Goal: Task Accomplishment & Management: Complete application form

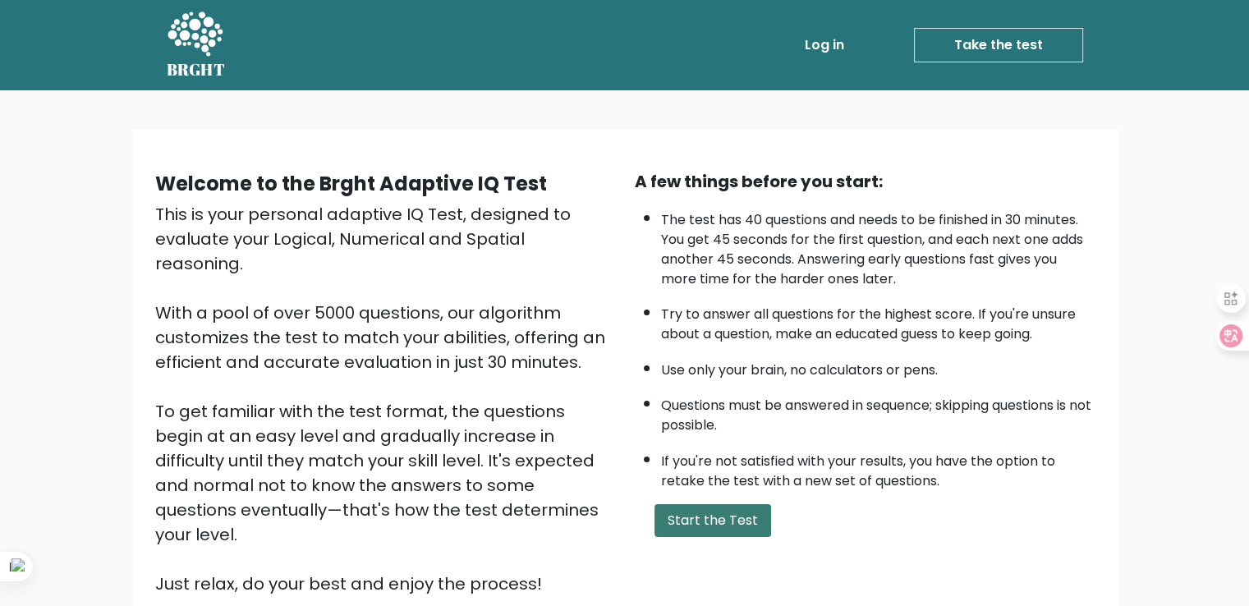
click at [718, 520] on button "Start the Test" at bounding box center [712, 520] width 117 height 33
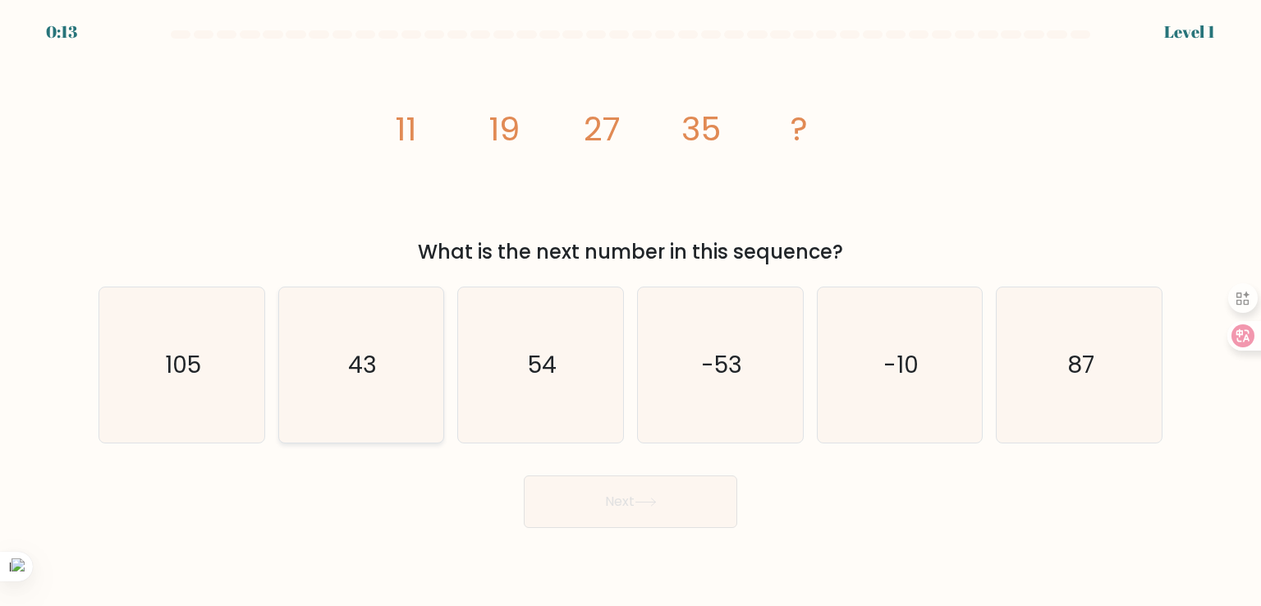
drag, startPoint x: 390, startPoint y: 378, endPoint x: 387, endPoint y: 409, distance: 30.5
click at [387, 408] on icon "43" at bounding box center [361, 364] width 154 height 154
click at [630, 311] on input "b. 43" at bounding box center [630, 307] width 1 height 8
radio input "true"
click at [624, 504] on button "Next" at bounding box center [630, 501] width 213 height 53
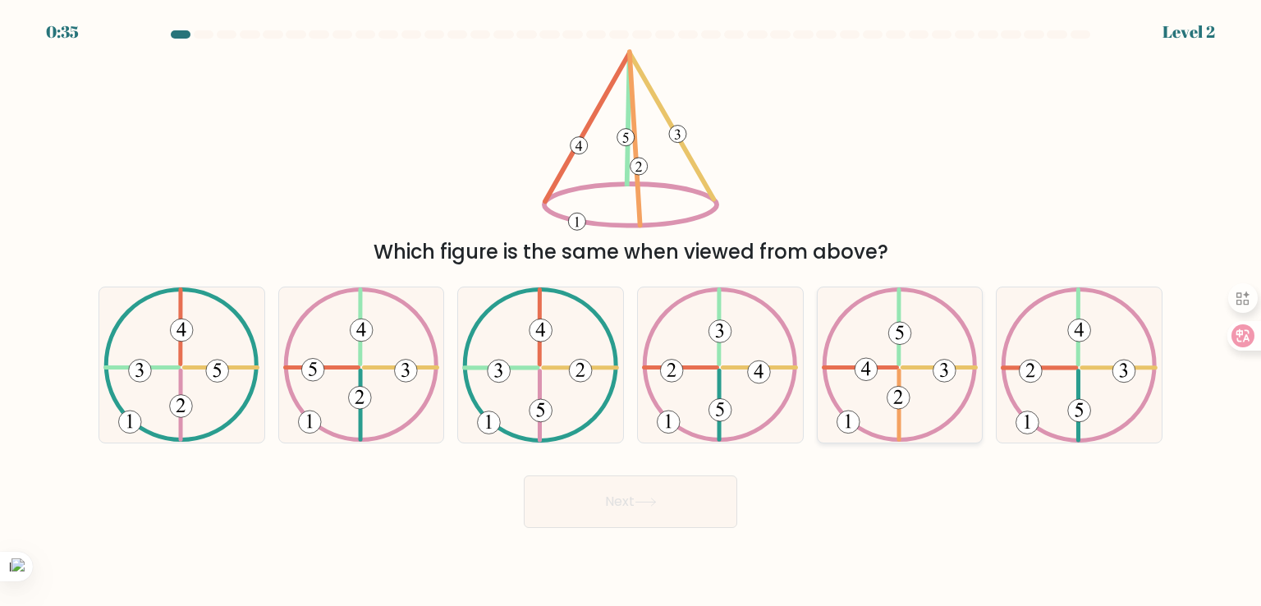
click at [956, 363] on icon at bounding box center [900, 364] width 156 height 154
click at [631, 311] on input "e." at bounding box center [630, 307] width 1 height 8
radio input "true"
click at [678, 495] on button "Next" at bounding box center [630, 501] width 213 height 53
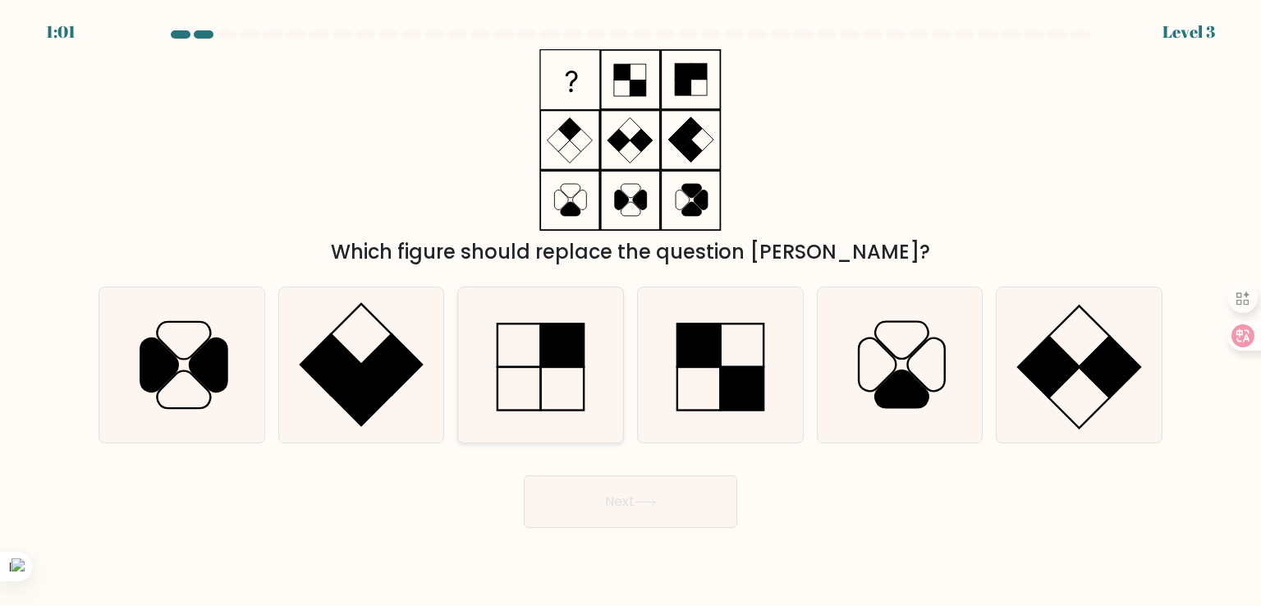
click at [555, 350] on rect at bounding box center [562, 345] width 43 height 43
click at [630, 311] on input "c." at bounding box center [630, 307] width 1 height 8
radio input "true"
click at [596, 497] on button "Next" at bounding box center [630, 501] width 213 height 53
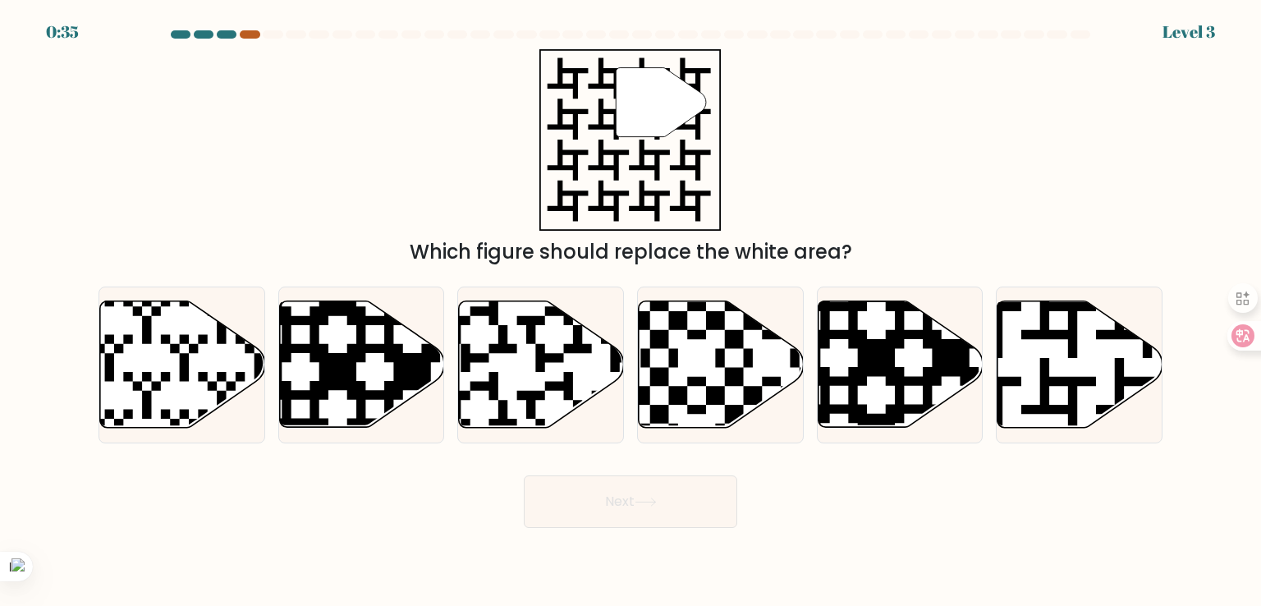
click at [250, 35] on div at bounding box center [250, 34] width 20 height 8
click at [250, 36] on div at bounding box center [250, 34] width 20 height 8
click at [218, 35] on div at bounding box center [227, 34] width 20 height 8
click at [218, 34] on div at bounding box center [227, 34] width 20 height 8
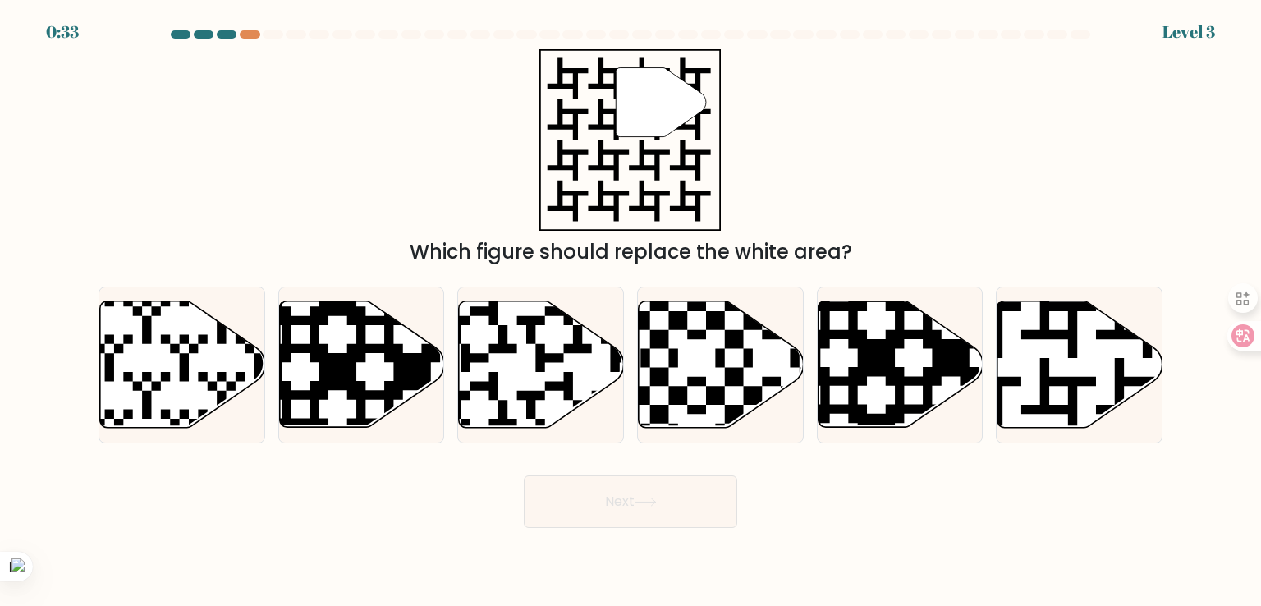
drag, startPoint x: 220, startPoint y: 34, endPoint x: 264, endPoint y: 31, distance: 43.6
click at [223, 34] on div at bounding box center [227, 34] width 20 height 8
drag, startPoint x: 290, startPoint y: 32, endPoint x: 281, endPoint y: 32, distance: 9.0
click at [288, 32] on div at bounding box center [296, 34] width 20 height 8
click at [273, 31] on div at bounding box center [273, 34] width 20 height 8
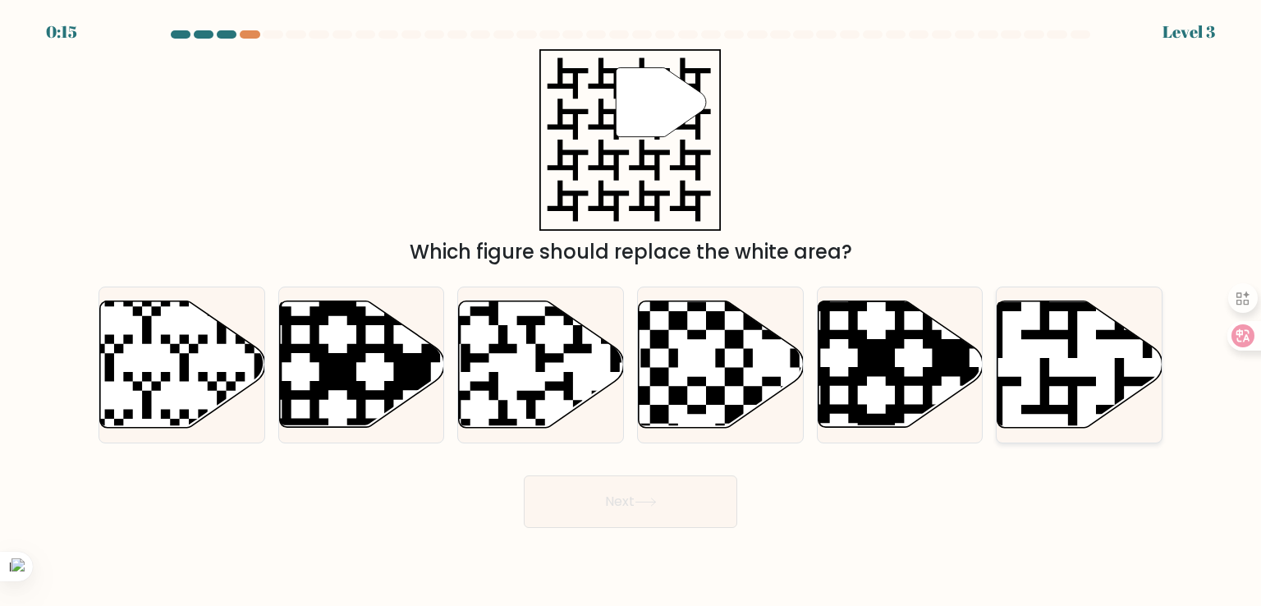
click at [1023, 345] on icon at bounding box center [1079, 364] width 165 height 126
click at [631, 311] on input "f." at bounding box center [630, 307] width 1 height 8
radio input "true"
click at [1023, 345] on icon at bounding box center [1079, 364] width 163 height 125
click at [631, 311] on input "f." at bounding box center [630, 307] width 1 height 8
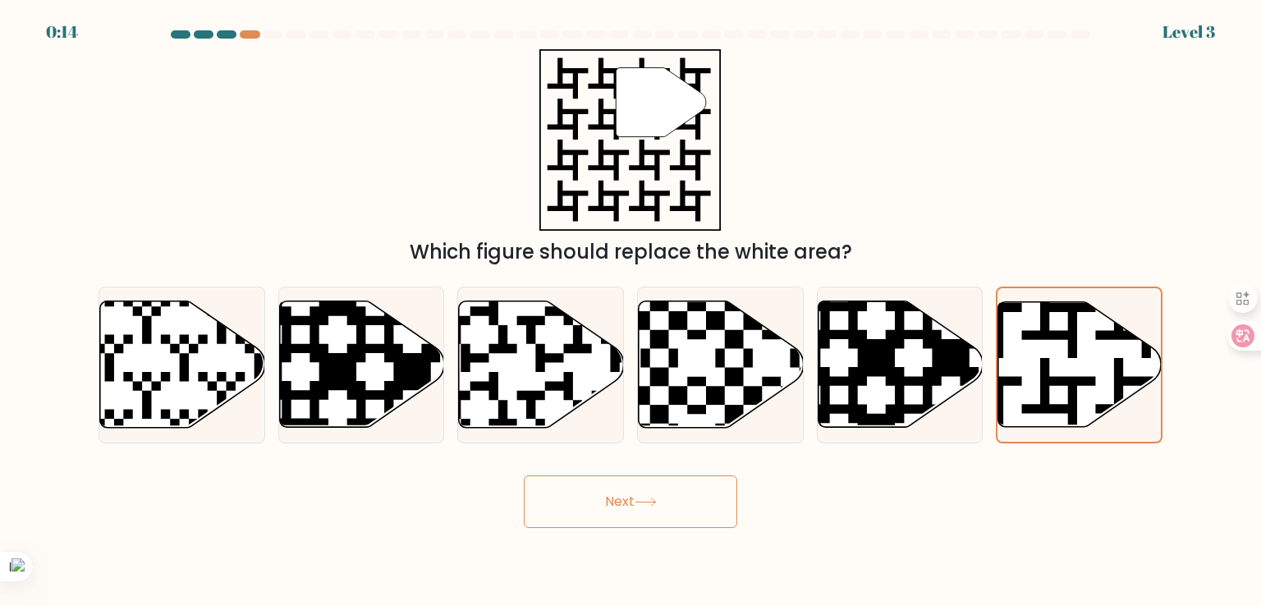
click at [676, 505] on button "Next" at bounding box center [630, 501] width 213 height 53
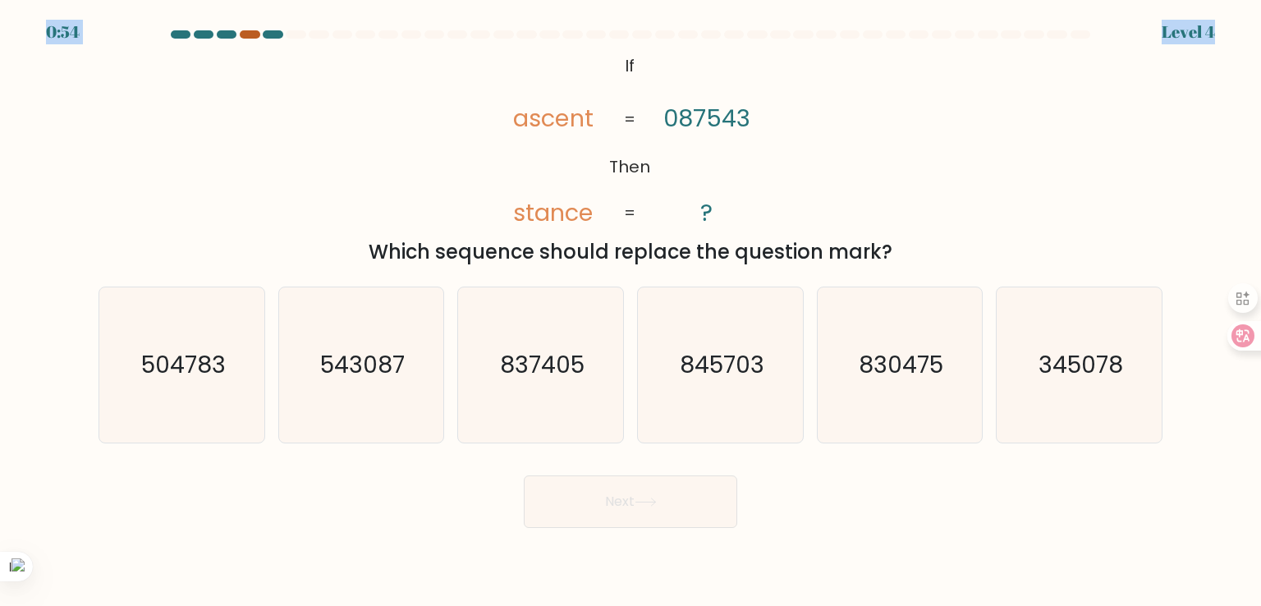
click at [248, 31] on body "0:54 Level 4 If" at bounding box center [630, 303] width 1261 height 606
click at [248, 31] on div at bounding box center [250, 34] width 20 height 8
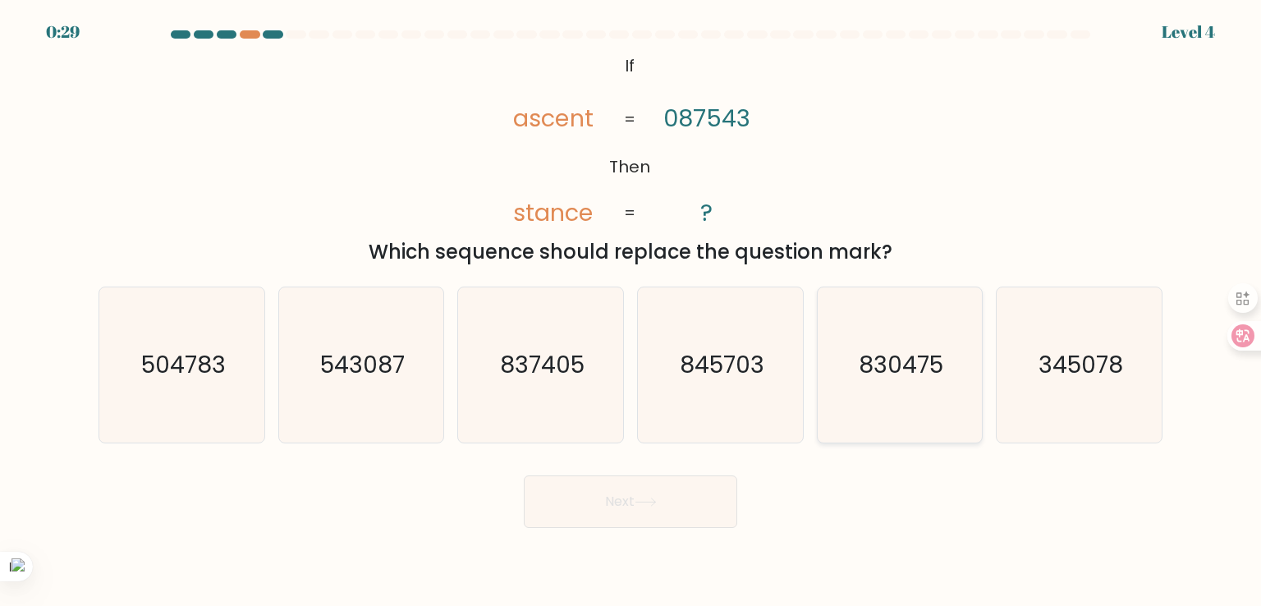
click at [916, 382] on icon "830475" at bounding box center [900, 364] width 154 height 154
click at [631, 311] on input "e. 830475" at bounding box center [630, 307] width 1 height 8
radio input "true"
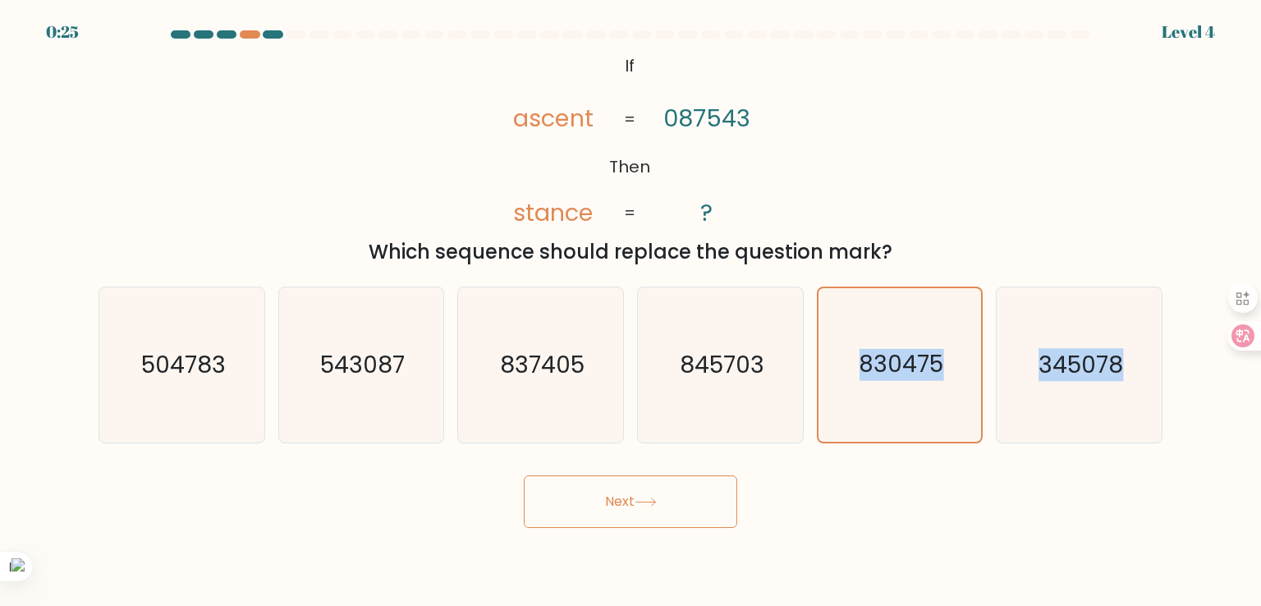
drag, startPoint x: 916, startPoint y: 382, endPoint x: 679, endPoint y: 486, distance: 259.1
click at [679, 486] on form "If ?" at bounding box center [630, 278] width 1261 height 497
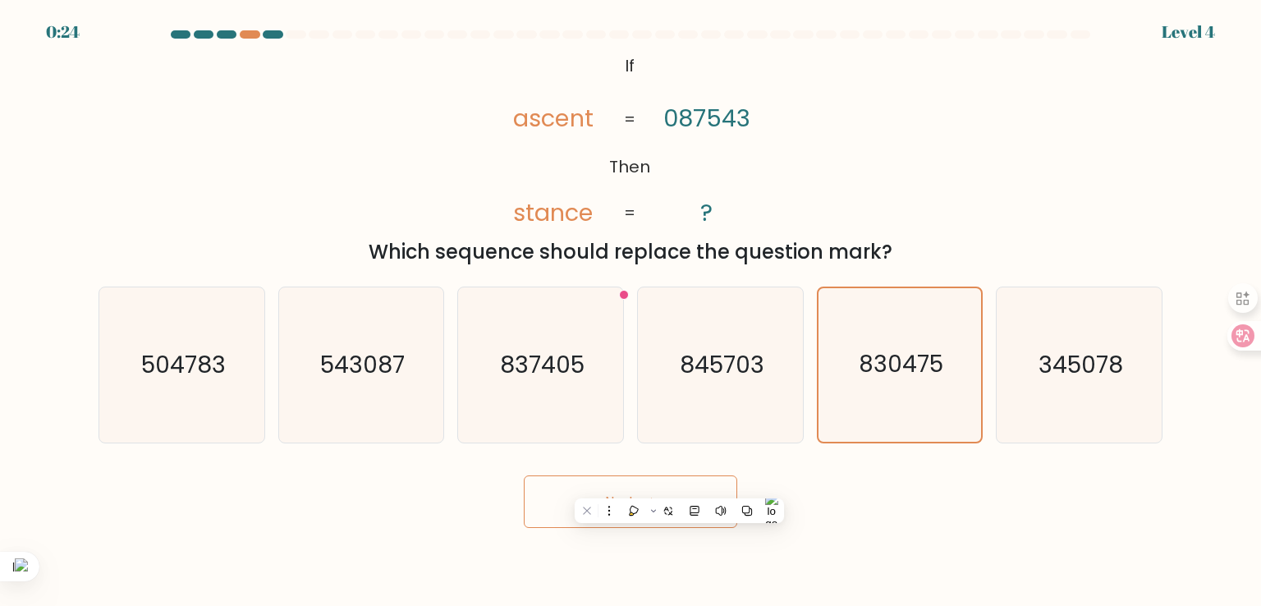
click at [820, 454] on form "If ?" at bounding box center [630, 278] width 1261 height 497
click at [682, 517] on button "Next" at bounding box center [630, 501] width 213 height 53
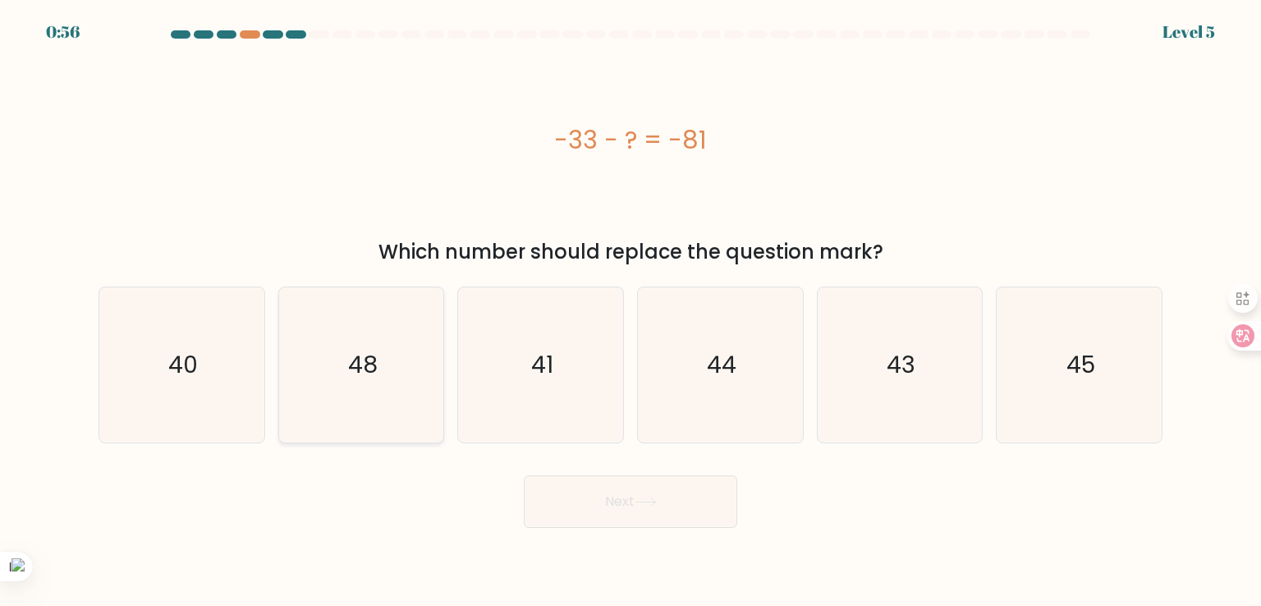
click at [309, 378] on icon "48" at bounding box center [361, 364] width 154 height 154
click at [630, 311] on input "b. 48" at bounding box center [630, 307] width 1 height 8
radio input "true"
click at [650, 494] on button "Next" at bounding box center [630, 501] width 213 height 53
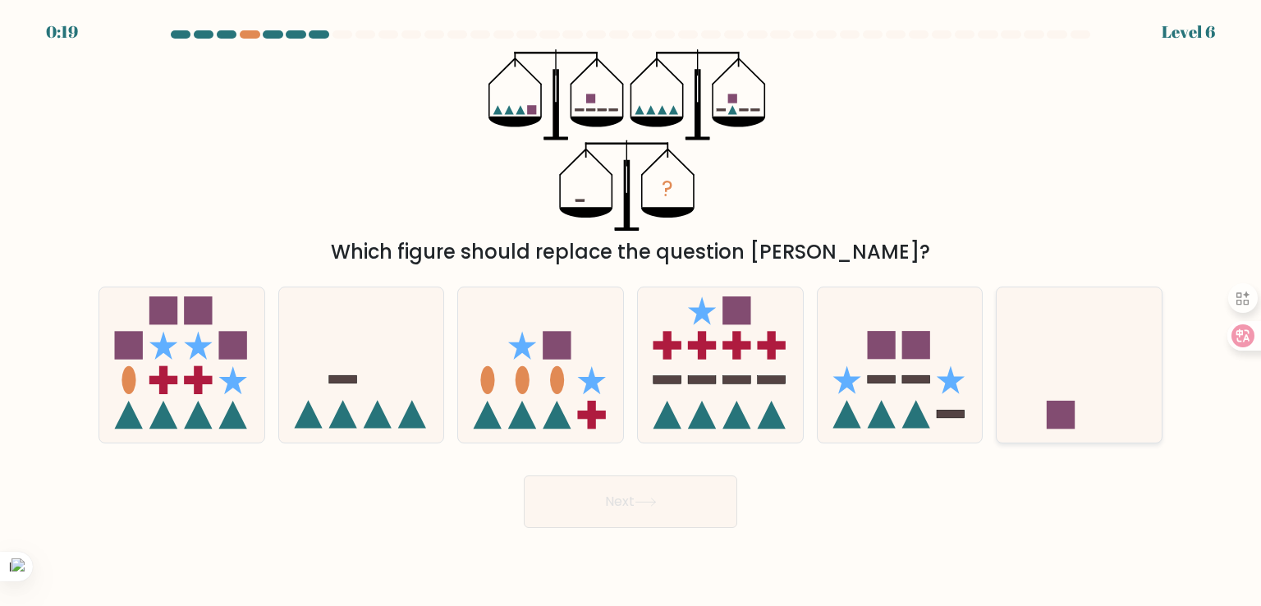
click at [1087, 406] on icon at bounding box center [1079, 364] width 165 height 136
click at [631, 311] on input "f." at bounding box center [630, 307] width 1 height 8
radio input "true"
click at [626, 494] on button "Next" at bounding box center [630, 501] width 213 height 53
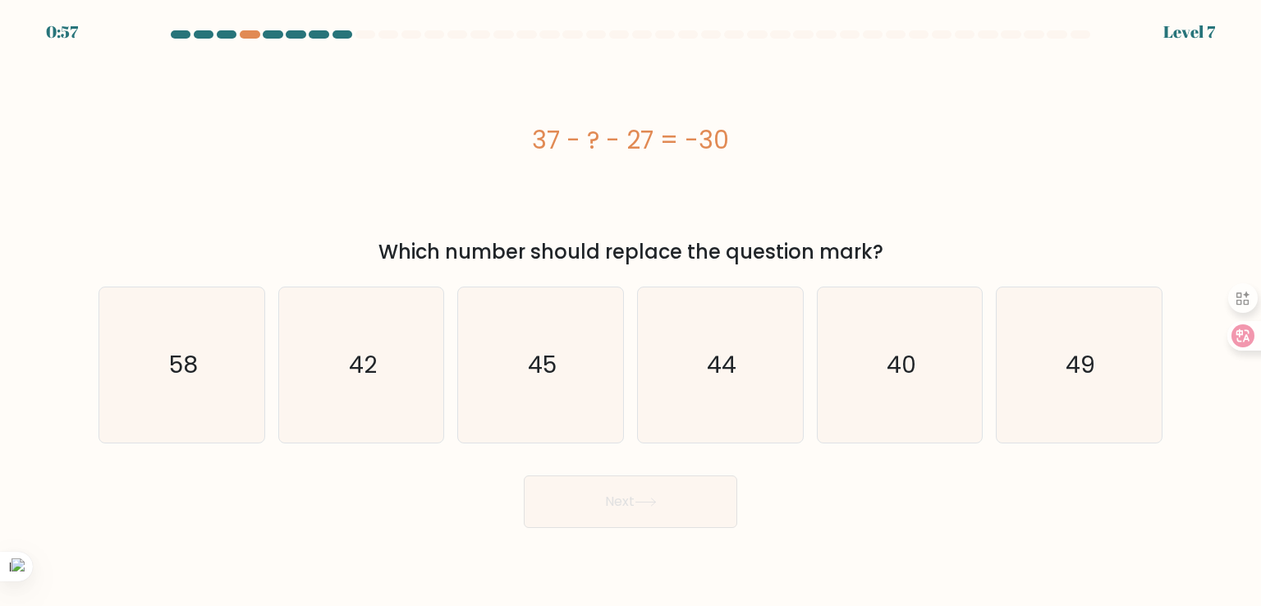
click at [315, 29] on div "0:57 Level 7" at bounding box center [630, 22] width 1261 height 44
drag, startPoint x: 318, startPoint y: 29, endPoint x: 324, endPoint y: 35, distance: 9.3
click at [319, 30] on body "0:57 Level 7 a." at bounding box center [630, 303] width 1261 height 606
click at [470, 162] on div "37 - ? - 27 = -30" at bounding box center [631, 139] width 1064 height 181
click at [685, 366] on icon "44" at bounding box center [720, 364] width 154 height 154
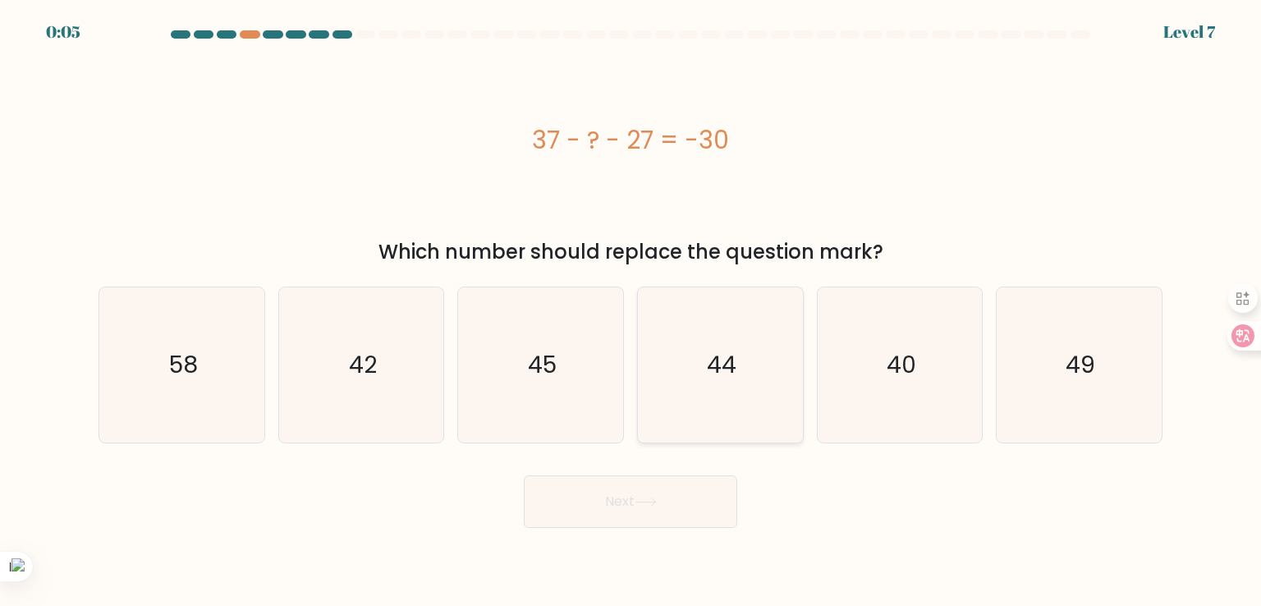
click at [631, 311] on input "d. 44" at bounding box center [630, 307] width 1 height 8
radio input "true"
click at [644, 505] on icon at bounding box center [646, 501] width 22 height 9
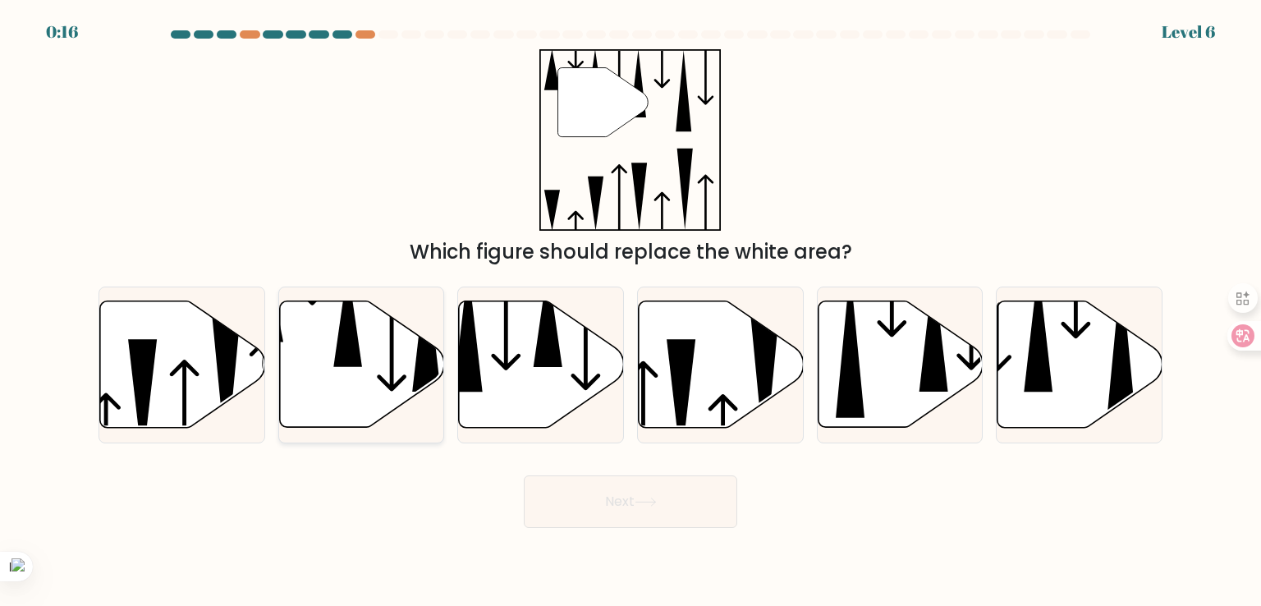
click at [387, 357] on icon at bounding box center [361, 364] width 165 height 126
click at [630, 311] on input "b." at bounding box center [630, 307] width 1 height 8
radio input "true"
click at [522, 449] on form at bounding box center [630, 278] width 1261 height 497
click at [553, 493] on button "Next" at bounding box center [630, 501] width 213 height 53
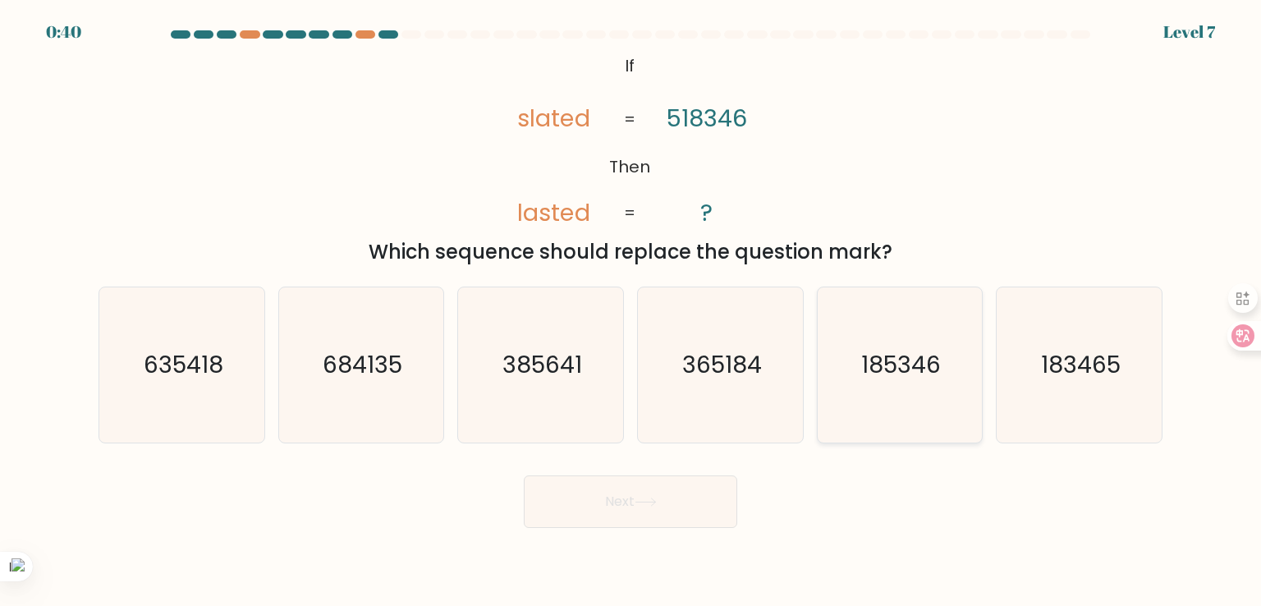
click at [910, 346] on icon "185346" at bounding box center [900, 364] width 154 height 154
click at [631, 311] on input "e. 185346" at bounding box center [630, 307] width 1 height 8
radio input "true"
click at [676, 508] on button "Next" at bounding box center [630, 501] width 213 height 53
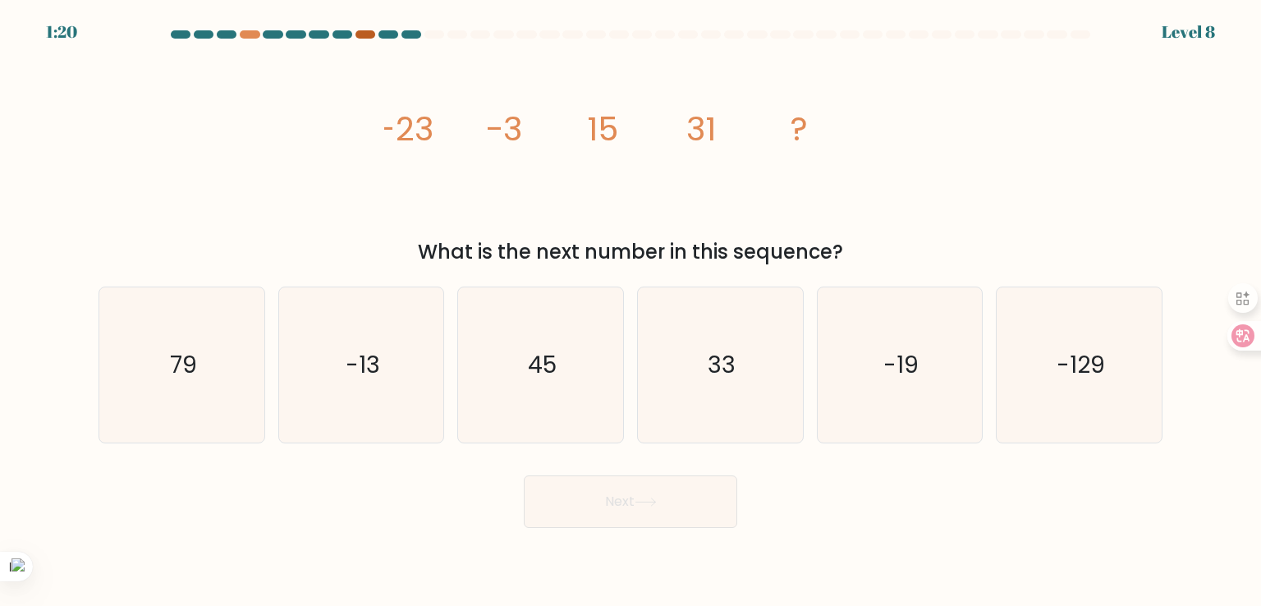
click at [365, 34] on div at bounding box center [365, 34] width 20 height 8
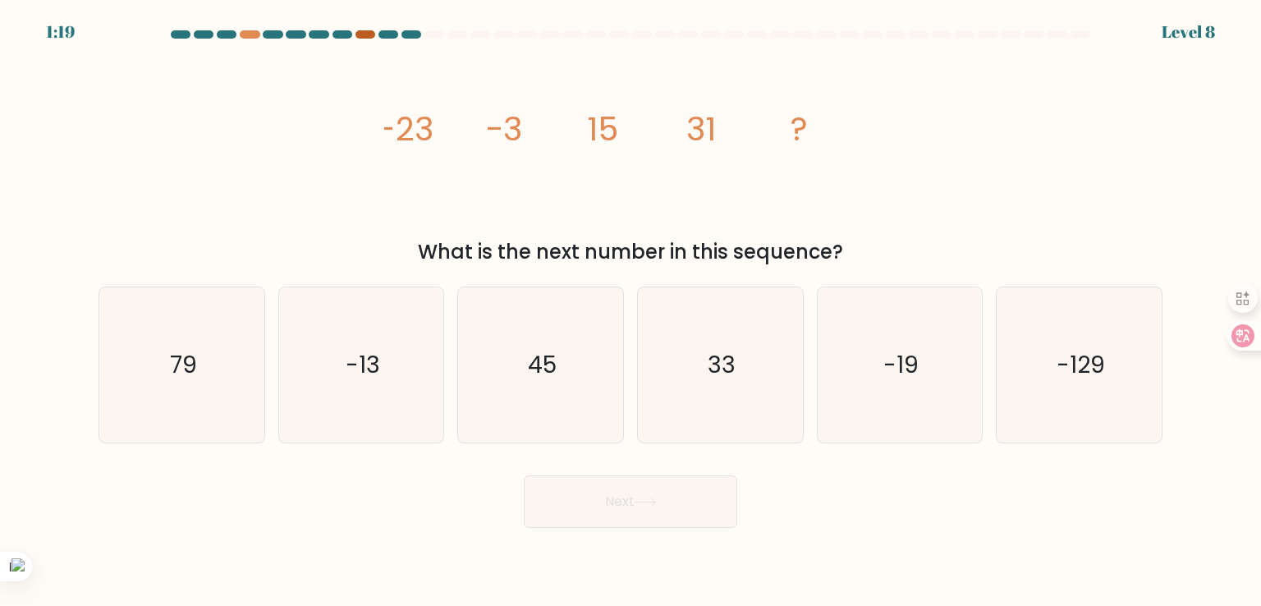
click at [365, 34] on div at bounding box center [365, 34] width 20 height 8
click at [562, 353] on icon "45" at bounding box center [540, 364] width 154 height 154
click at [630, 311] on input "c. 45" at bounding box center [630, 307] width 1 height 8
radio input "true"
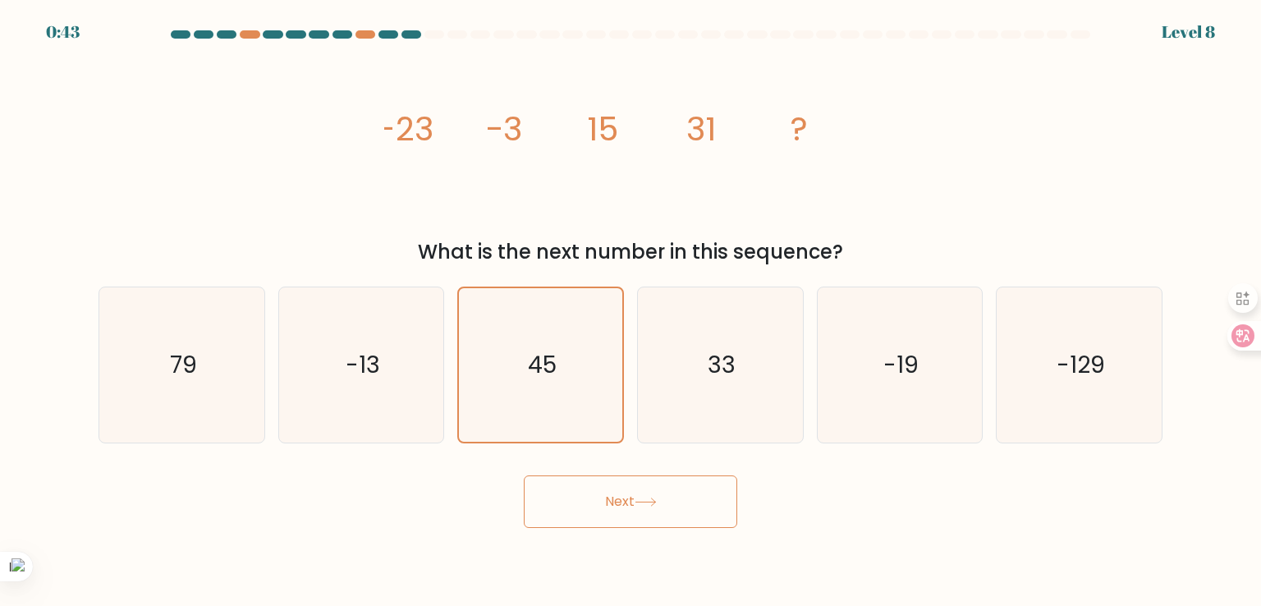
click at [643, 500] on icon at bounding box center [646, 501] width 22 height 9
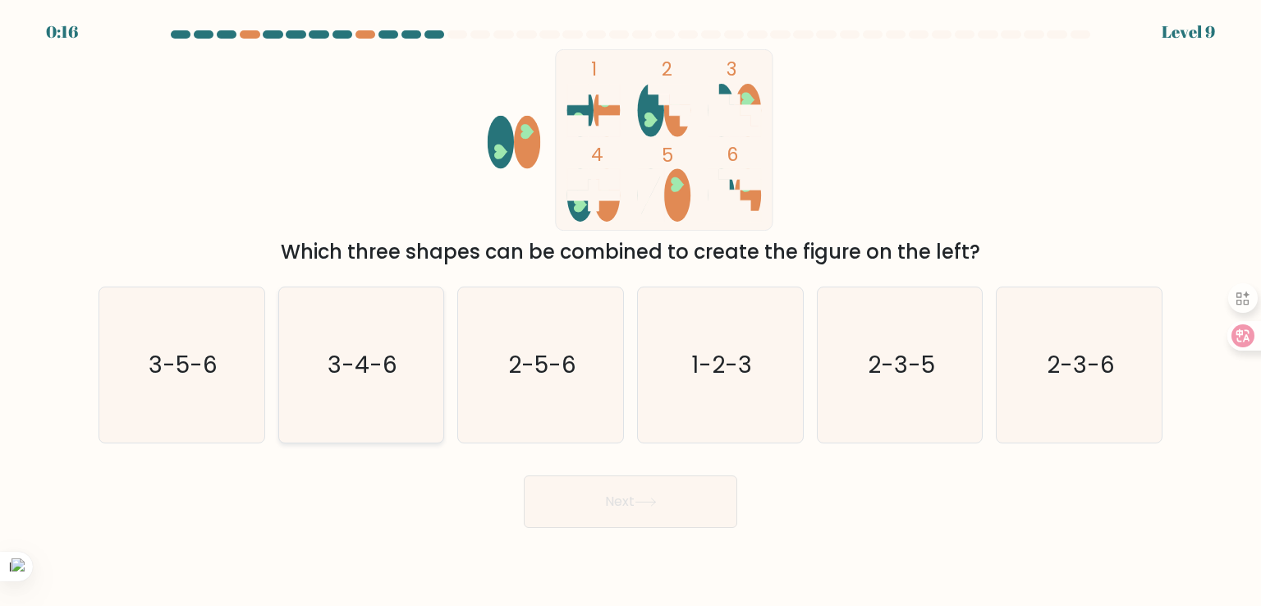
click at [387, 364] on text "3-4-6" at bounding box center [363, 364] width 70 height 33
click at [630, 311] on input "b. 3-4-6" at bounding box center [630, 307] width 1 height 8
radio input "true"
click at [644, 515] on button "Next" at bounding box center [630, 501] width 213 height 53
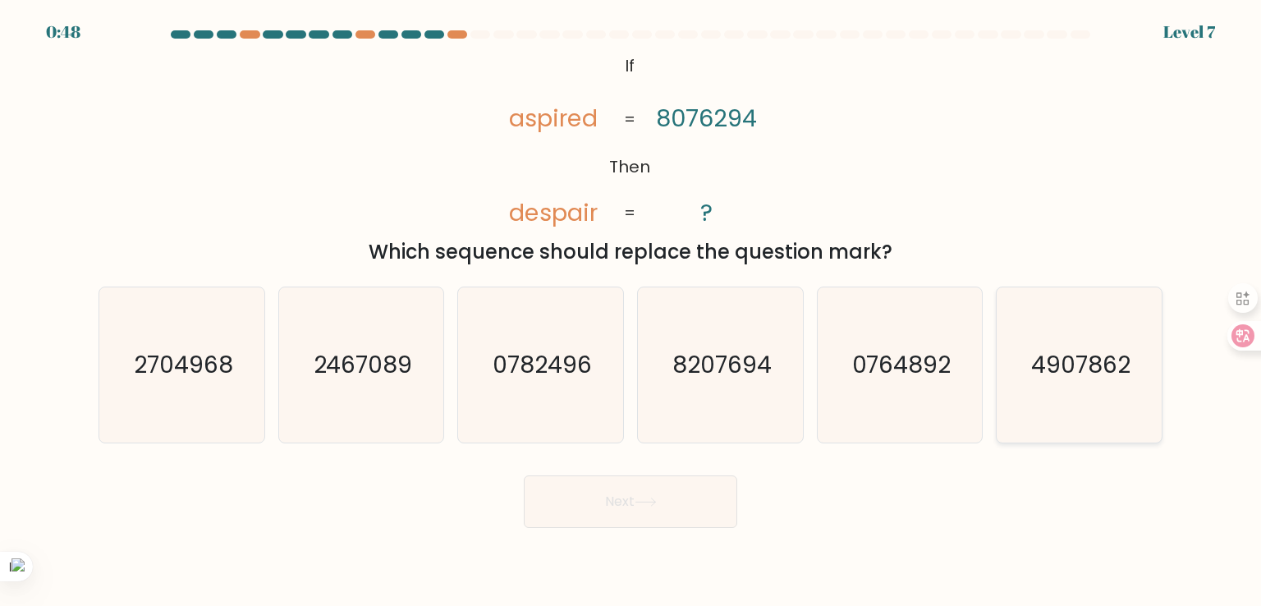
click at [1061, 369] on text "4907862" at bounding box center [1080, 364] width 99 height 33
click at [631, 311] on input "f. 4907862" at bounding box center [630, 307] width 1 height 8
radio input "true"
click at [689, 509] on button "Next" at bounding box center [630, 501] width 213 height 53
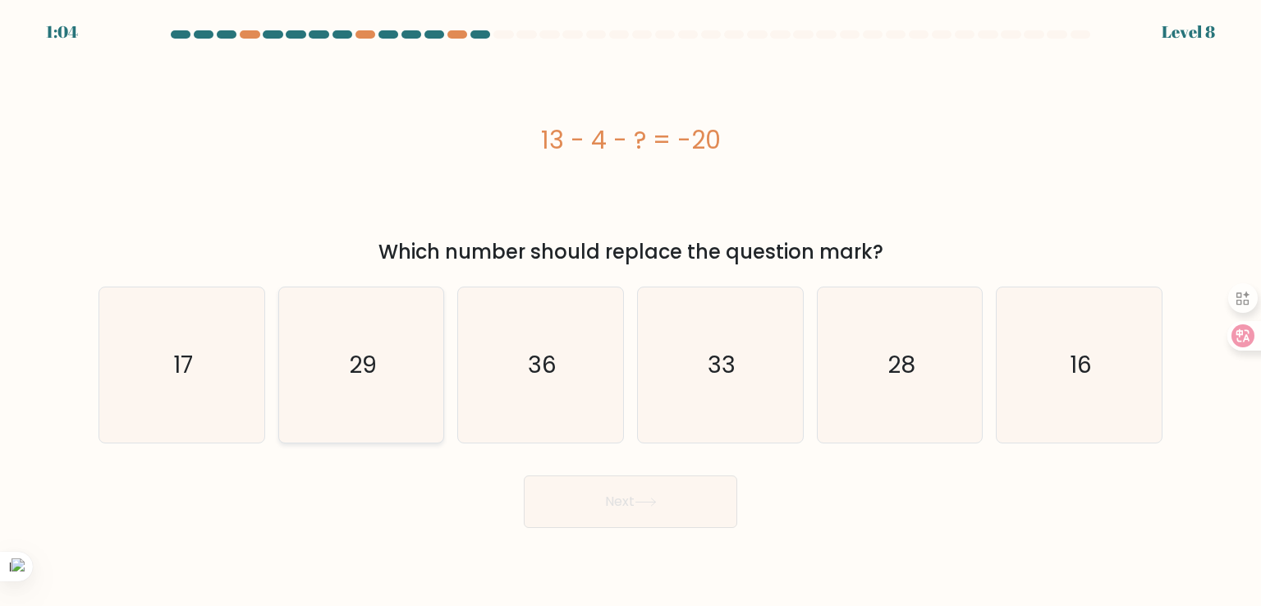
click at [443, 306] on div "29" at bounding box center [361, 364] width 167 height 156
click at [630, 306] on input "b. 29" at bounding box center [630, 307] width 1 height 8
radio input "true"
click at [695, 494] on button "Next" at bounding box center [630, 501] width 213 height 53
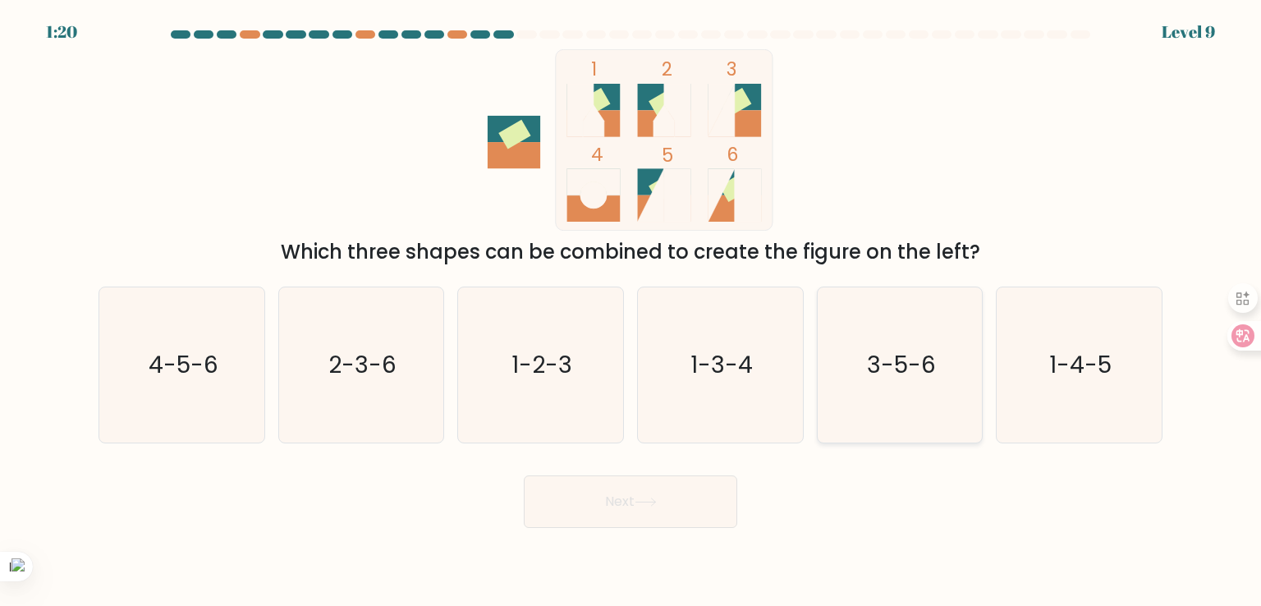
click at [954, 352] on icon "3-5-6" at bounding box center [900, 364] width 154 height 154
click at [631, 311] on input "e. 3-5-6" at bounding box center [630, 307] width 1 height 8
radio input "true"
click at [634, 508] on button "Next" at bounding box center [630, 501] width 213 height 53
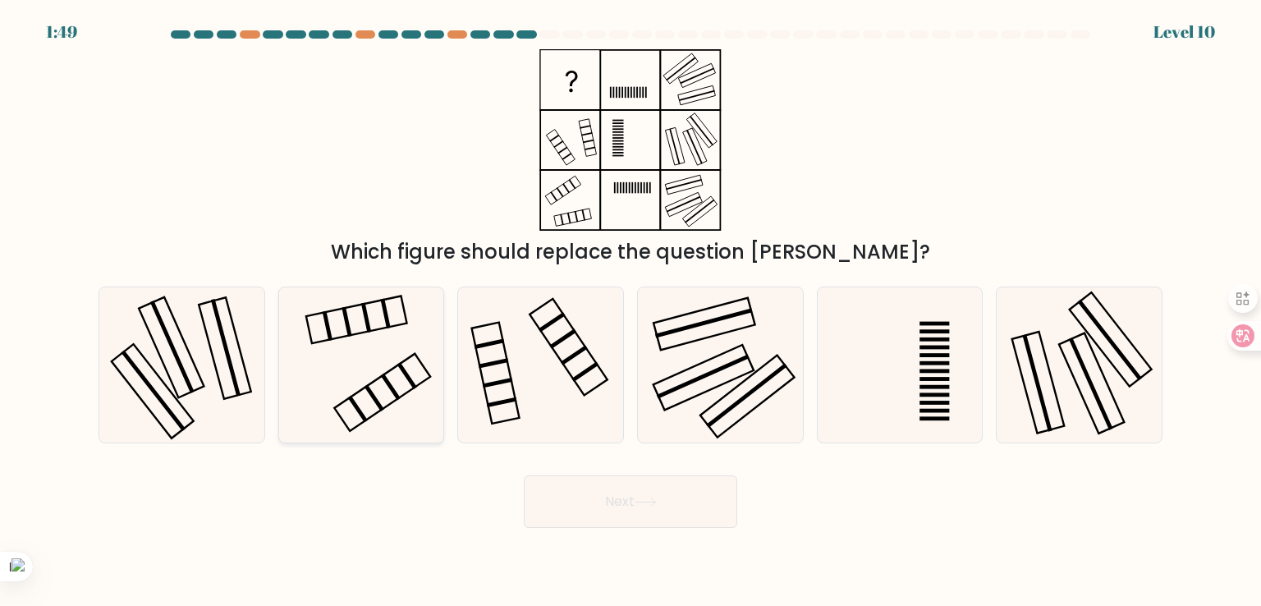
click at [416, 360] on icon at bounding box center [361, 364] width 154 height 154
click at [630, 311] on input "b." at bounding box center [630, 307] width 1 height 8
radio input "true"
click at [605, 499] on button "Next" at bounding box center [630, 501] width 213 height 53
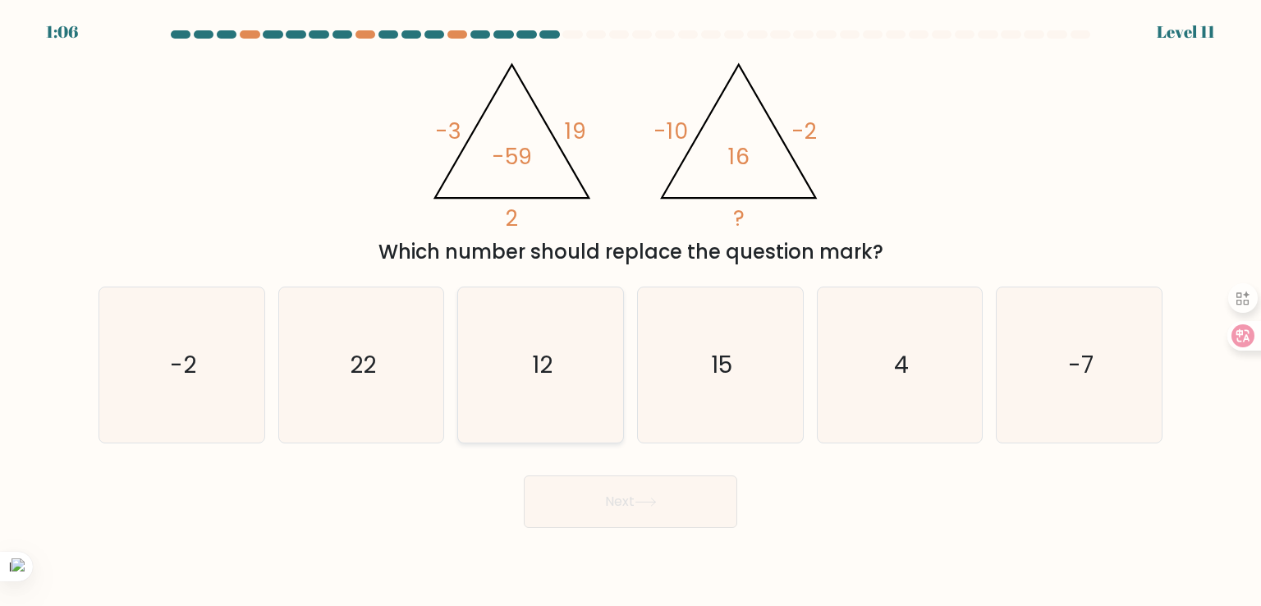
click at [584, 407] on icon "12" at bounding box center [540, 364] width 154 height 154
click at [630, 311] on input "c. 12" at bounding box center [630, 307] width 1 height 8
radio input "true"
click at [655, 512] on button "Next" at bounding box center [630, 501] width 213 height 53
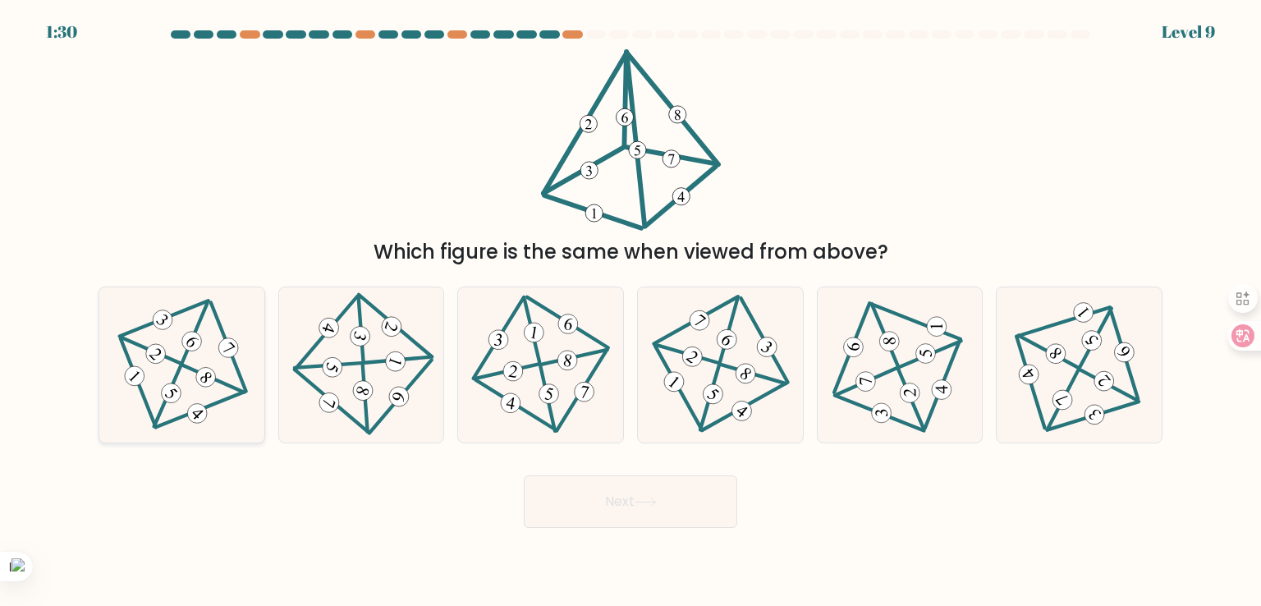
click at [199, 386] on icon at bounding box center [182, 365] width 126 height 124
click at [630, 311] on input "a." at bounding box center [630, 307] width 1 height 8
radio input "true"
click at [559, 489] on button "Next" at bounding box center [630, 501] width 213 height 53
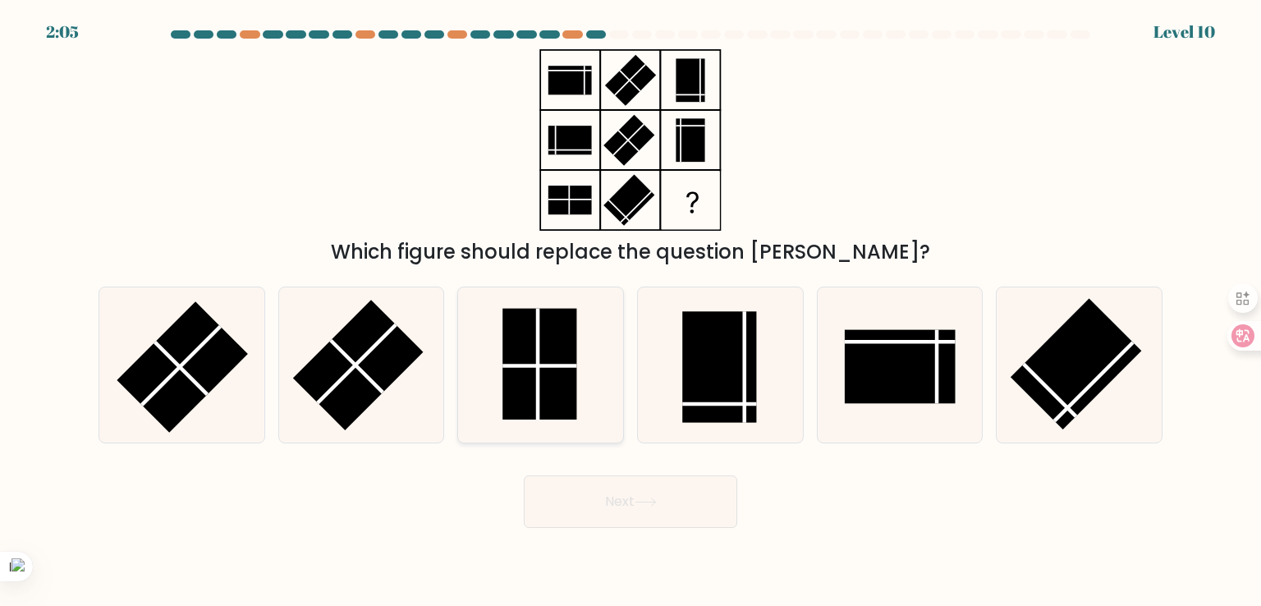
click at [525, 355] on rect at bounding box center [539, 364] width 74 height 111
click at [630, 311] on input "c." at bounding box center [630, 307] width 1 height 8
radio input "true"
click at [676, 496] on button "Next" at bounding box center [630, 501] width 213 height 53
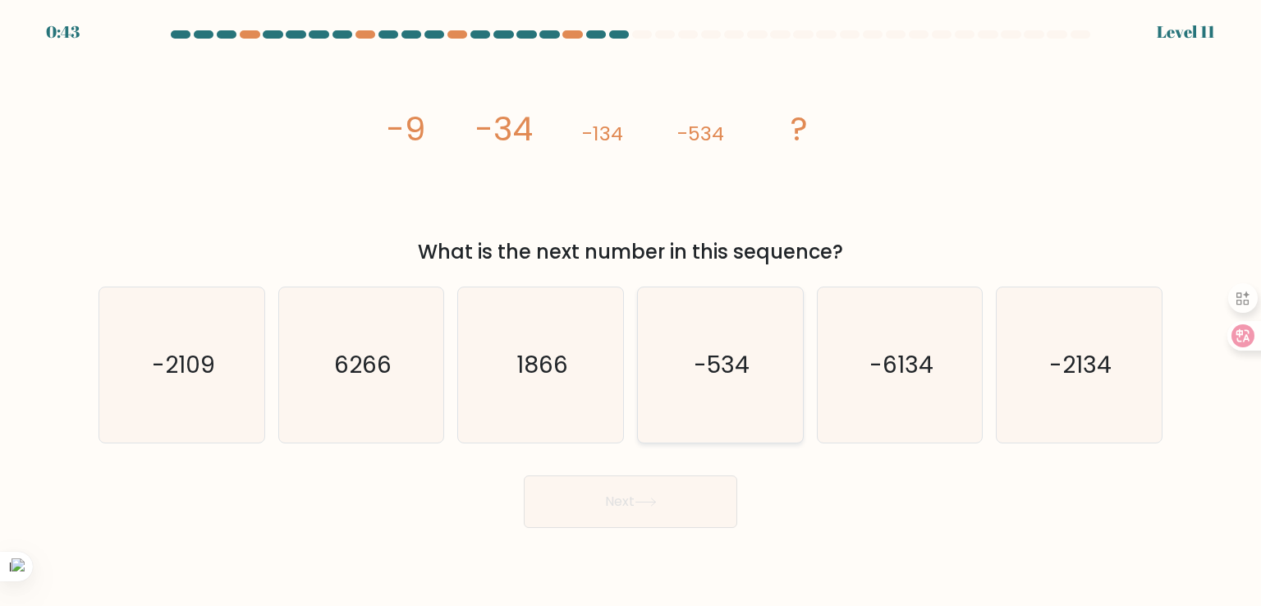
click at [713, 355] on text "-534" at bounding box center [722, 364] width 56 height 33
click at [631, 311] on input "d. -534" at bounding box center [630, 307] width 1 height 8
radio input "true"
click at [704, 480] on button "Next" at bounding box center [630, 501] width 213 height 53
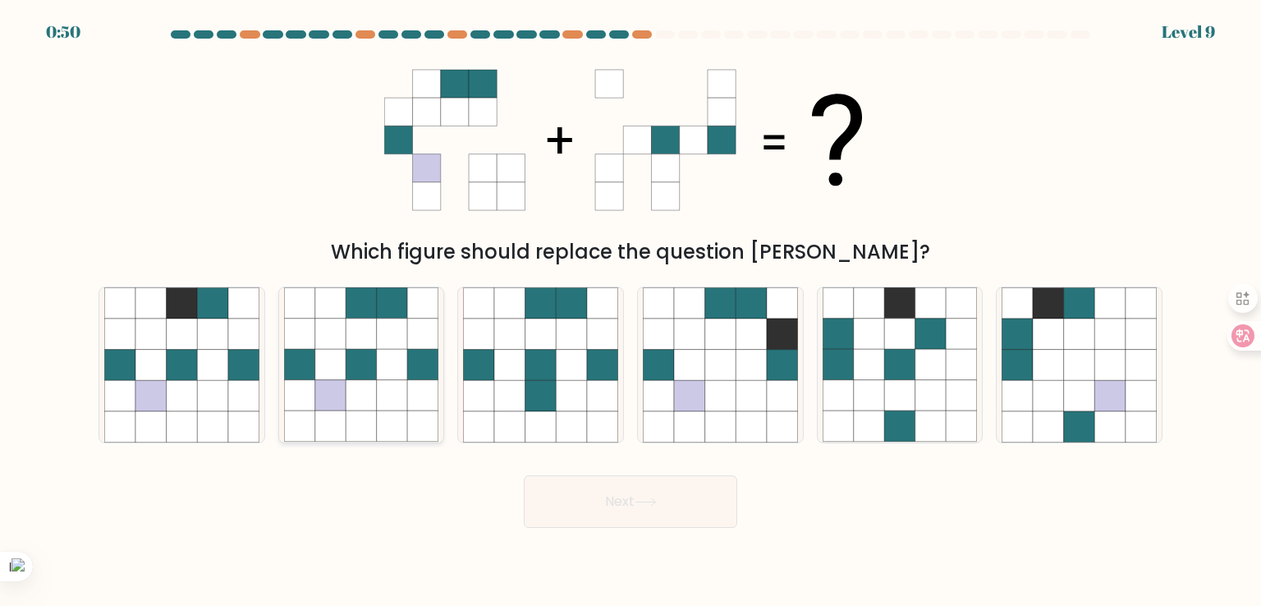
click at [366, 365] on icon at bounding box center [361, 365] width 31 height 31
click at [630, 311] on input "b." at bounding box center [630, 307] width 1 height 8
radio input "true"
click at [630, 490] on button "Next" at bounding box center [630, 501] width 213 height 53
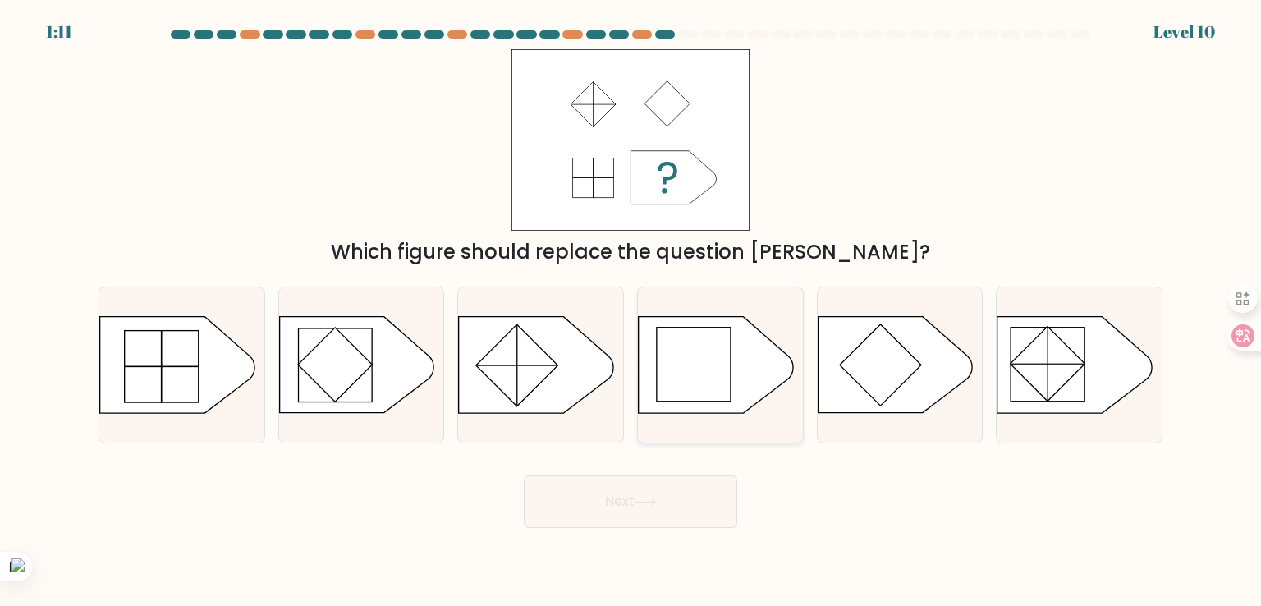
click at [669, 385] on rect at bounding box center [694, 365] width 74 height 74
click at [631, 311] on input "d." at bounding box center [630, 307] width 1 height 8
radio input "true"
click at [662, 497] on button "Next" at bounding box center [630, 501] width 213 height 53
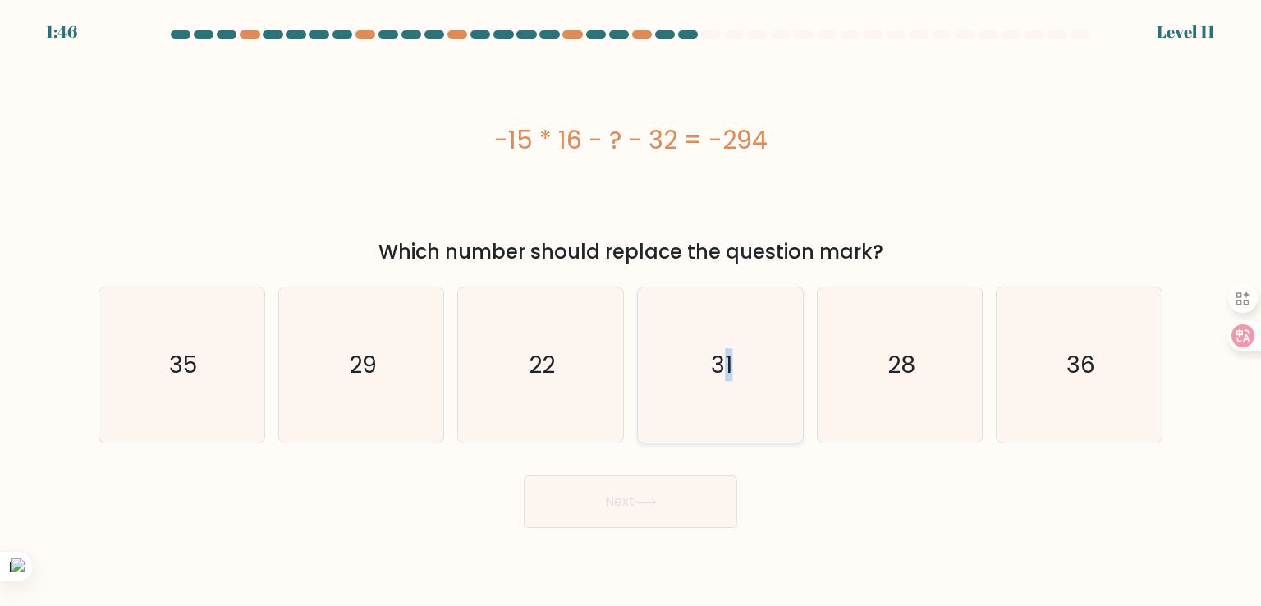
drag, startPoint x: 734, startPoint y: 395, endPoint x: 740, endPoint y: 388, distance: 9.3
click at [740, 388] on icon "31" at bounding box center [720, 364] width 154 height 154
click at [631, 311] on input "d. 31" at bounding box center [630, 307] width 1 height 8
radio input "true"
click at [740, 388] on icon "31" at bounding box center [720, 364] width 153 height 153
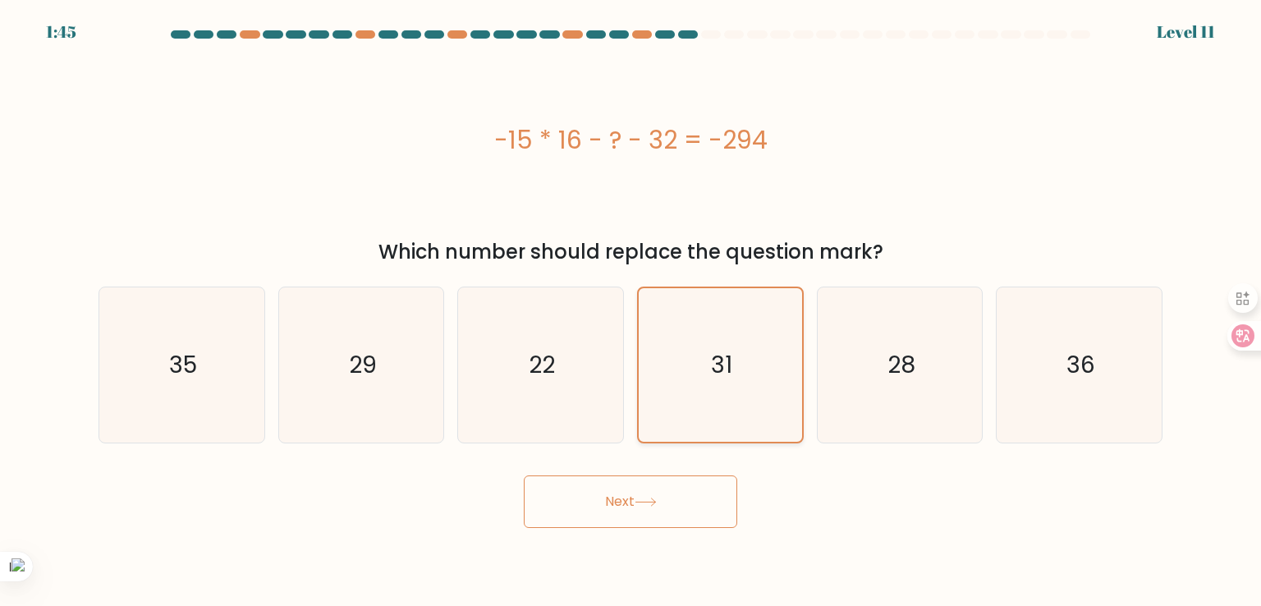
click at [631, 311] on input "d. 31" at bounding box center [630, 307] width 1 height 8
click at [685, 504] on button "Next" at bounding box center [630, 501] width 213 height 53
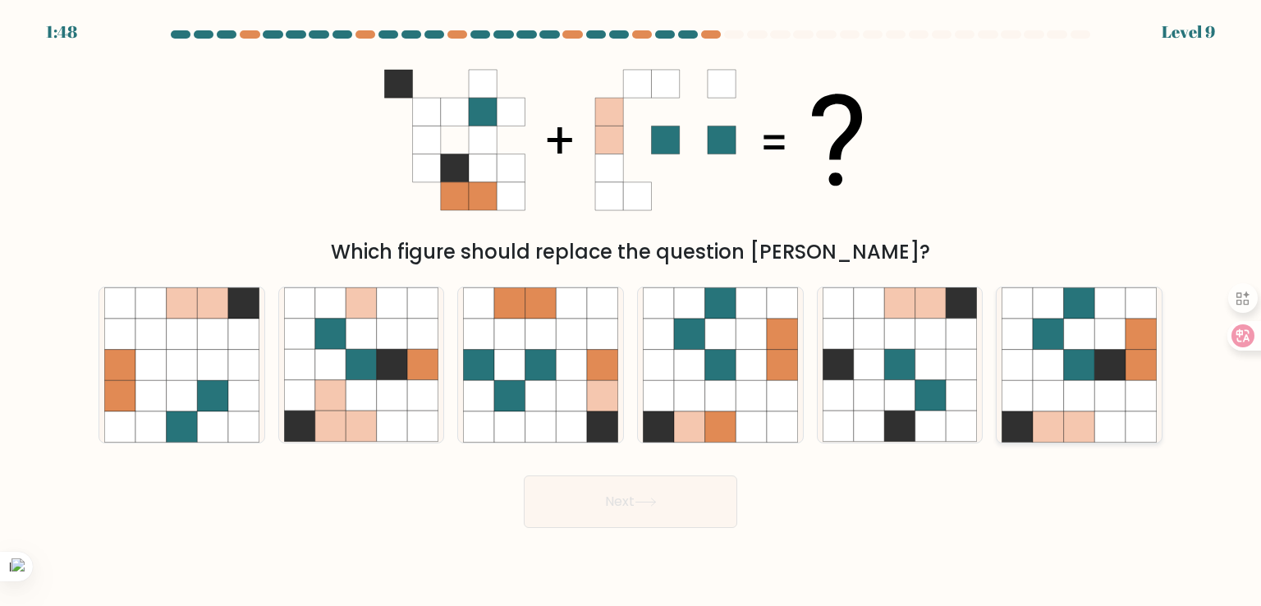
click at [1030, 410] on icon at bounding box center [1017, 395] width 31 height 31
click at [631, 311] on input "f." at bounding box center [630, 307] width 1 height 8
radio input "true"
click at [1030, 410] on icon at bounding box center [1018, 395] width 30 height 30
click at [631, 311] on input "f." at bounding box center [630, 307] width 1 height 8
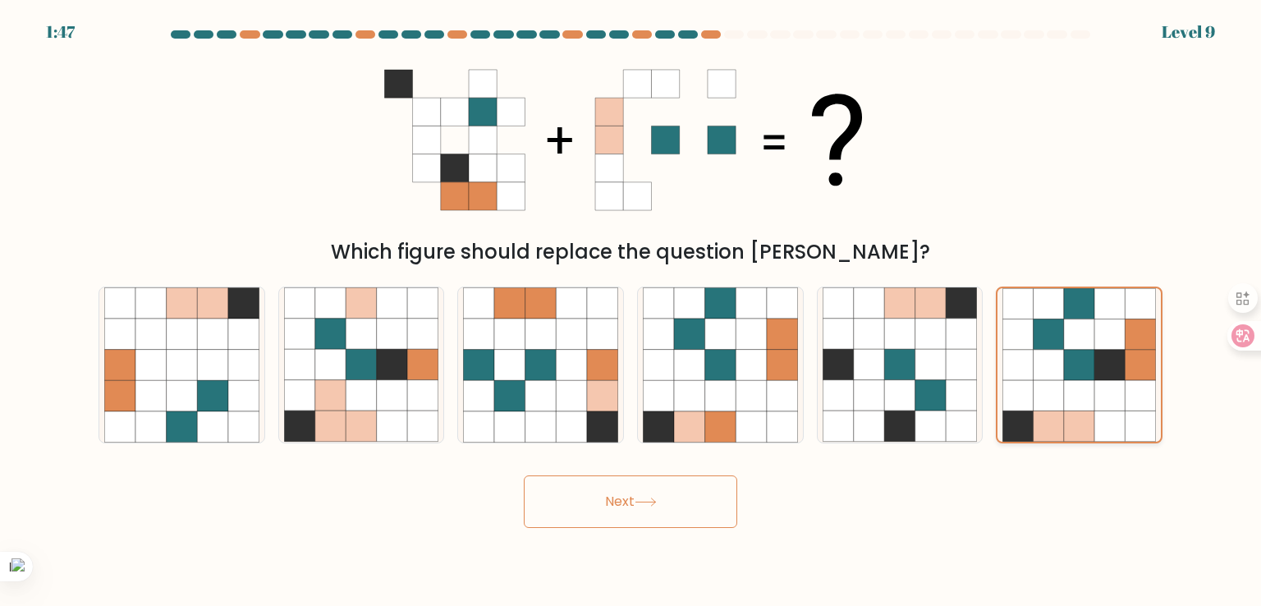
click at [1030, 410] on icon at bounding box center [1018, 395] width 30 height 30
click at [631, 311] on input "f." at bounding box center [630, 307] width 1 height 8
click at [1030, 410] on icon at bounding box center [1018, 395] width 30 height 30
click at [631, 311] on input "f." at bounding box center [630, 307] width 1 height 8
click at [634, 488] on button "Next" at bounding box center [630, 501] width 213 height 53
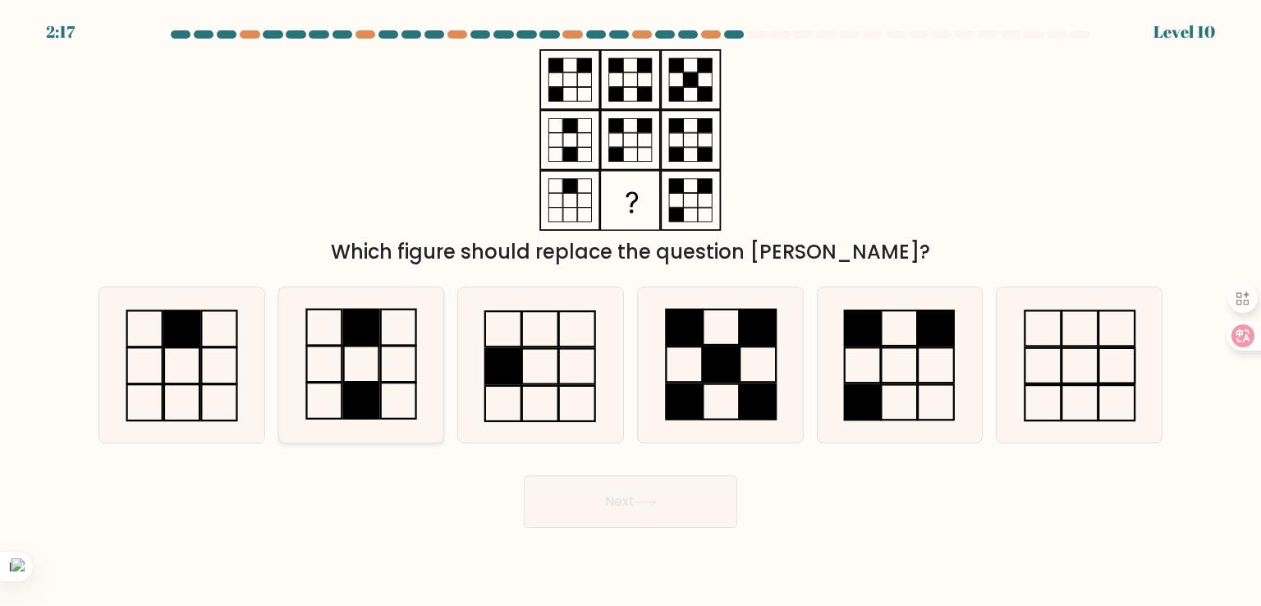
click at [348, 346] on rect at bounding box center [361, 327] width 35 height 36
click at [630, 311] on input "b." at bounding box center [630, 307] width 1 height 8
radio input "true"
click at [707, 506] on button "Next" at bounding box center [630, 501] width 213 height 53
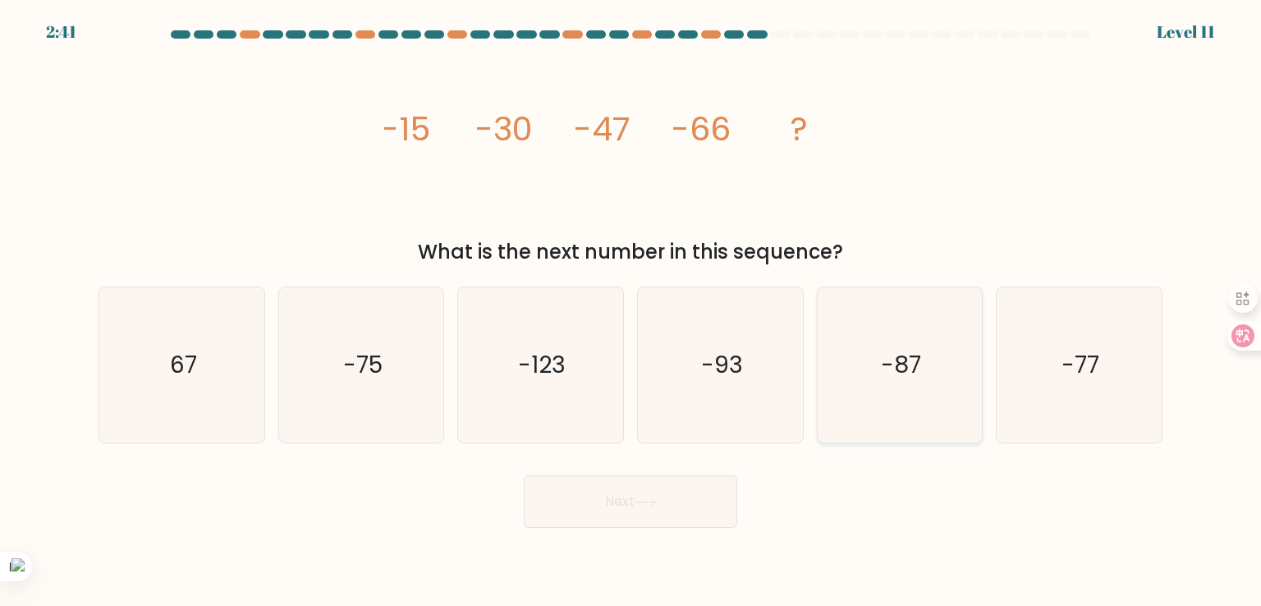
click at [919, 340] on icon "-87" at bounding box center [900, 364] width 154 height 154
click at [631, 311] on input "e. -87" at bounding box center [630, 307] width 1 height 8
radio input "true"
click at [651, 523] on button "Next" at bounding box center [630, 501] width 213 height 53
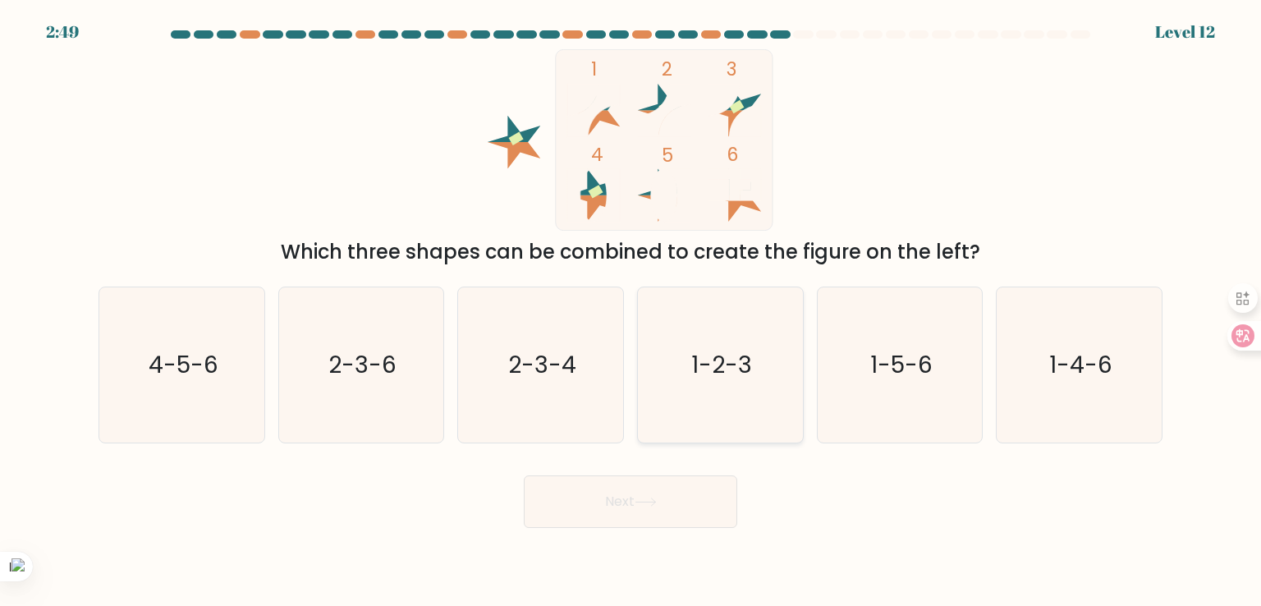
click at [728, 373] on text "1-2-3" at bounding box center [721, 364] width 61 height 33
click at [631, 311] on input "d. 1-2-3" at bounding box center [630, 307] width 1 height 8
radio input "true"
click at [667, 505] on button "Next" at bounding box center [630, 501] width 213 height 53
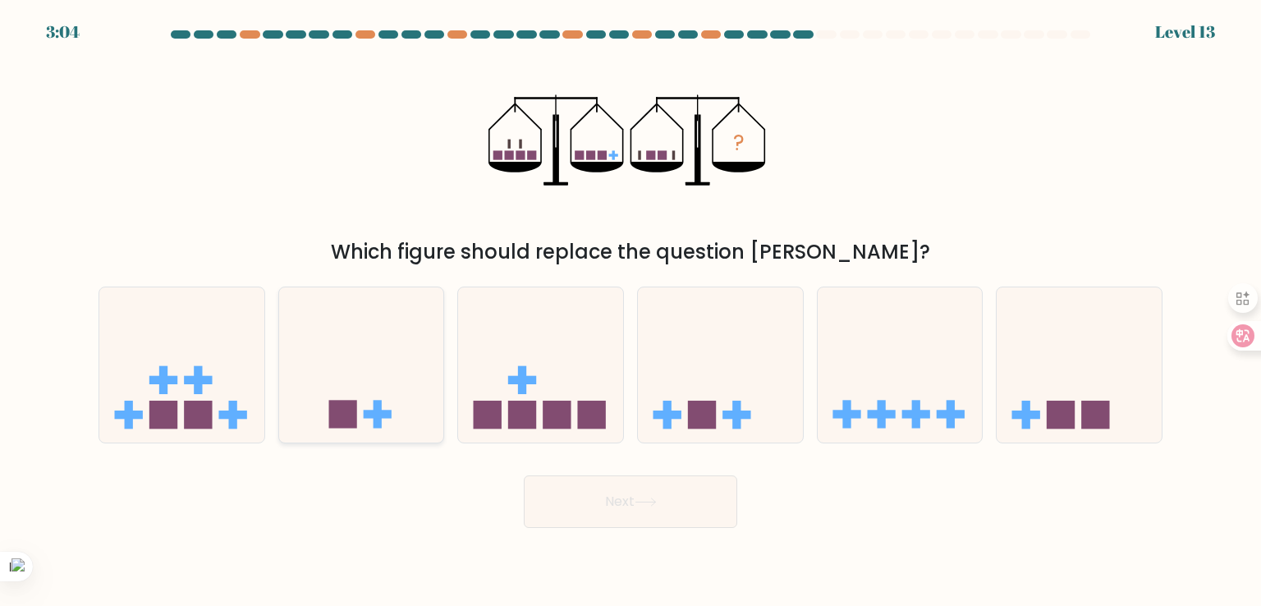
click at [374, 356] on icon at bounding box center [361, 364] width 165 height 136
click at [630, 311] on input "b." at bounding box center [630, 307] width 1 height 8
radio input "true"
click at [594, 510] on button "Next" at bounding box center [630, 501] width 213 height 53
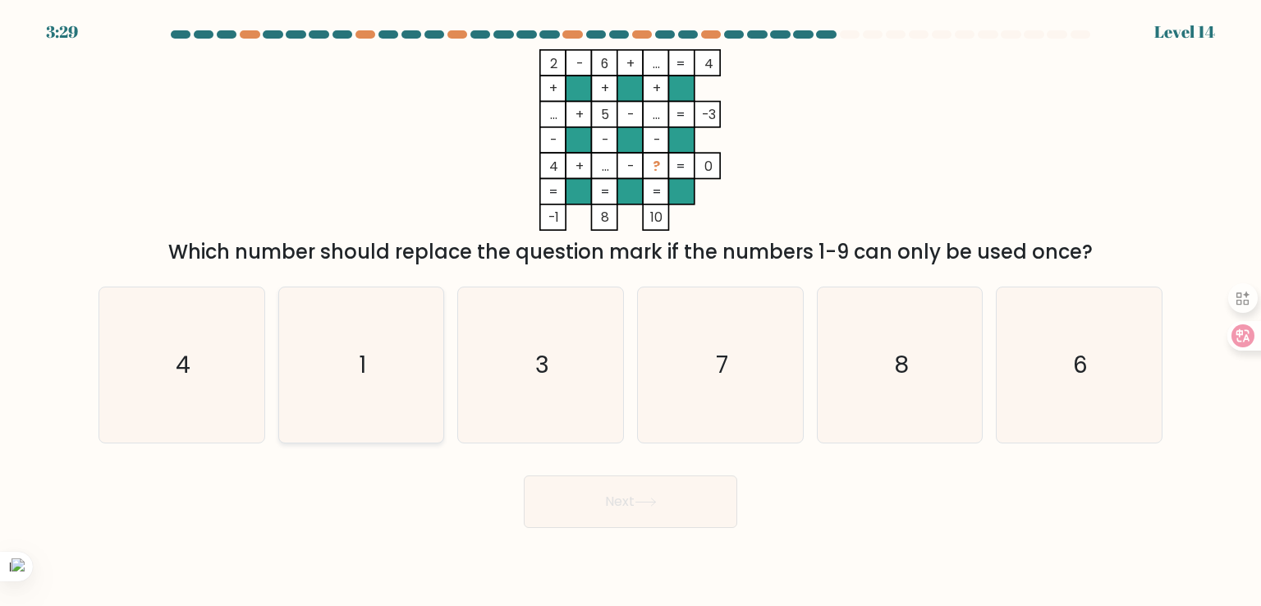
click at [347, 383] on icon "1" at bounding box center [361, 364] width 154 height 154
click at [630, 311] on input "b. 1" at bounding box center [630, 307] width 1 height 8
radio input "true"
click at [699, 338] on icon "7" at bounding box center [720, 364] width 154 height 154
click at [631, 311] on input "d. 7" at bounding box center [630, 307] width 1 height 8
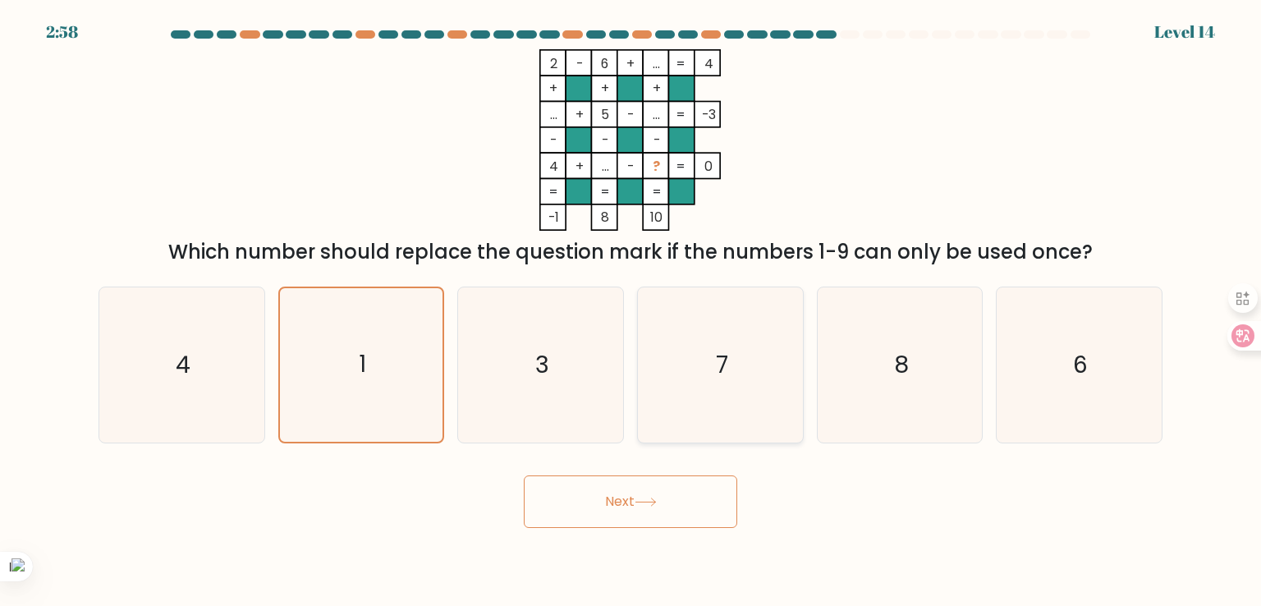
radio input "true"
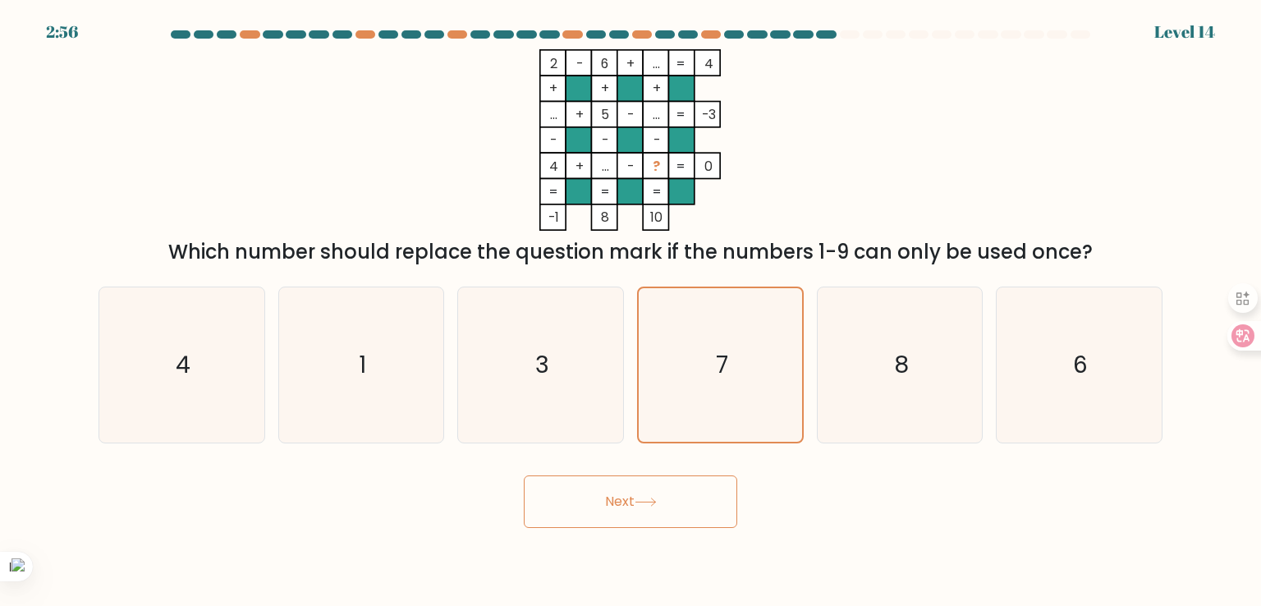
click at [662, 520] on button "Next" at bounding box center [630, 501] width 213 height 53
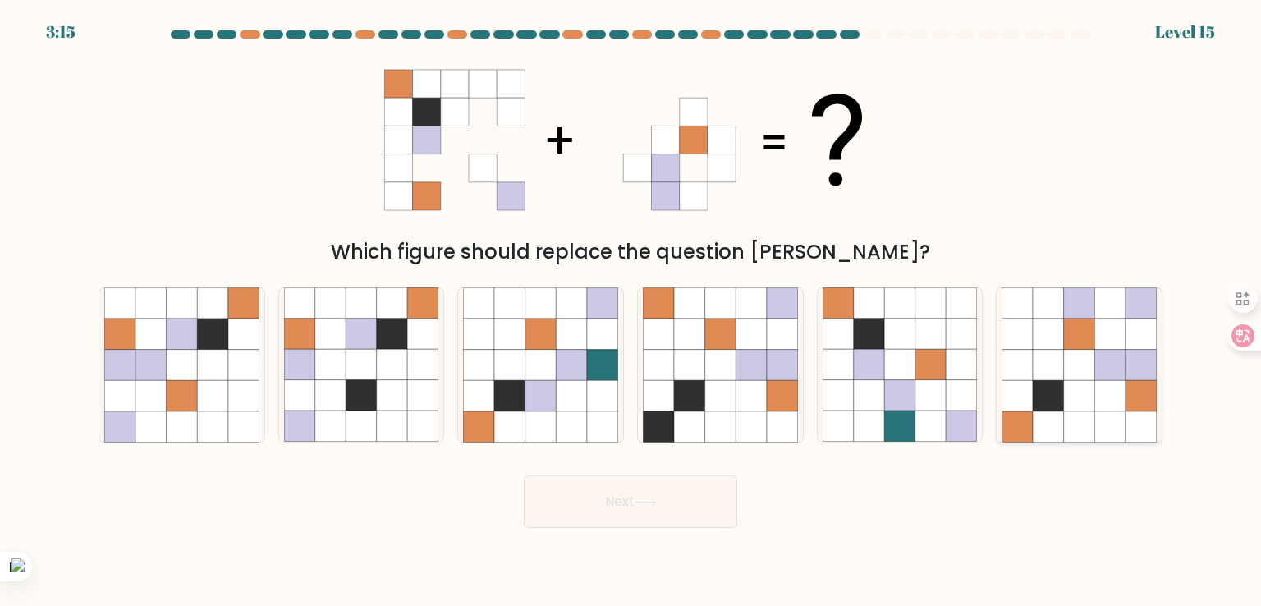
click at [1103, 365] on icon at bounding box center [1109, 365] width 31 height 31
click at [631, 311] on input "f." at bounding box center [630, 307] width 1 height 8
radio input "true"
click at [630, 514] on button "Next" at bounding box center [630, 501] width 213 height 53
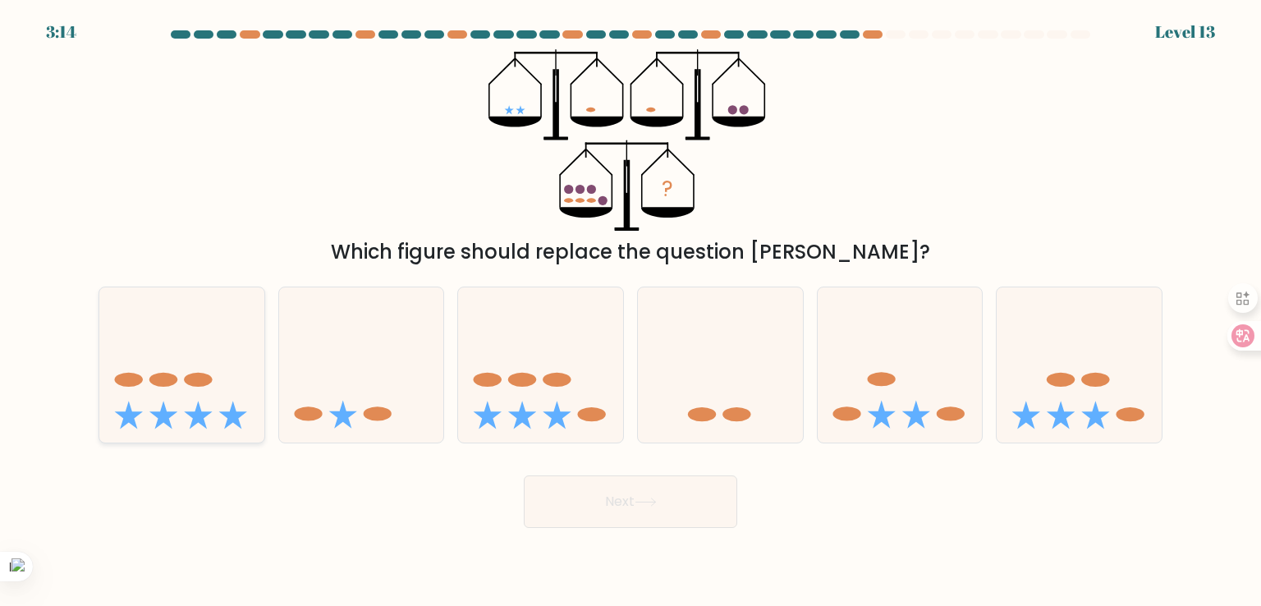
click at [220, 341] on icon at bounding box center [181, 364] width 165 height 136
click at [630, 311] on input "a." at bounding box center [630, 307] width 1 height 8
radio input "true"
click at [600, 489] on button "Next" at bounding box center [630, 501] width 213 height 53
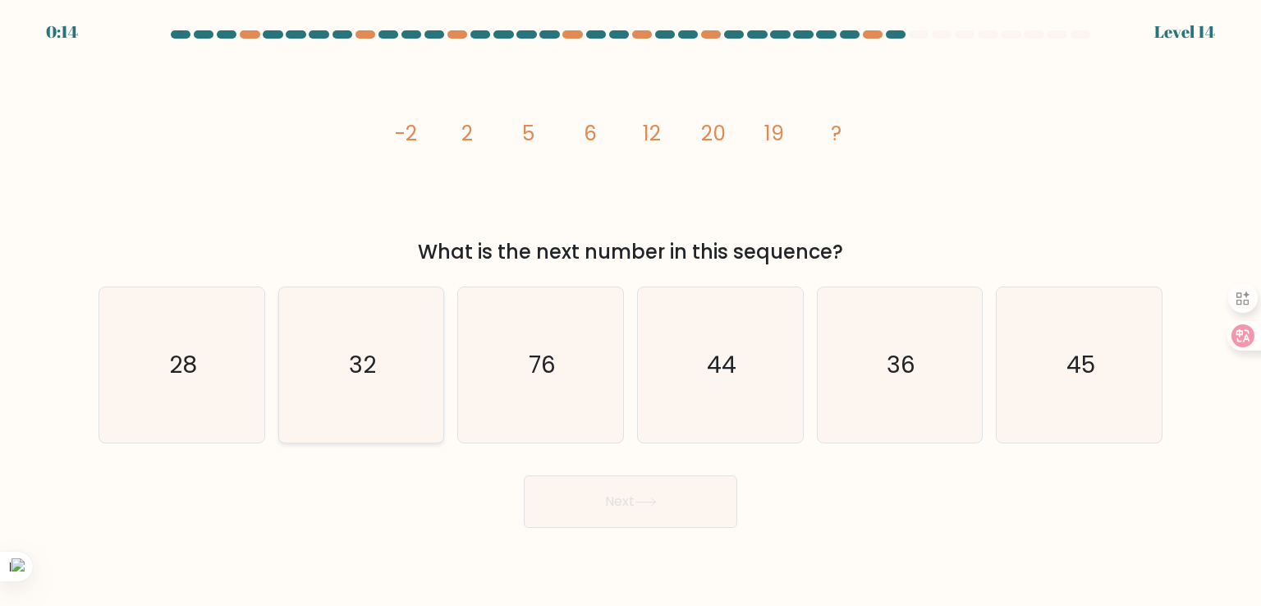
click at [426, 352] on icon "32" at bounding box center [361, 364] width 154 height 154
click at [630, 311] on input "b. 32" at bounding box center [630, 307] width 1 height 8
radio input "true"
click at [616, 513] on button "Next" at bounding box center [630, 501] width 213 height 53
click at [616, 514] on button "Next" at bounding box center [630, 501] width 213 height 53
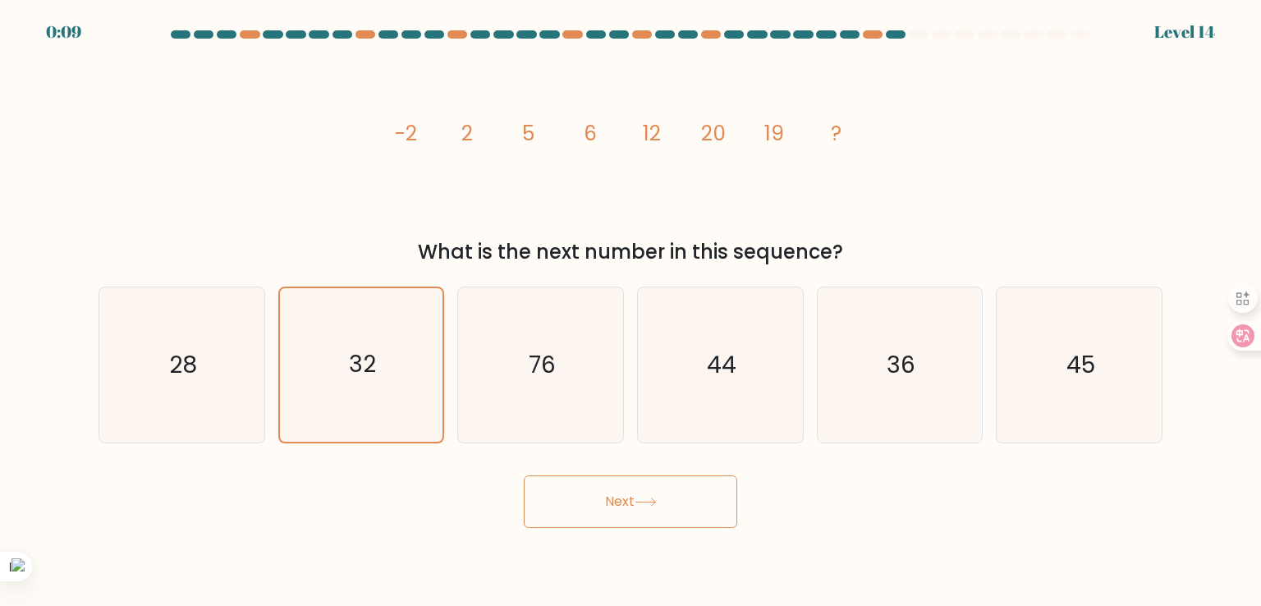
click at [616, 514] on button "Next" at bounding box center [630, 501] width 213 height 53
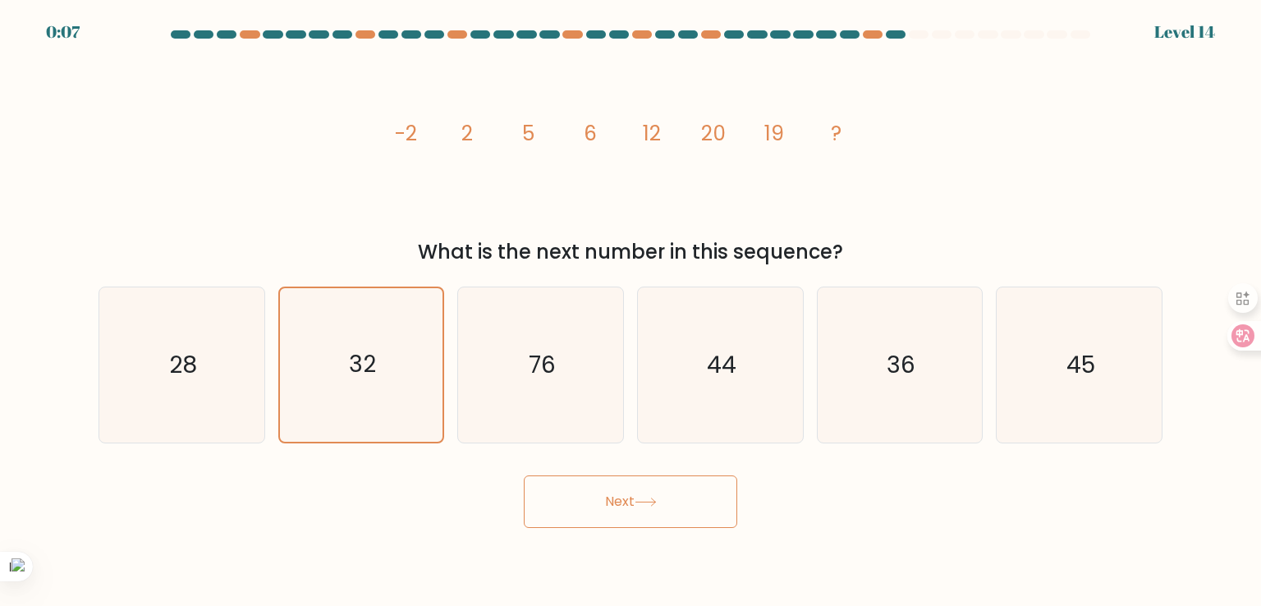
click at [616, 514] on button "Next" at bounding box center [630, 501] width 213 height 53
click at [361, 373] on text "32" at bounding box center [362, 365] width 27 height 32
click at [630, 311] on input "b. 32" at bounding box center [630, 307] width 1 height 8
drag, startPoint x: 647, startPoint y: 545, endPoint x: 637, endPoint y: 518, distance: 28.8
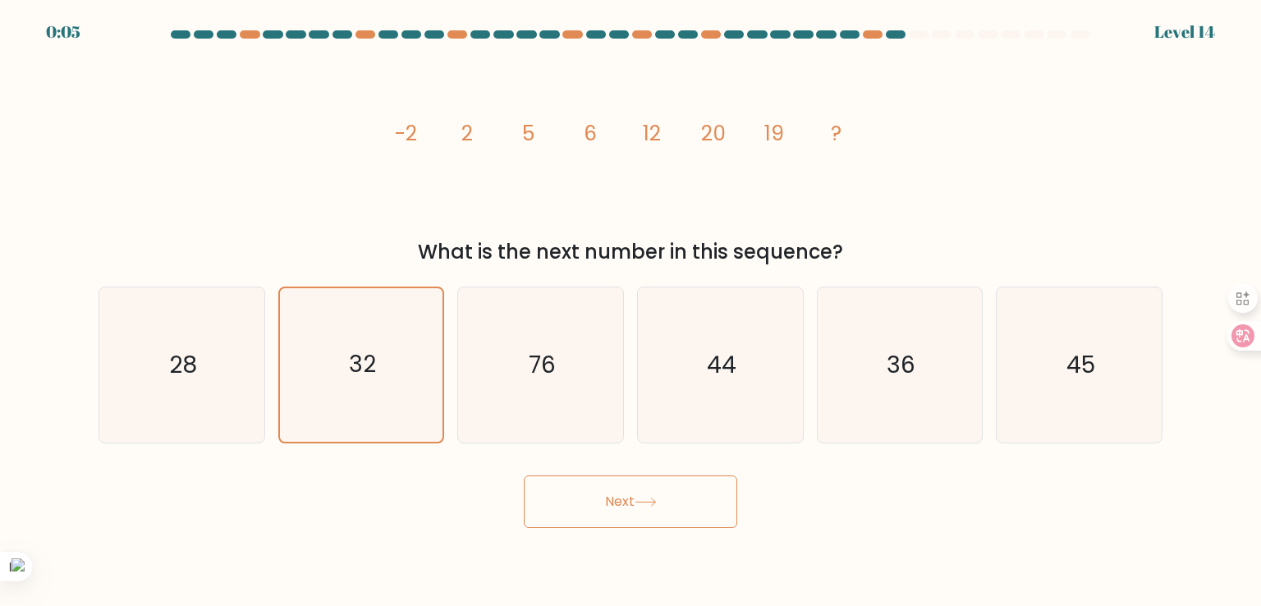
click at [644, 541] on body "0:05 Level 14" at bounding box center [630, 303] width 1261 height 606
click at [629, 493] on button "Next" at bounding box center [630, 501] width 213 height 53
click at [627, 493] on button "Next" at bounding box center [630, 501] width 213 height 53
drag, startPoint x: 624, startPoint y: 491, endPoint x: 571, endPoint y: 456, distance: 63.5
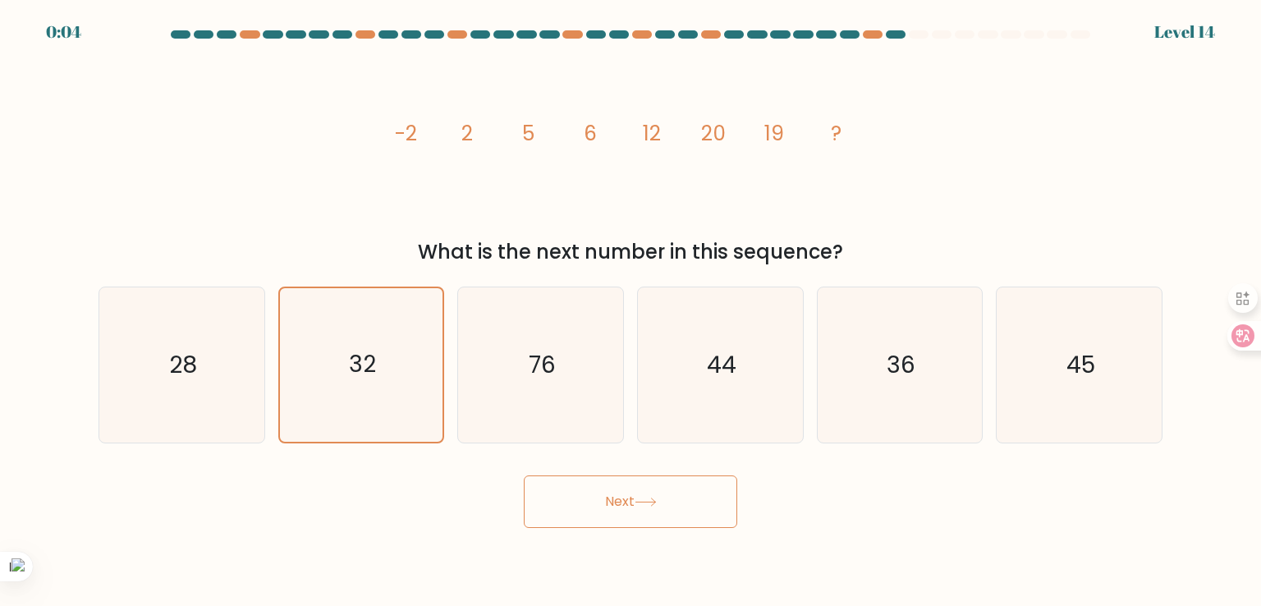
click at [621, 490] on button "Next" at bounding box center [630, 501] width 213 height 53
click at [512, 318] on icon "76" at bounding box center [540, 364] width 154 height 154
click at [630, 311] on input "c. 76" at bounding box center [630, 307] width 1 height 8
radio input "true"
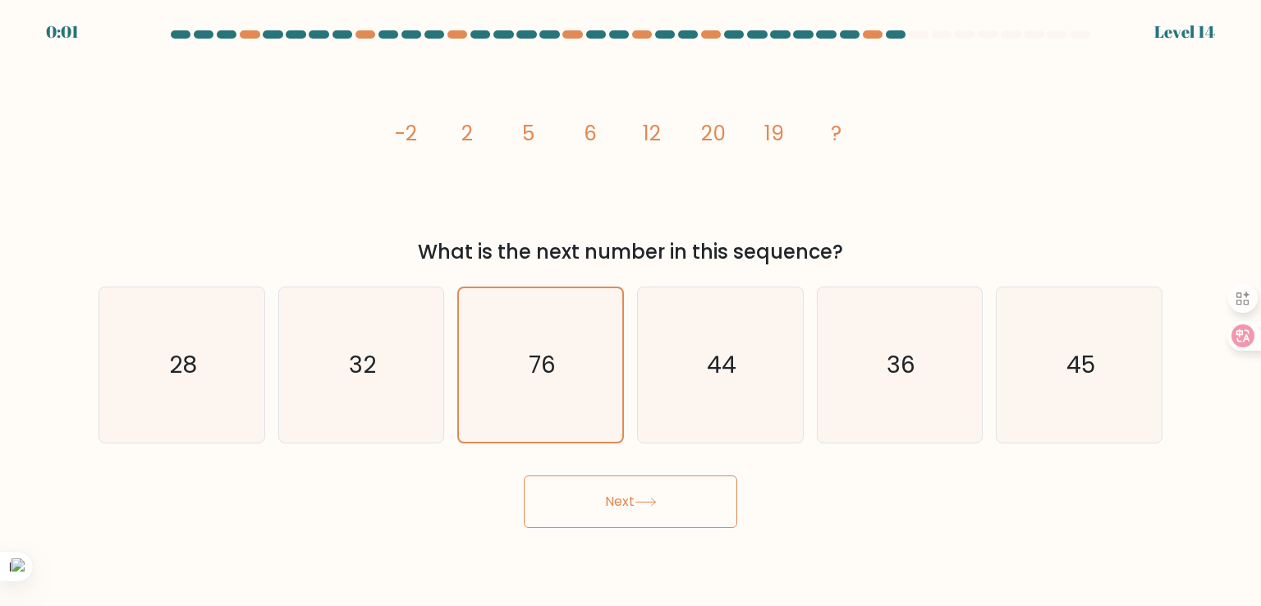
click at [643, 495] on button "Next" at bounding box center [630, 501] width 213 height 53
click at [547, 473] on div "Next" at bounding box center [631, 495] width 1084 height 65
click at [314, 398] on icon "32" at bounding box center [361, 364] width 154 height 154
click at [630, 311] on input "b. 32" at bounding box center [630, 307] width 1 height 8
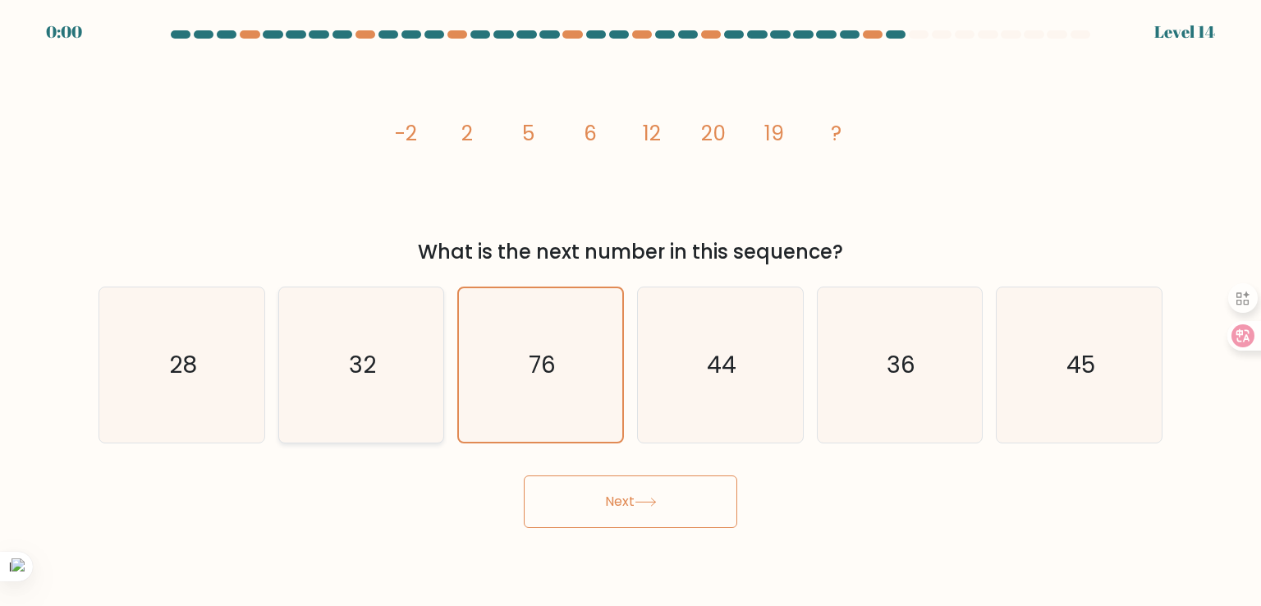
radio input "true"
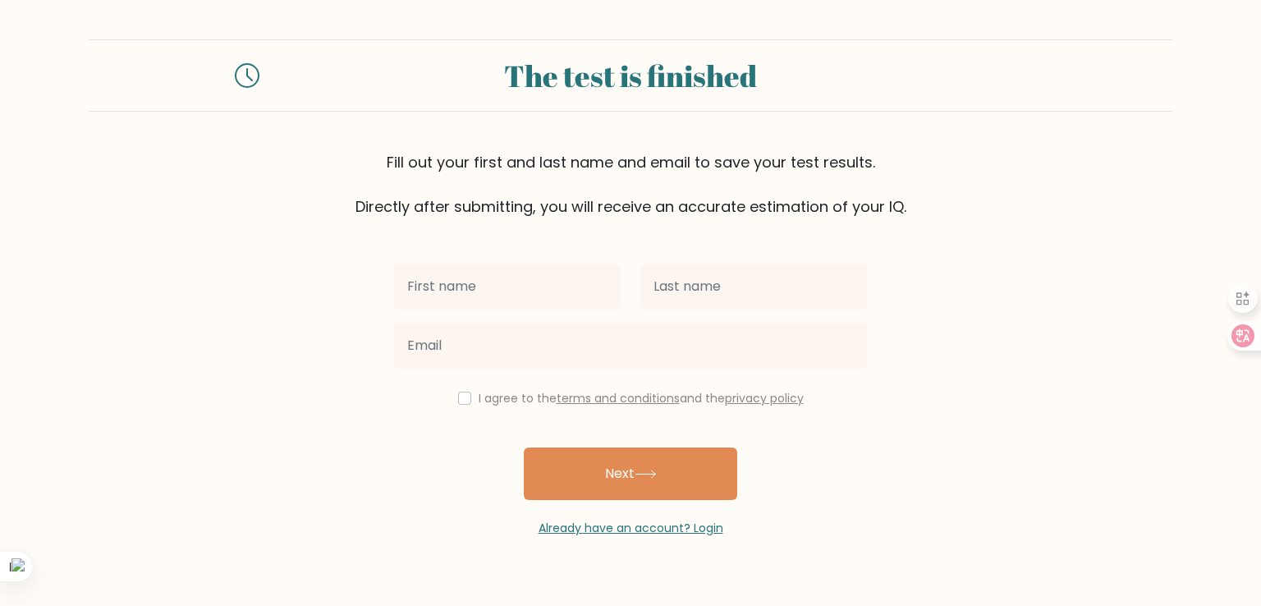
click at [586, 483] on button "Next" at bounding box center [630, 473] width 213 height 53
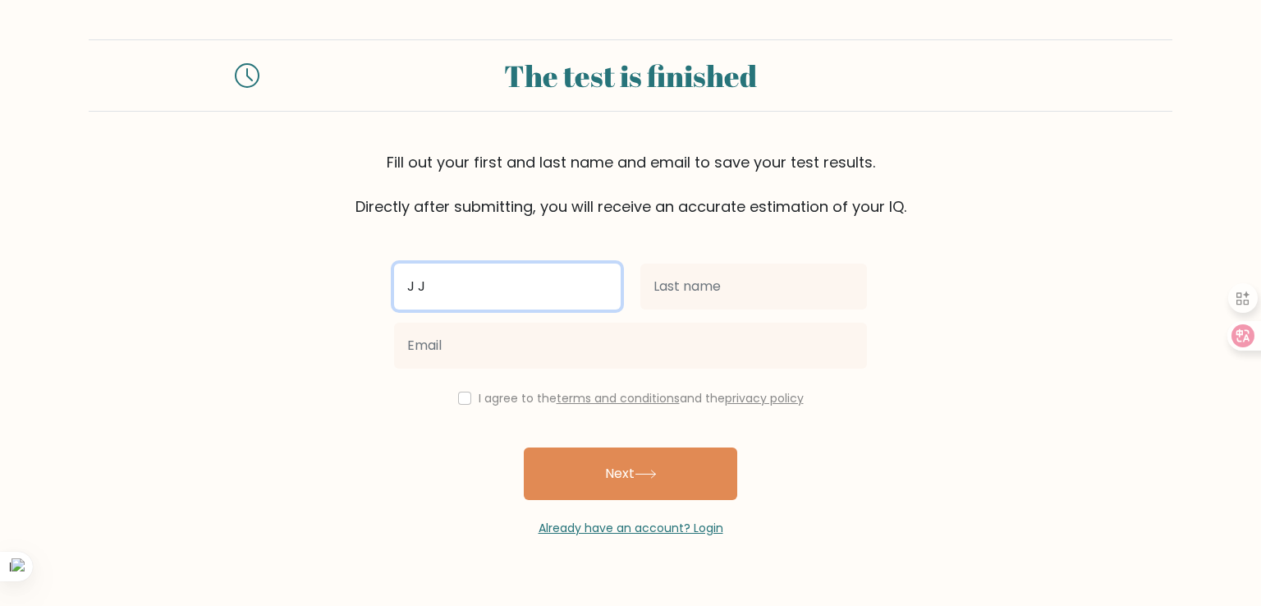
type input "J J"
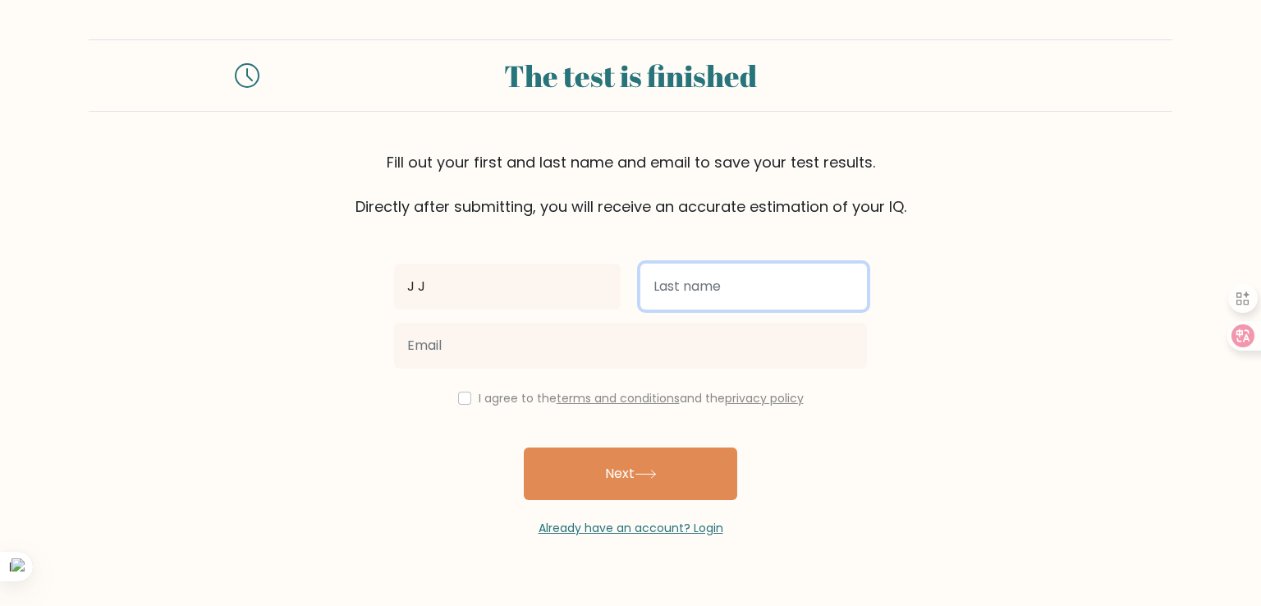
click at [696, 272] on input "text" at bounding box center [753, 287] width 227 height 46
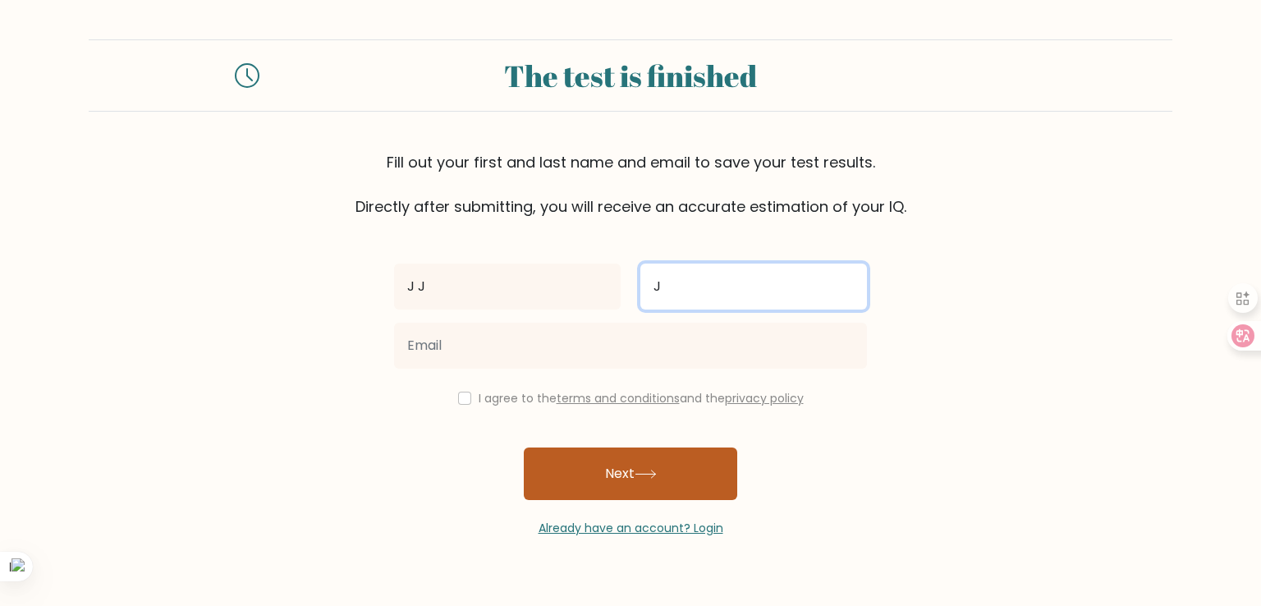
type input "J"
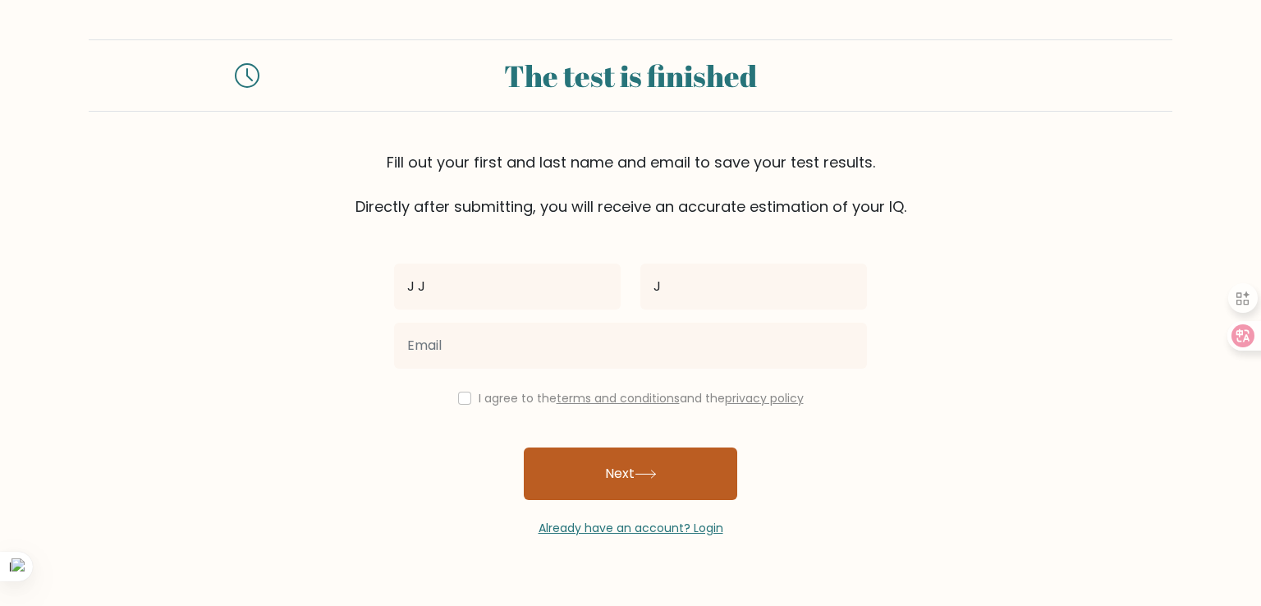
click at [641, 454] on button "Next" at bounding box center [630, 473] width 213 height 53
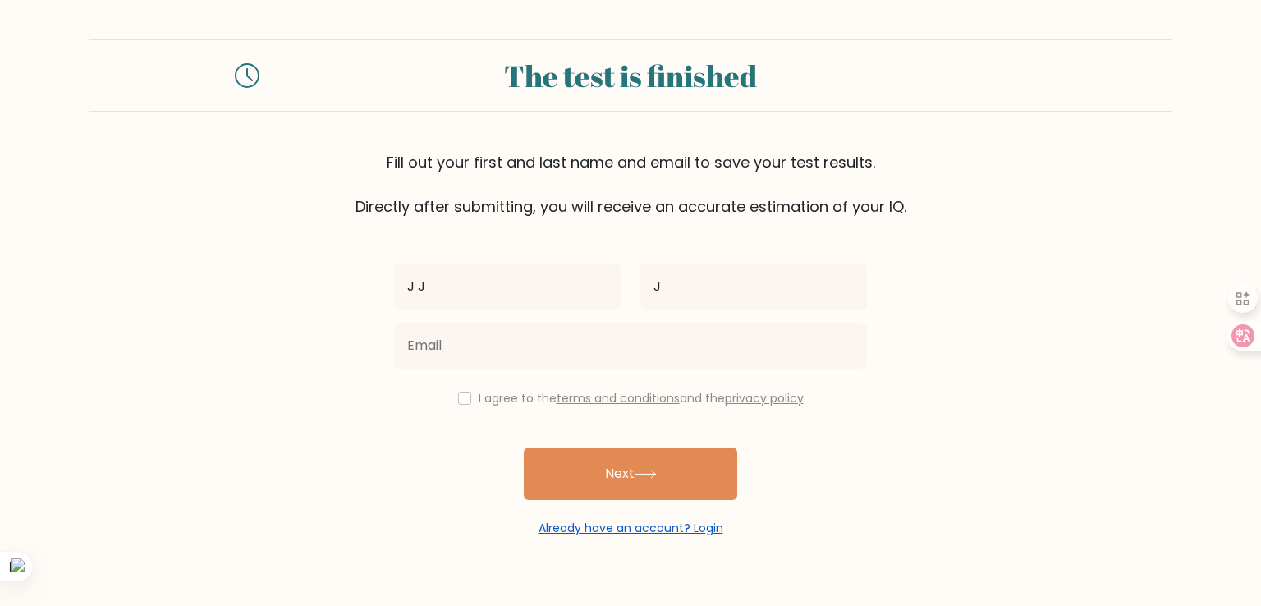
click at [644, 534] on link "Already have an account? Login" at bounding box center [631, 528] width 185 height 16
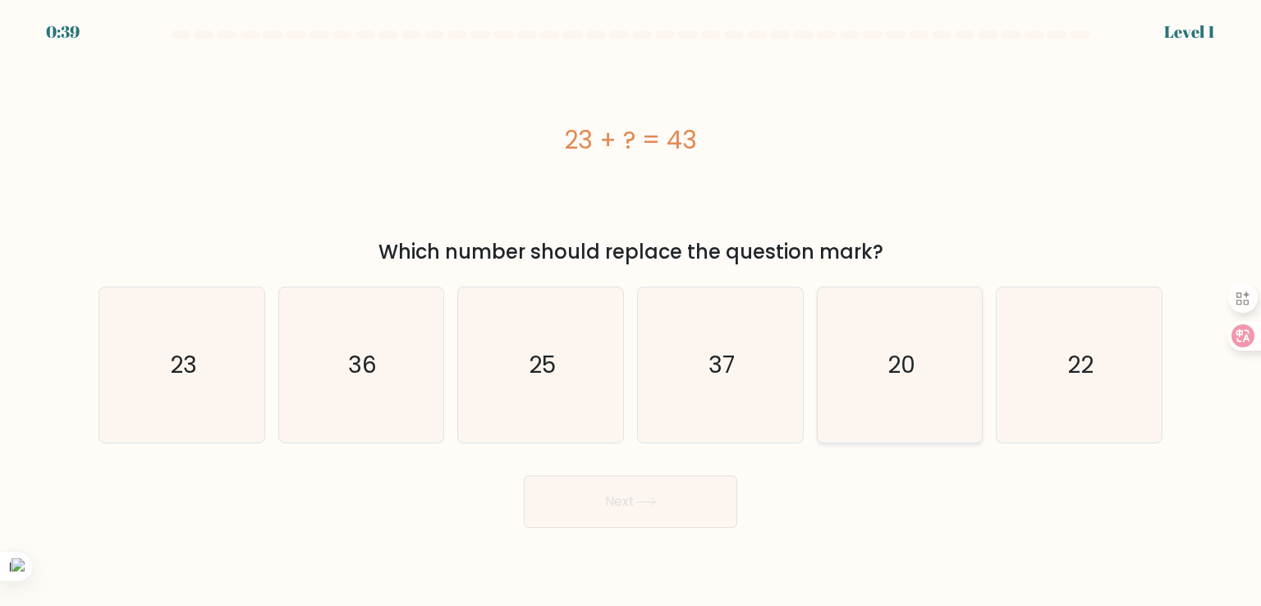
click at [887, 411] on icon "20" at bounding box center [900, 364] width 154 height 154
click at [631, 311] on input "e. 20" at bounding box center [630, 307] width 1 height 8
radio input "true"
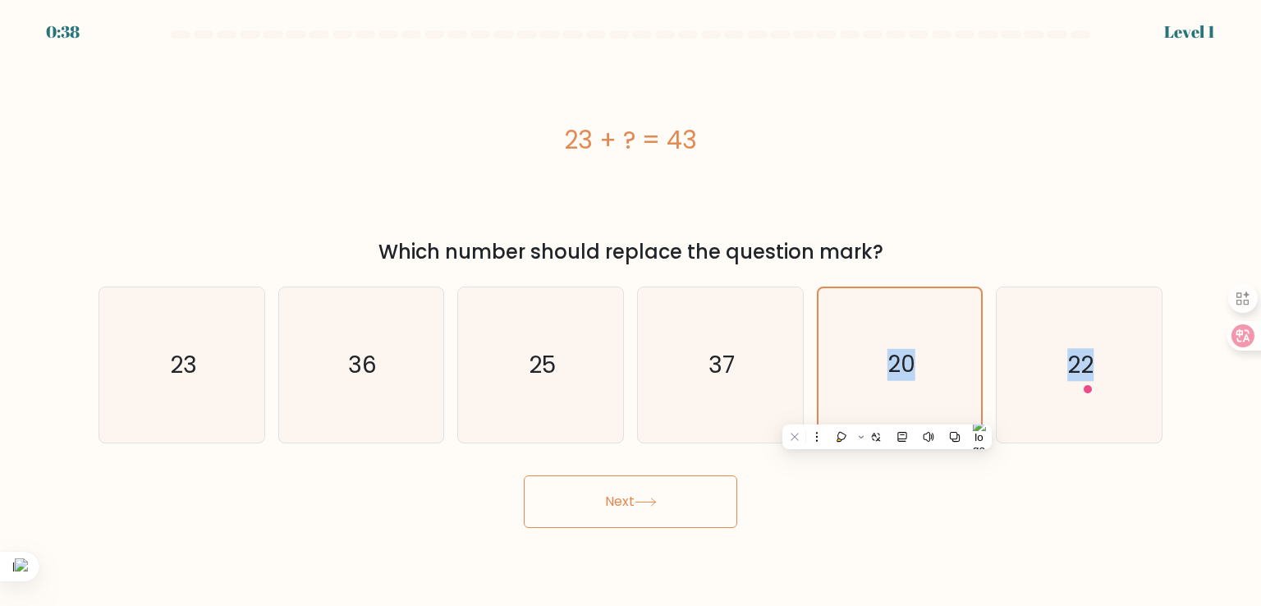
drag, startPoint x: 887, startPoint y: 411, endPoint x: 691, endPoint y: 504, distance: 216.3
click at [691, 504] on form "a." at bounding box center [630, 278] width 1261 height 497
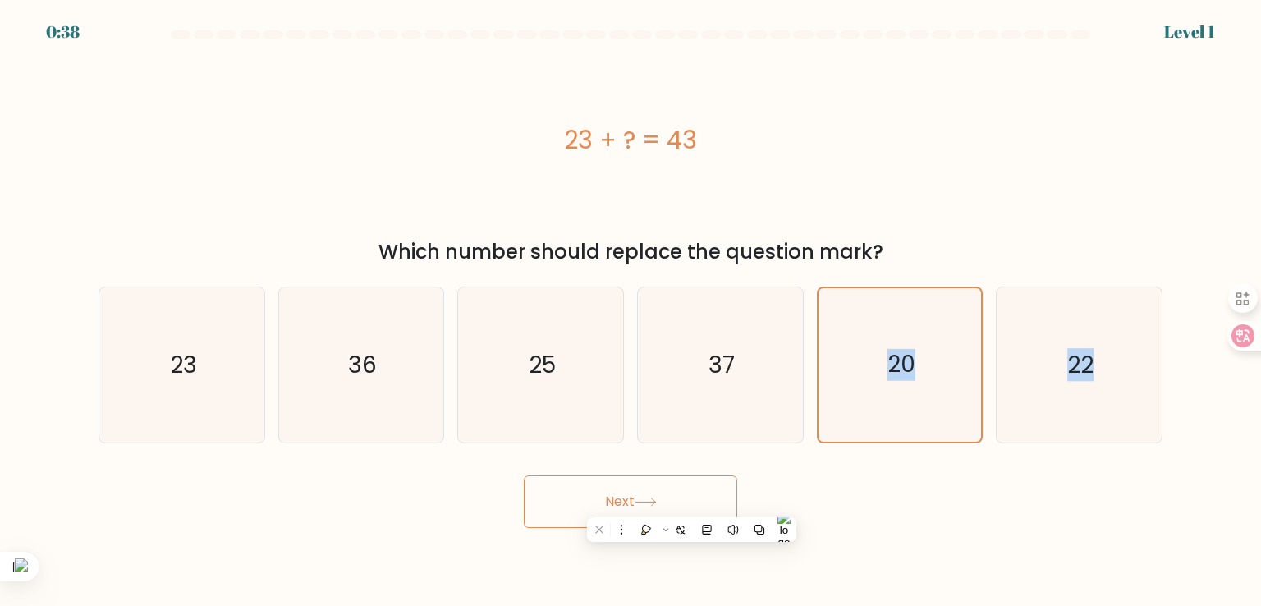
click at [691, 504] on button "Next" at bounding box center [630, 501] width 213 height 53
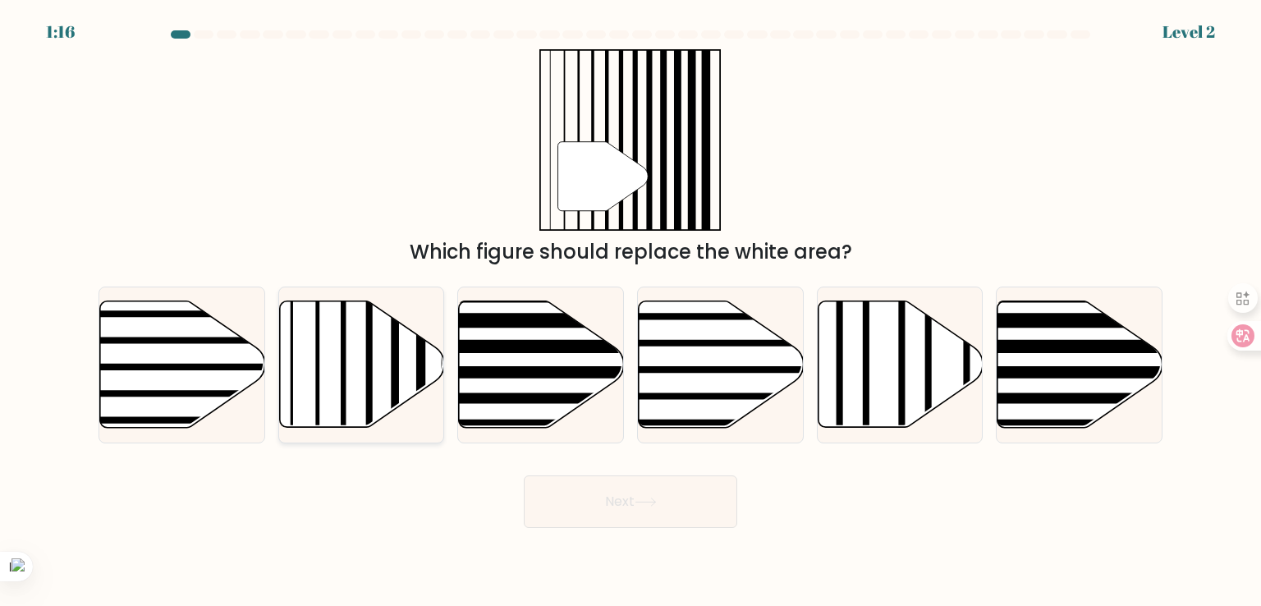
click at [380, 392] on icon at bounding box center [361, 364] width 165 height 126
click at [630, 311] on input "b." at bounding box center [630, 307] width 1 height 8
radio input "true"
drag, startPoint x: 380, startPoint y: 392, endPoint x: 579, endPoint y: 495, distance: 224.0
click at [579, 495] on form at bounding box center [630, 278] width 1261 height 497
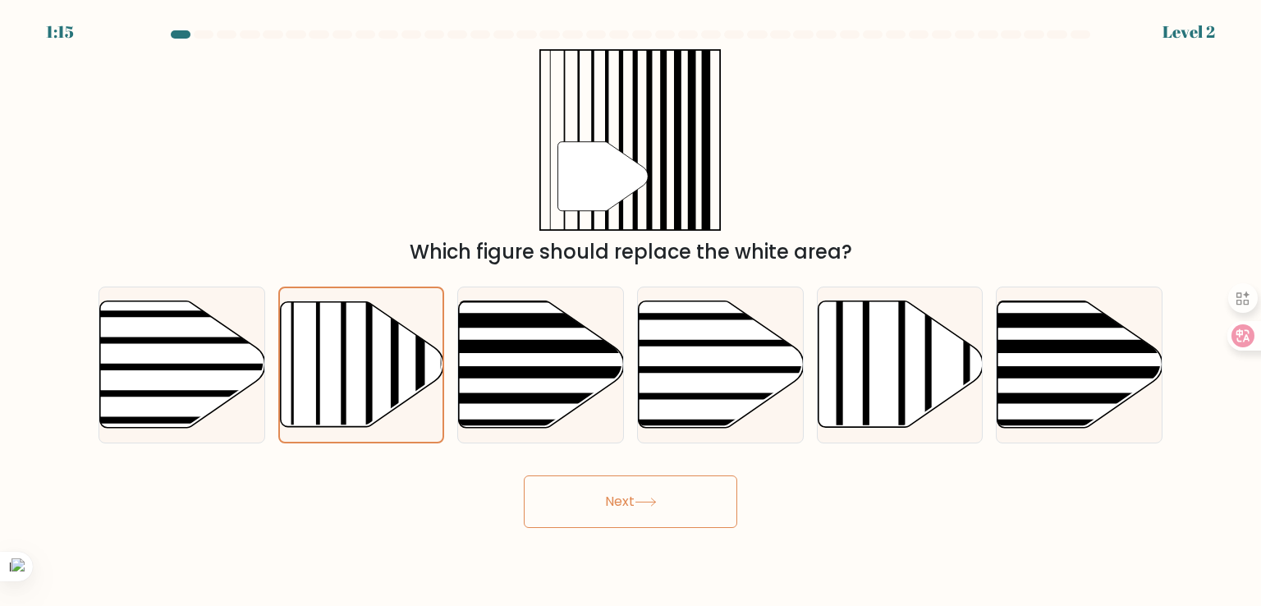
click at [579, 495] on button "Next" at bounding box center [630, 501] width 213 height 53
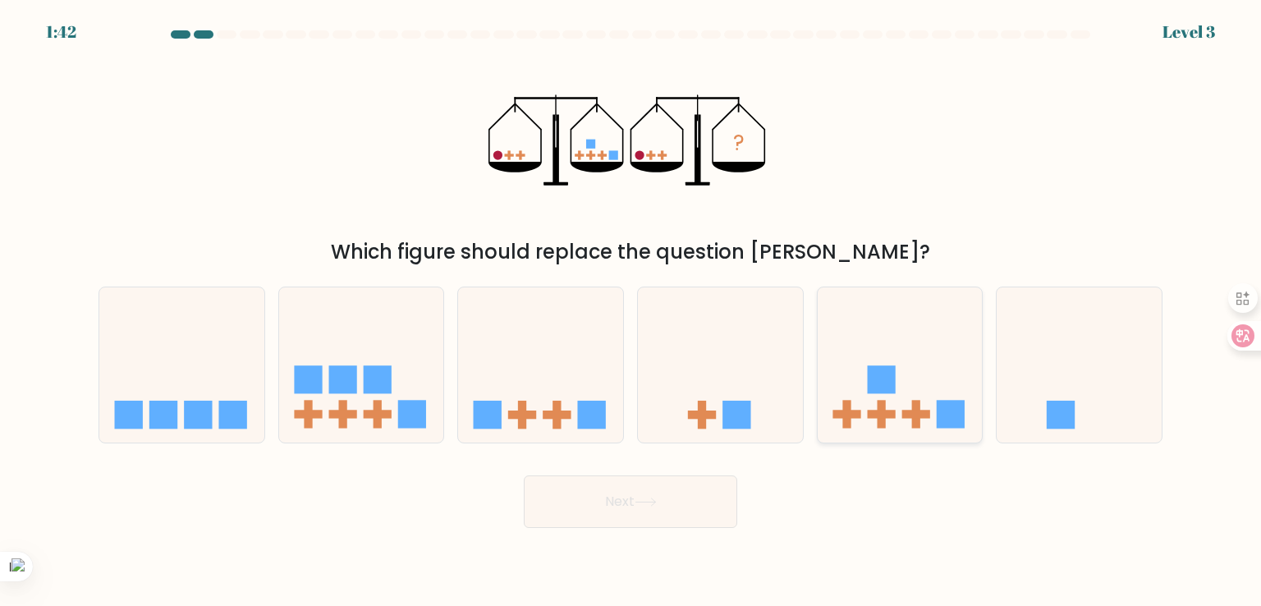
click at [937, 379] on icon at bounding box center [900, 364] width 165 height 136
click at [631, 311] on input "e." at bounding box center [630, 307] width 1 height 8
radio input "true"
click at [582, 517] on button "Next" at bounding box center [630, 501] width 213 height 53
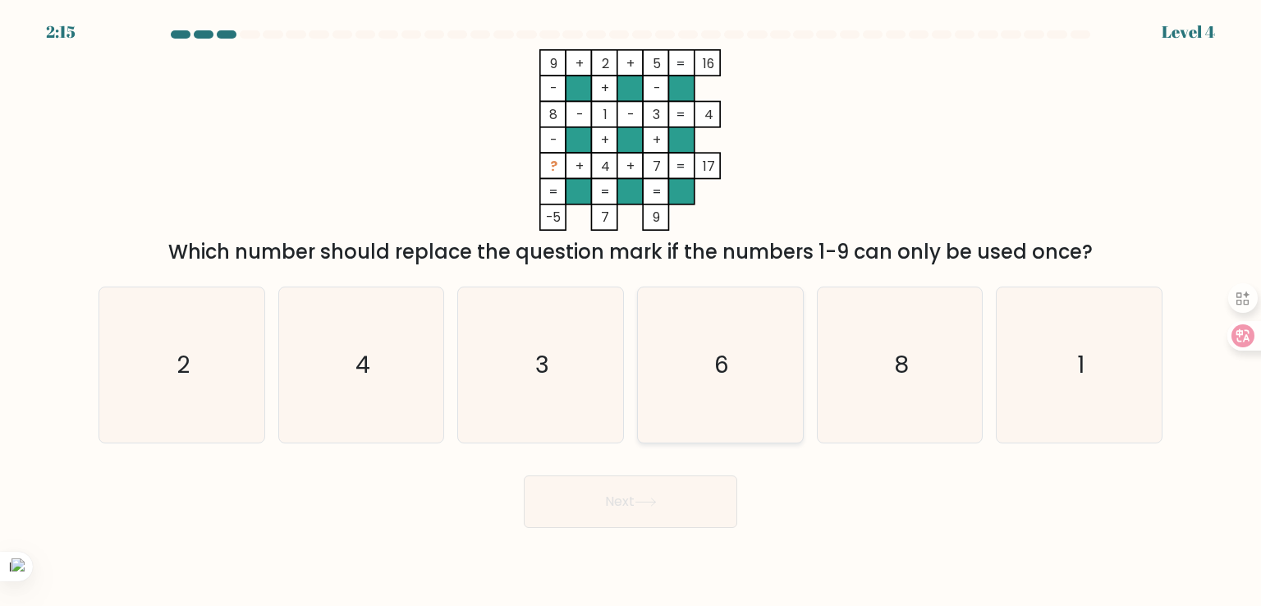
click at [703, 382] on icon "6" at bounding box center [720, 364] width 154 height 154
click at [631, 311] on input "d. 6" at bounding box center [630, 307] width 1 height 8
radio input "true"
click at [650, 511] on button "Next" at bounding box center [630, 501] width 213 height 53
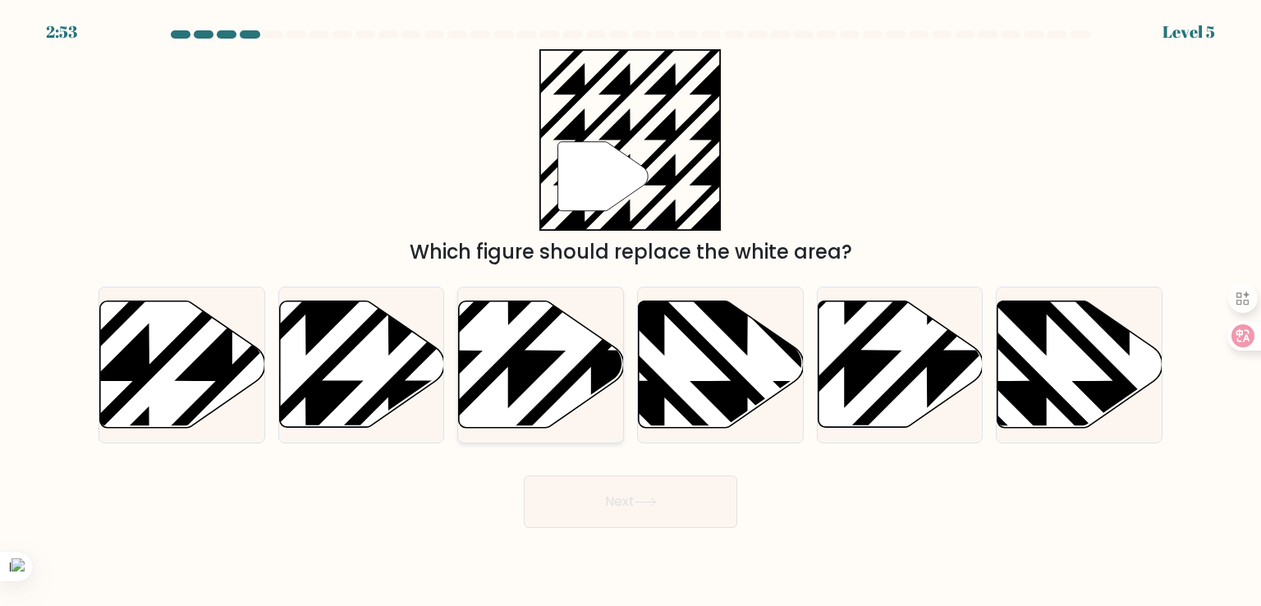
click at [512, 377] on icon at bounding box center [591, 434] width 332 height 332
click at [630, 311] on input "c." at bounding box center [630, 307] width 1 height 8
radio input "true"
click at [207, 364] on icon at bounding box center [232, 298] width 332 height 332
click at [630, 311] on input "a." at bounding box center [630, 307] width 1 height 8
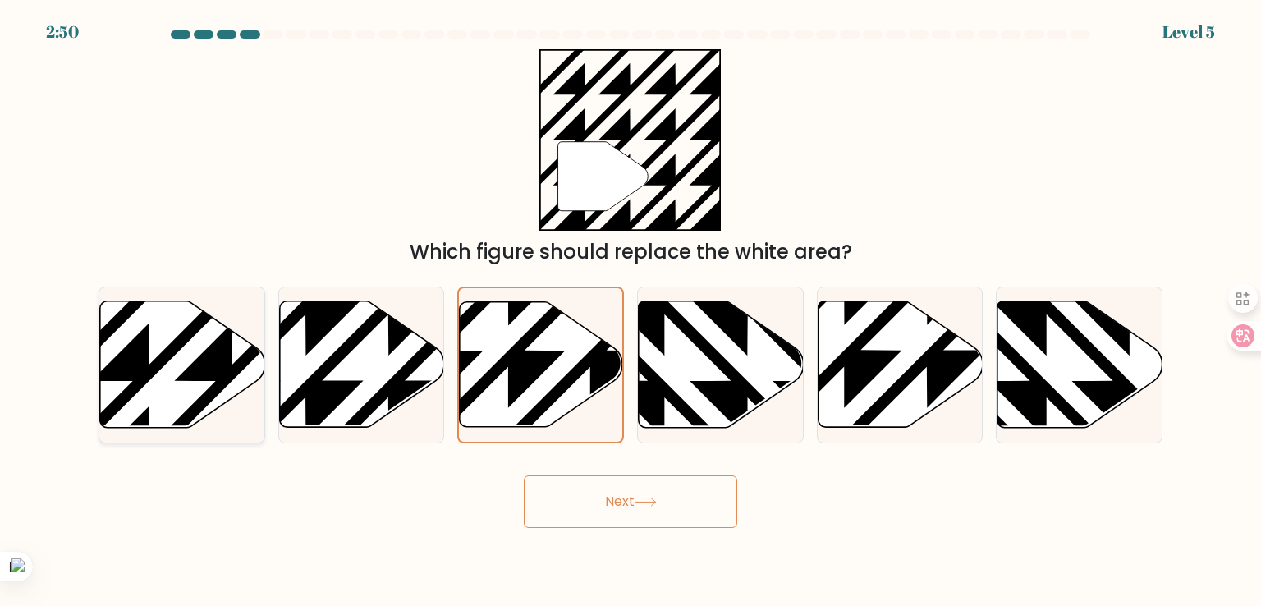
radio input "true"
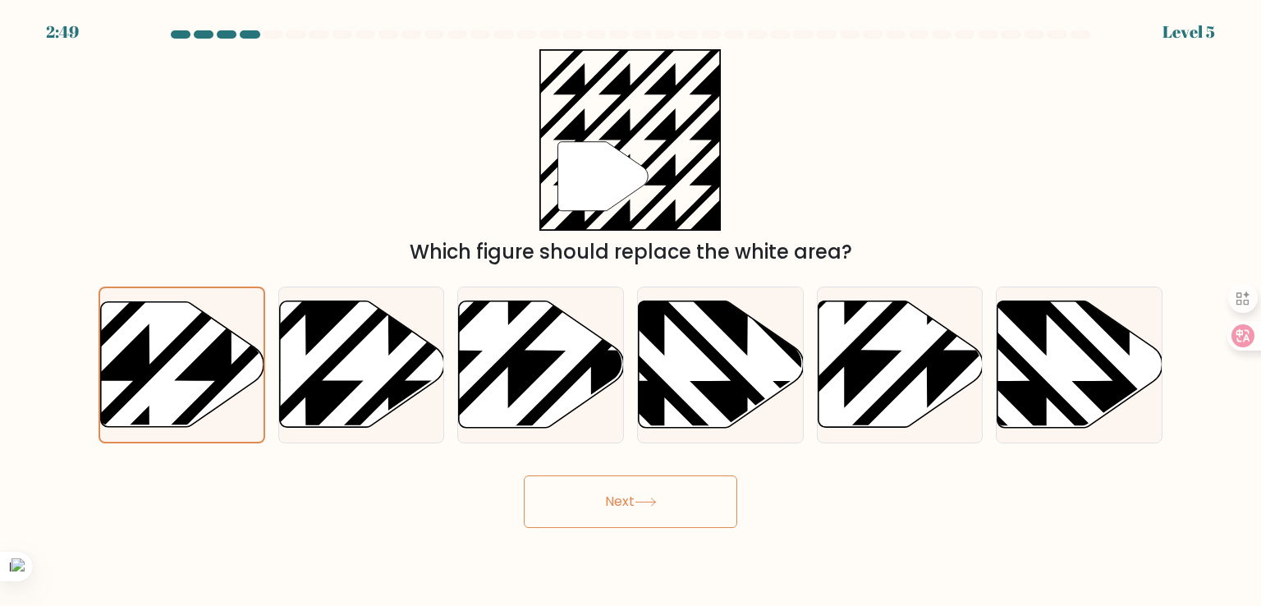
click at [580, 500] on button "Next" at bounding box center [630, 501] width 213 height 53
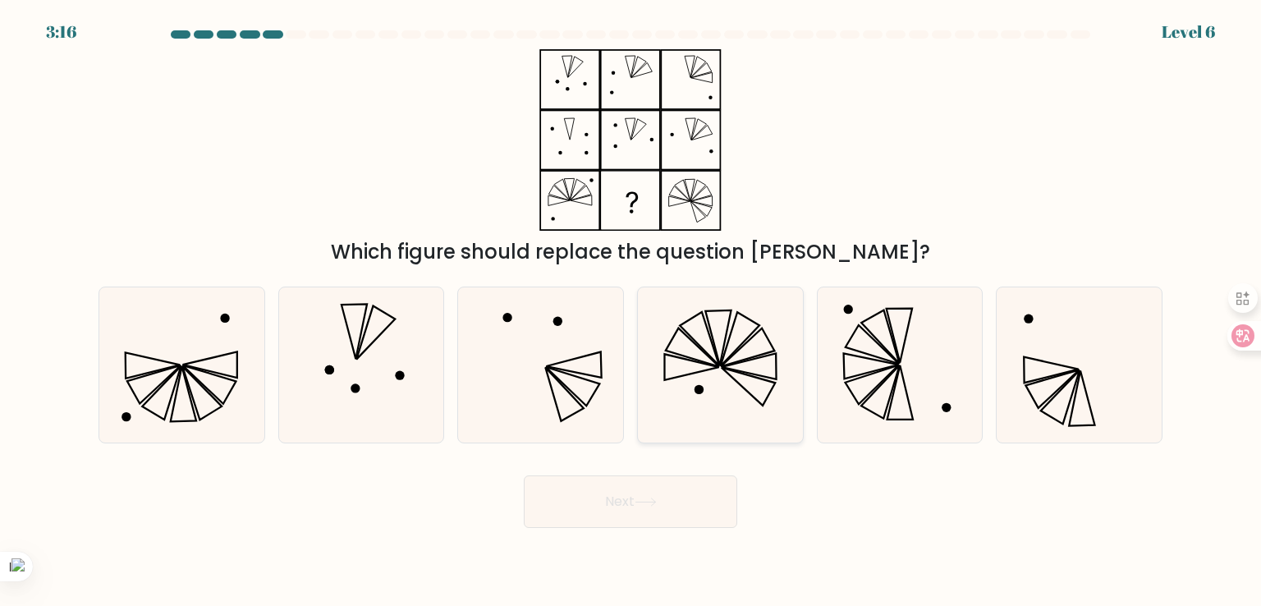
click at [698, 419] on icon at bounding box center [720, 364] width 154 height 154
click at [631, 311] on input "d." at bounding box center [630, 307] width 1 height 8
radio input "true"
click at [698, 419] on icon at bounding box center [720, 364] width 153 height 153
click at [631, 311] on input "d." at bounding box center [630, 307] width 1 height 8
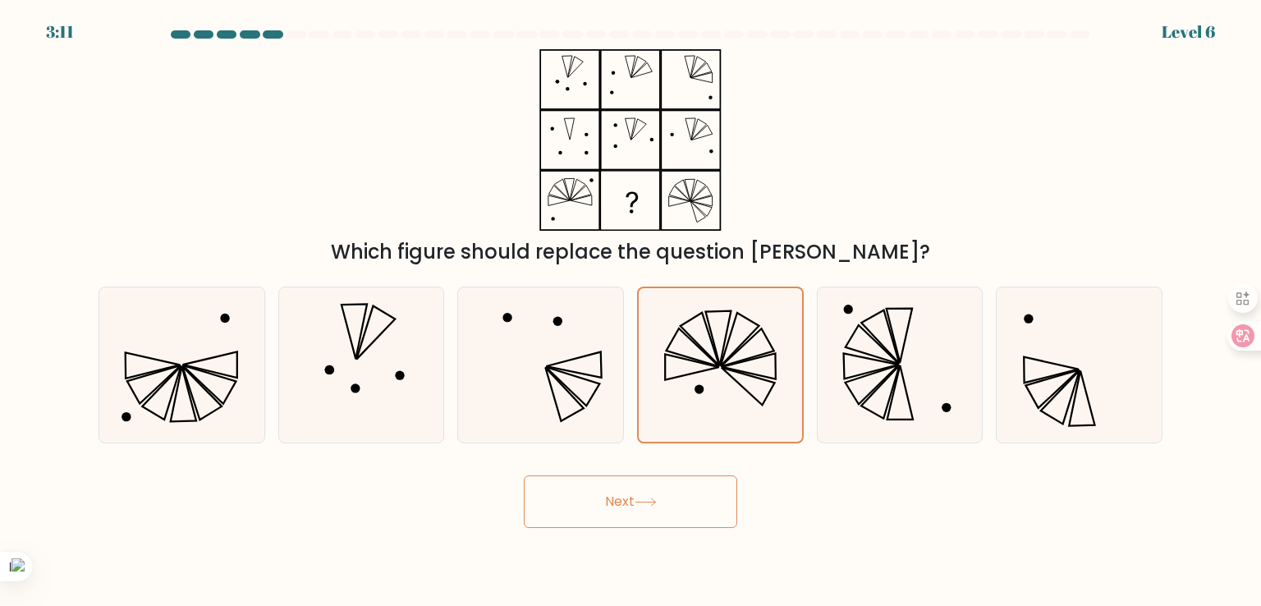
click at [683, 479] on button "Next" at bounding box center [630, 501] width 213 height 53
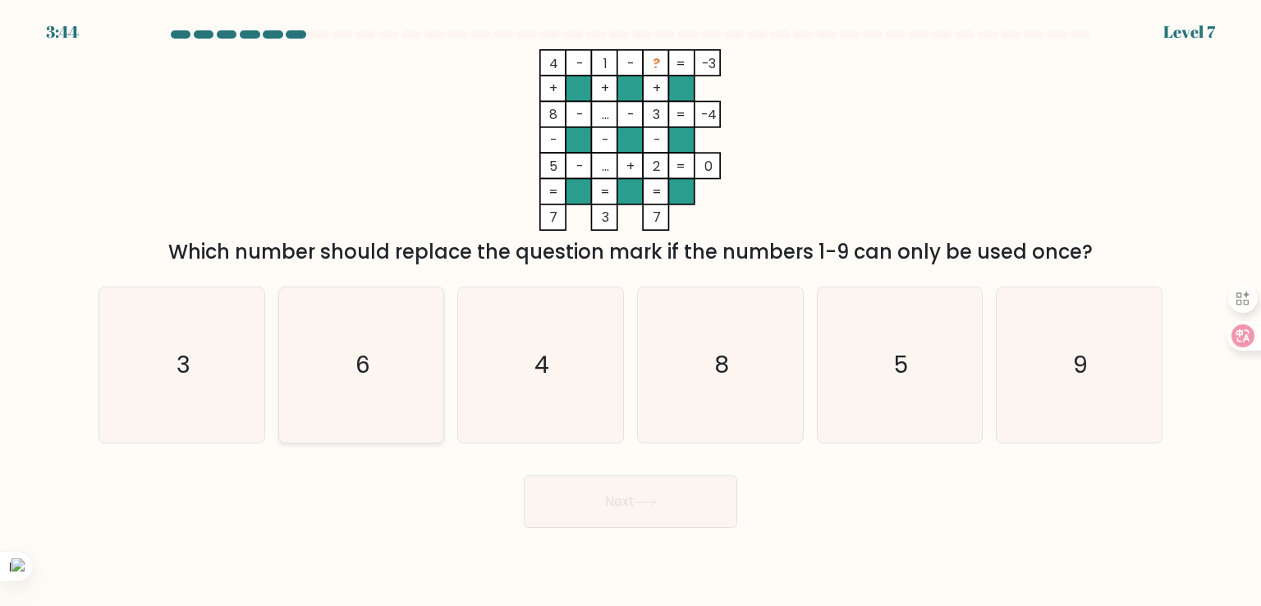
click at [319, 362] on icon "6" at bounding box center [361, 364] width 154 height 154
click at [630, 311] on input "b. 6" at bounding box center [630, 307] width 1 height 8
radio input "true"
click at [640, 520] on button "Next" at bounding box center [630, 501] width 213 height 53
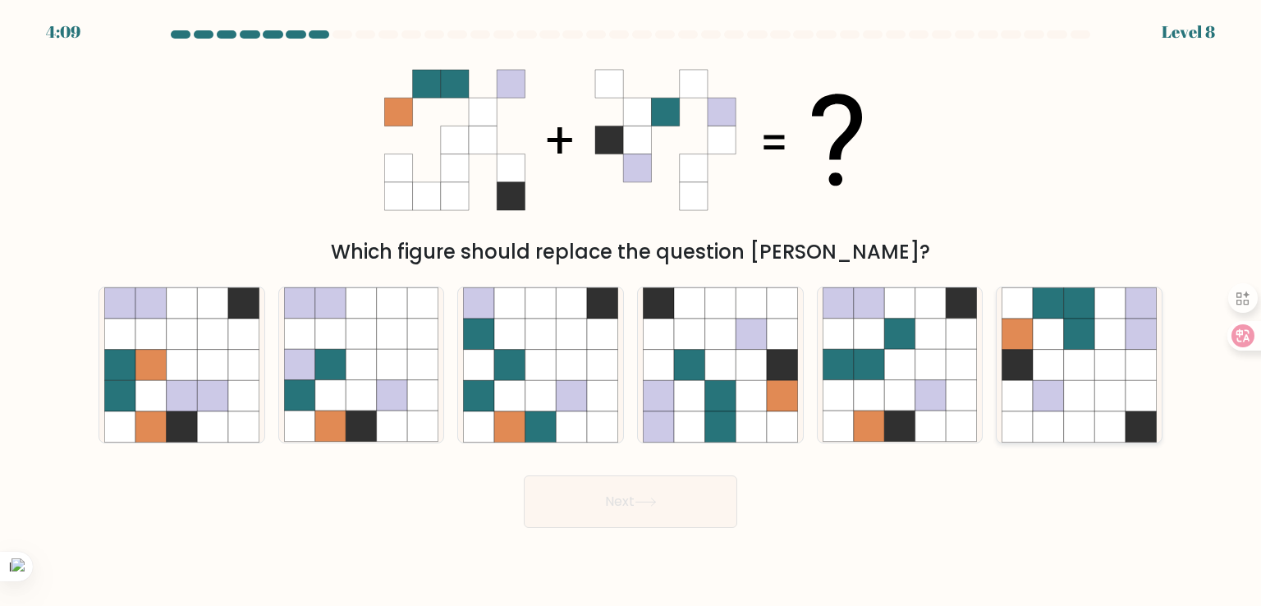
click at [1093, 401] on icon at bounding box center [1078, 364] width 154 height 154
click at [631, 311] on input "f." at bounding box center [630, 307] width 1 height 8
radio input "true"
click at [653, 493] on button "Next" at bounding box center [630, 501] width 213 height 53
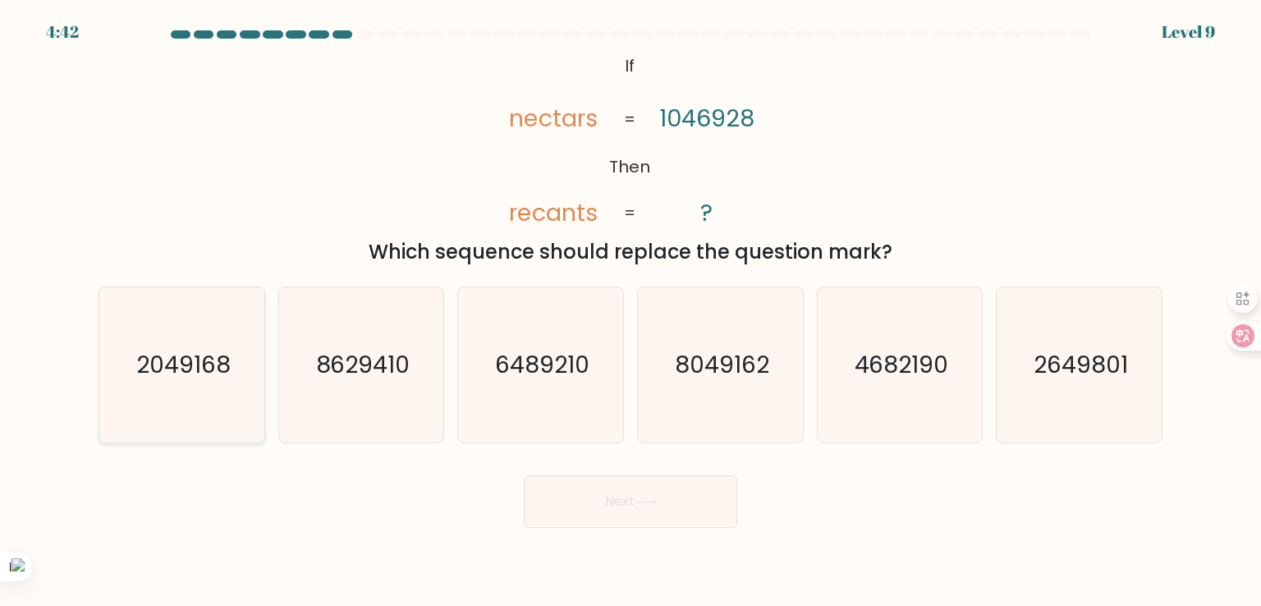
click at [228, 371] on icon "2049168" at bounding box center [181, 364] width 154 height 154
click at [630, 311] on input "a. 2049168" at bounding box center [630, 307] width 1 height 8
radio input "true"
click at [581, 486] on button "Next" at bounding box center [630, 501] width 213 height 53
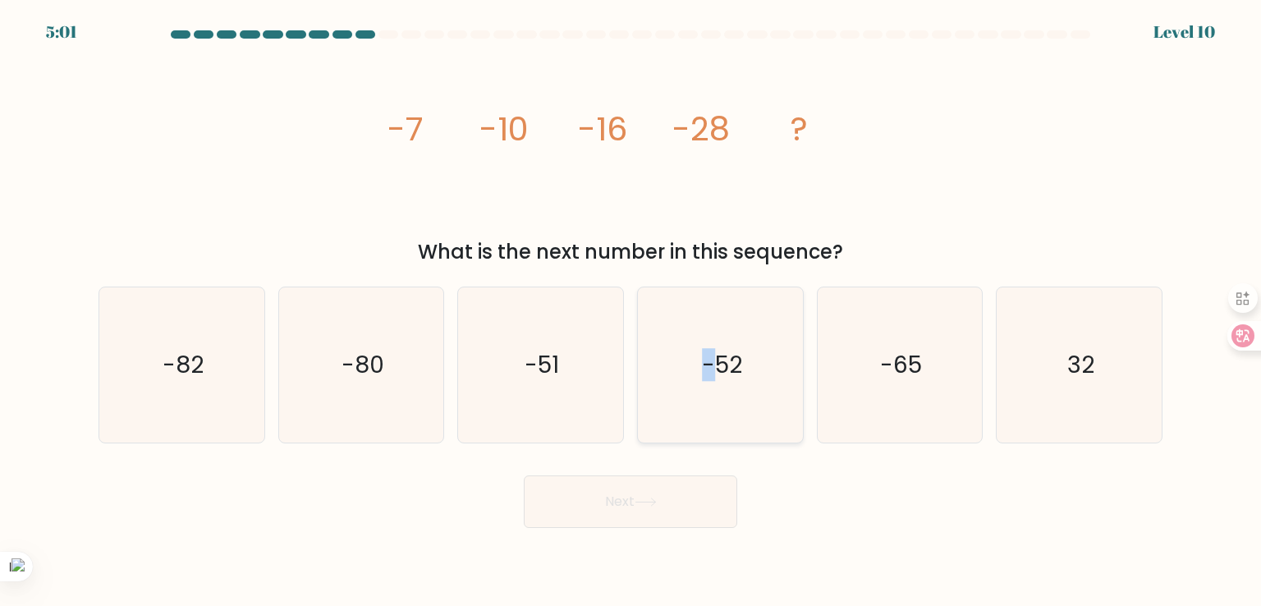
click at [709, 346] on icon "-52" at bounding box center [720, 364] width 154 height 154
drag, startPoint x: 808, startPoint y: 438, endPoint x: 782, endPoint y: 425, distance: 28.3
click at [795, 433] on div "d. -52" at bounding box center [720, 364] width 180 height 156
click at [778, 424] on icon "-52" at bounding box center [720, 364] width 154 height 154
click at [631, 311] on input "d. -52" at bounding box center [630, 307] width 1 height 8
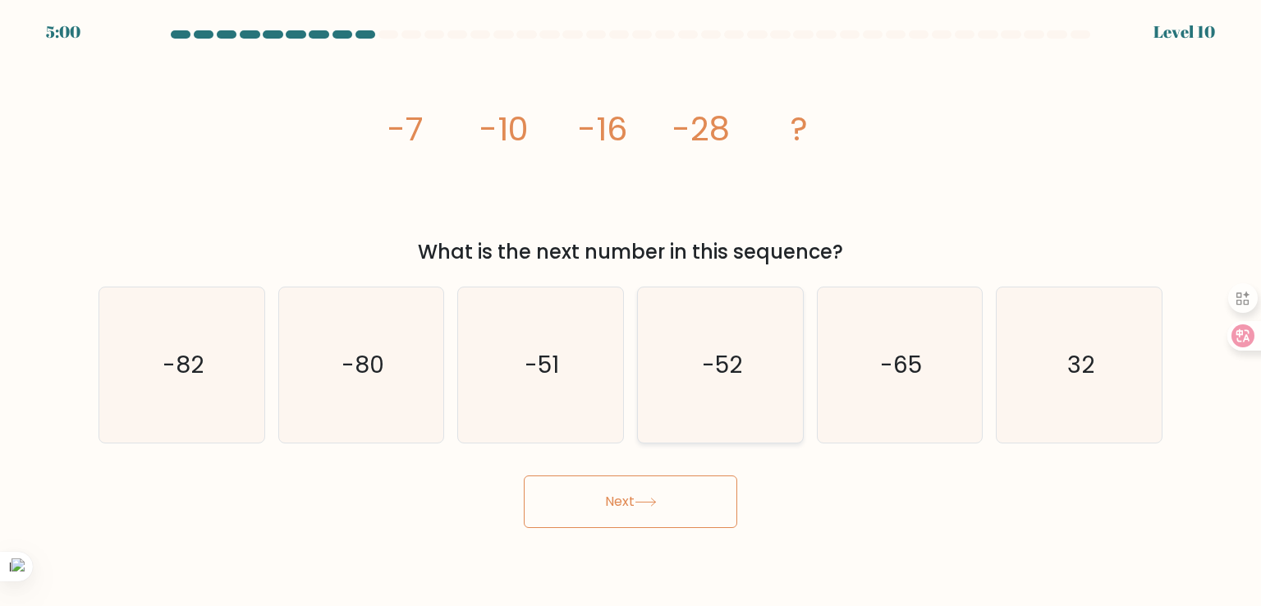
radio input "true"
click at [654, 490] on button "Next" at bounding box center [630, 501] width 213 height 53
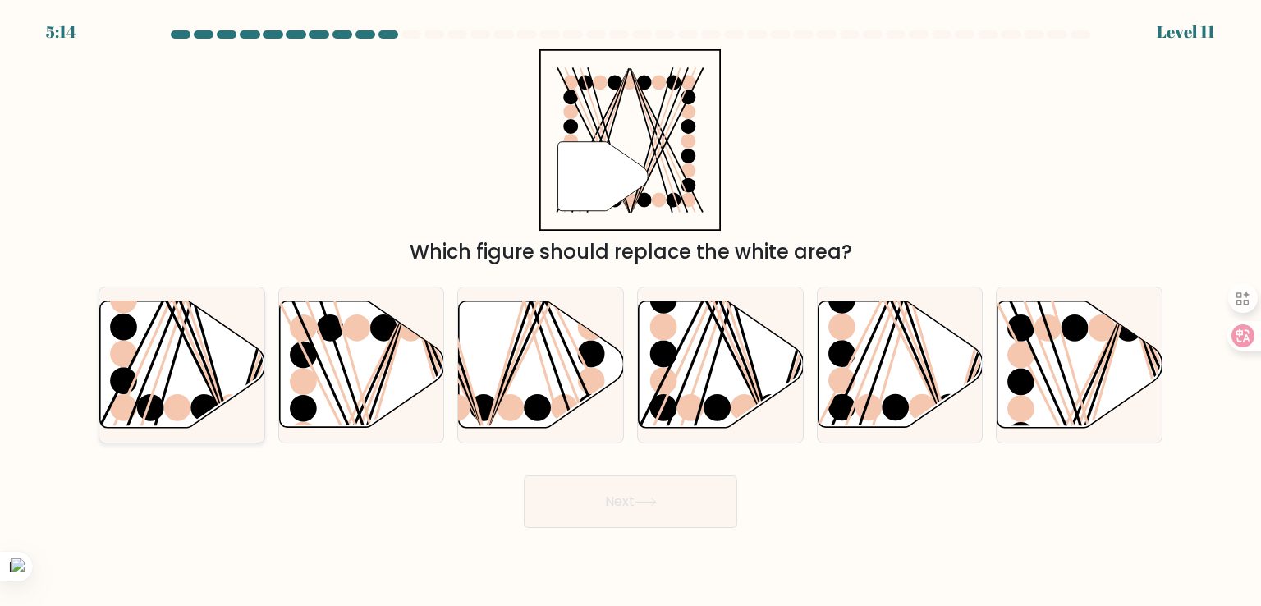
click at [223, 374] on icon at bounding box center [182, 364] width 165 height 126
click at [630, 311] on input "a." at bounding box center [630, 307] width 1 height 8
radio input "true"
click at [667, 520] on button "Next" at bounding box center [630, 501] width 213 height 53
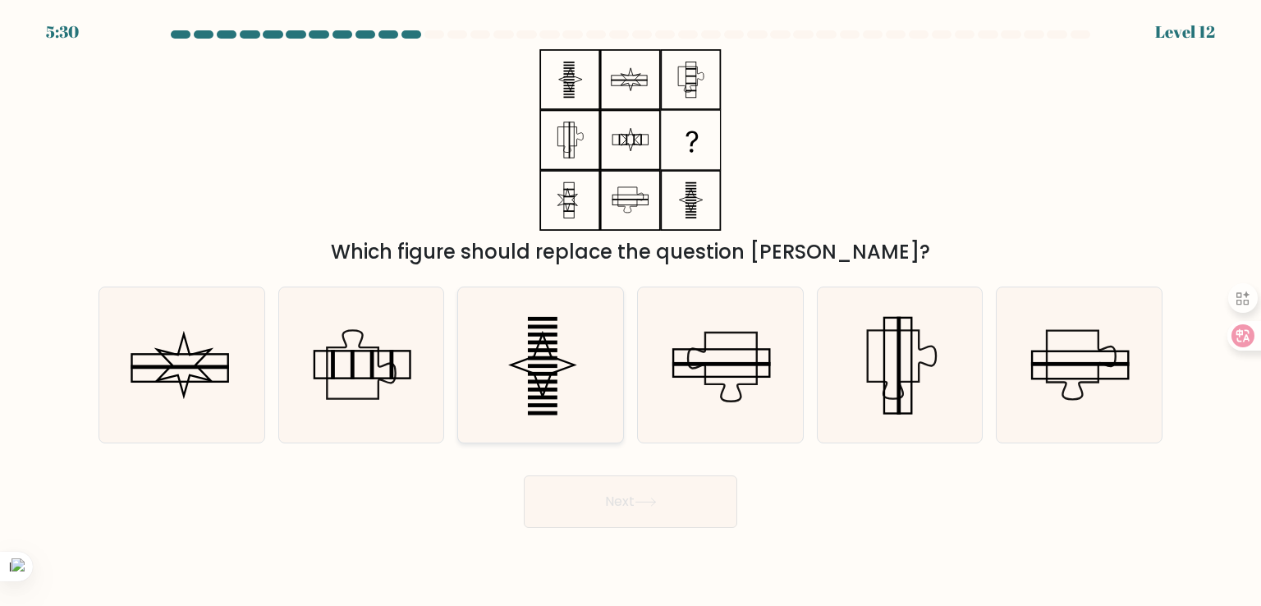
click at [546, 386] on icon at bounding box center [542, 364] width 63 height 63
click at [630, 311] on input "c." at bounding box center [630, 307] width 1 height 8
radio input "true"
click at [546, 386] on icon at bounding box center [542, 365] width 62 height 62
click at [630, 311] on input "c." at bounding box center [630, 307] width 1 height 8
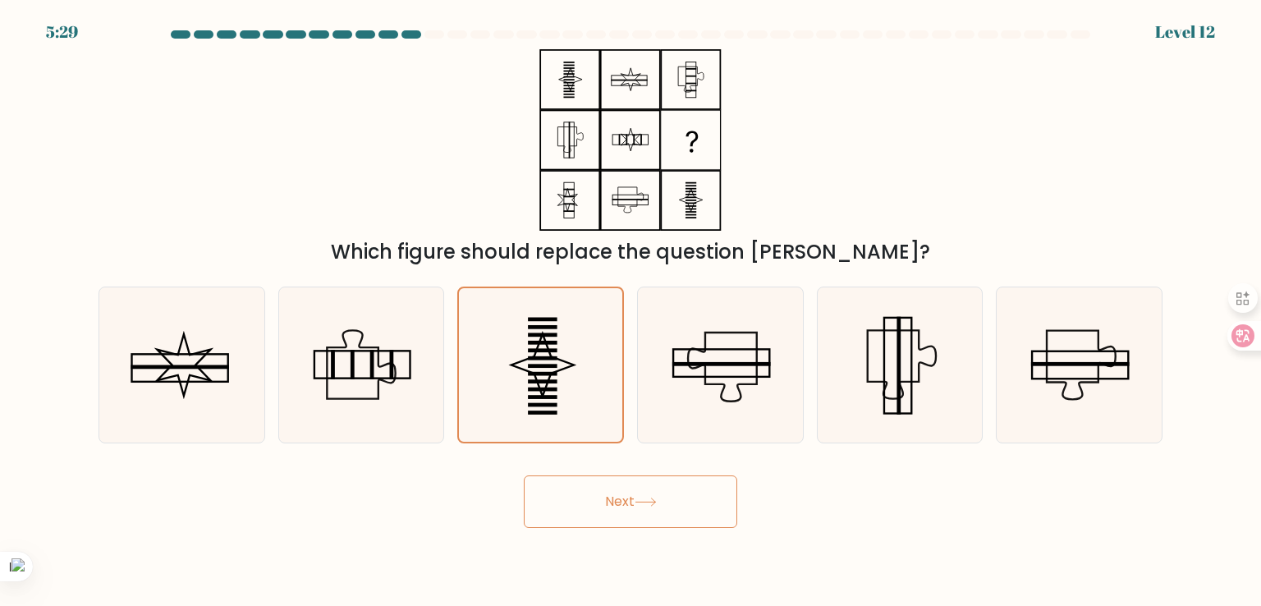
click at [622, 514] on button "Next" at bounding box center [630, 501] width 213 height 53
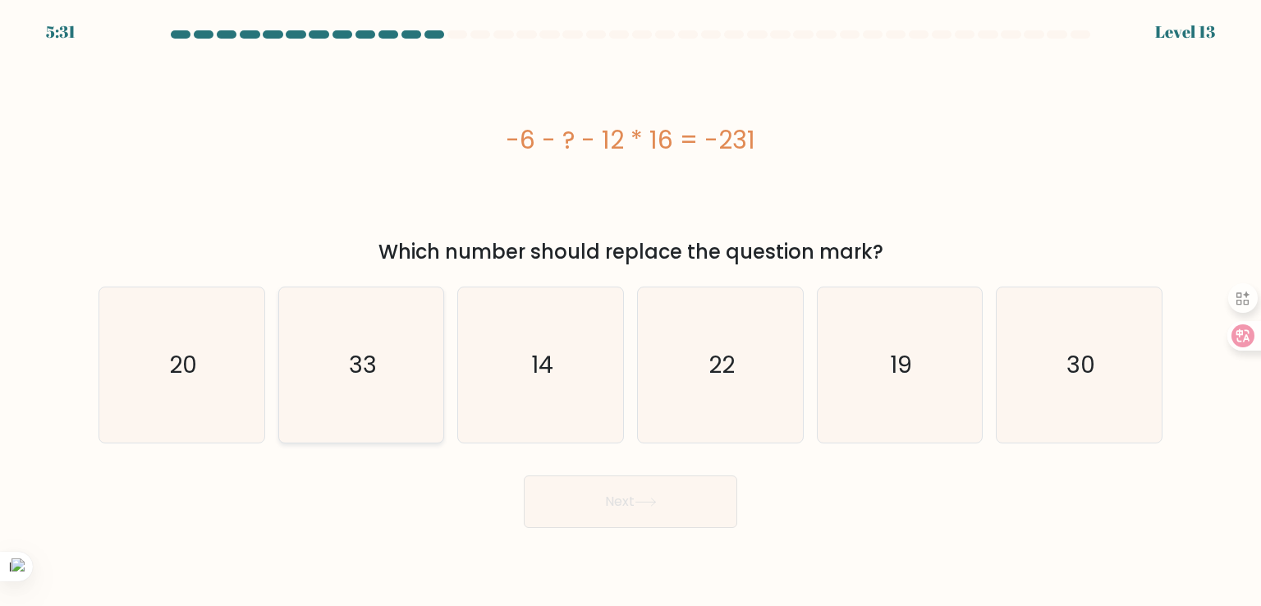
click at [336, 394] on icon "33" at bounding box center [361, 364] width 154 height 154
click at [630, 311] on input "b. 33" at bounding box center [630, 307] width 1 height 8
radio input "true"
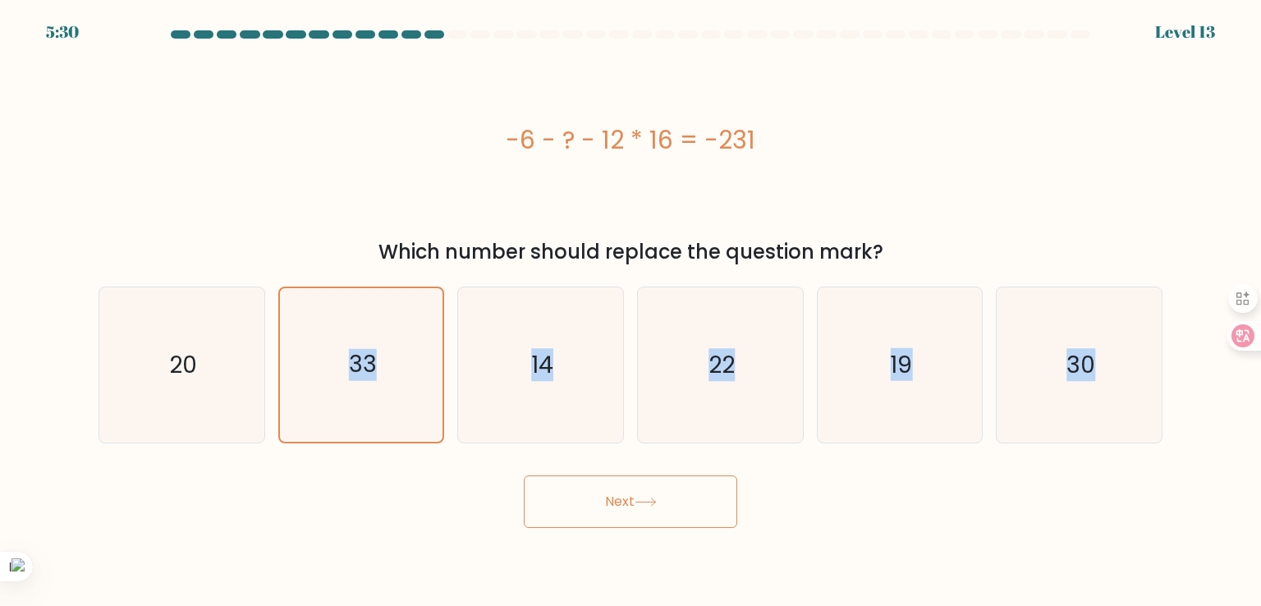
drag, startPoint x: 336, startPoint y: 394, endPoint x: 661, endPoint y: 493, distance: 339.9
click at [661, 493] on form "a." at bounding box center [630, 278] width 1261 height 497
click at [627, 488] on button "Next" at bounding box center [630, 501] width 213 height 53
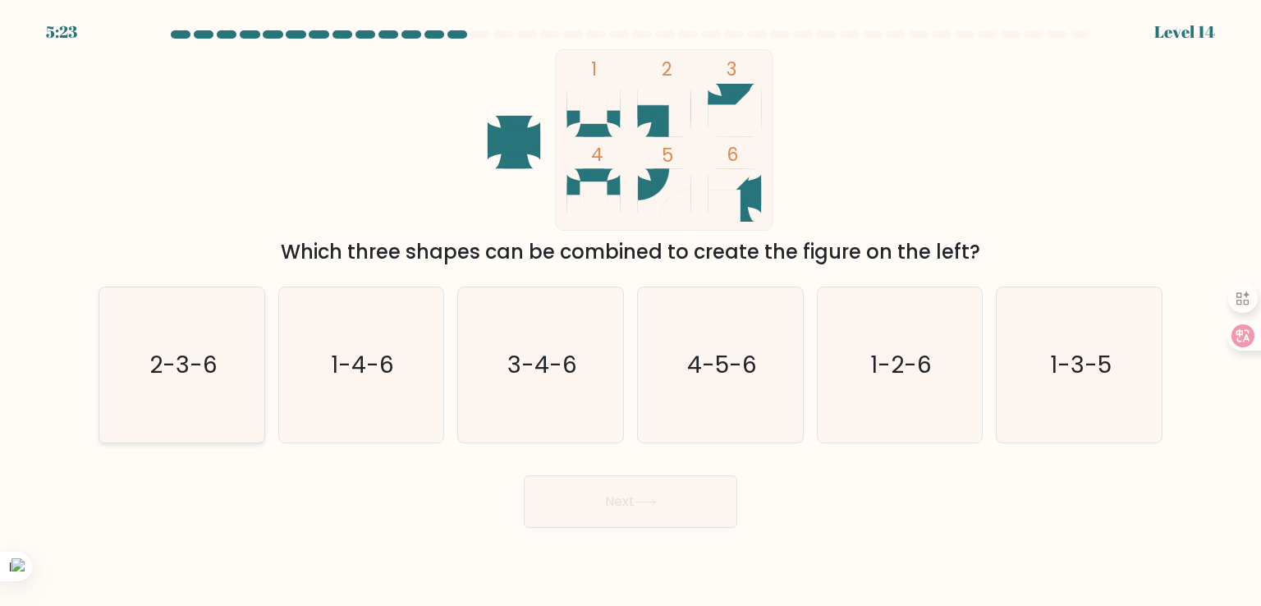
click at [194, 345] on icon "2-3-6" at bounding box center [181, 364] width 154 height 154
click at [630, 311] on input "a. 2-3-6" at bounding box center [630, 307] width 1 height 8
radio input "true"
click at [604, 490] on button "Next" at bounding box center [630, 501] width 213 height 53
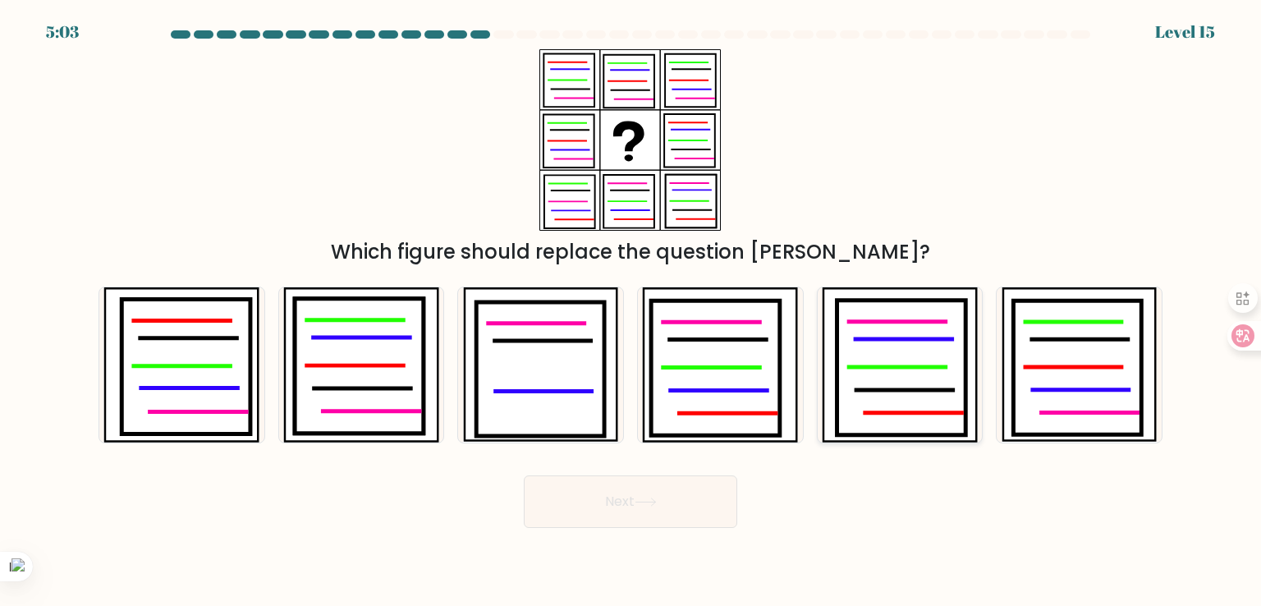
click at [894, 351] on icon at bounding box center [901, 367] width 128 height 135
click at [631, 311] on input "e." at bounding box center [630, 307] width 1 height 8
radio input "true"
click at [653, 497] on icon at bounding box center [646, 501] width 22 height 9
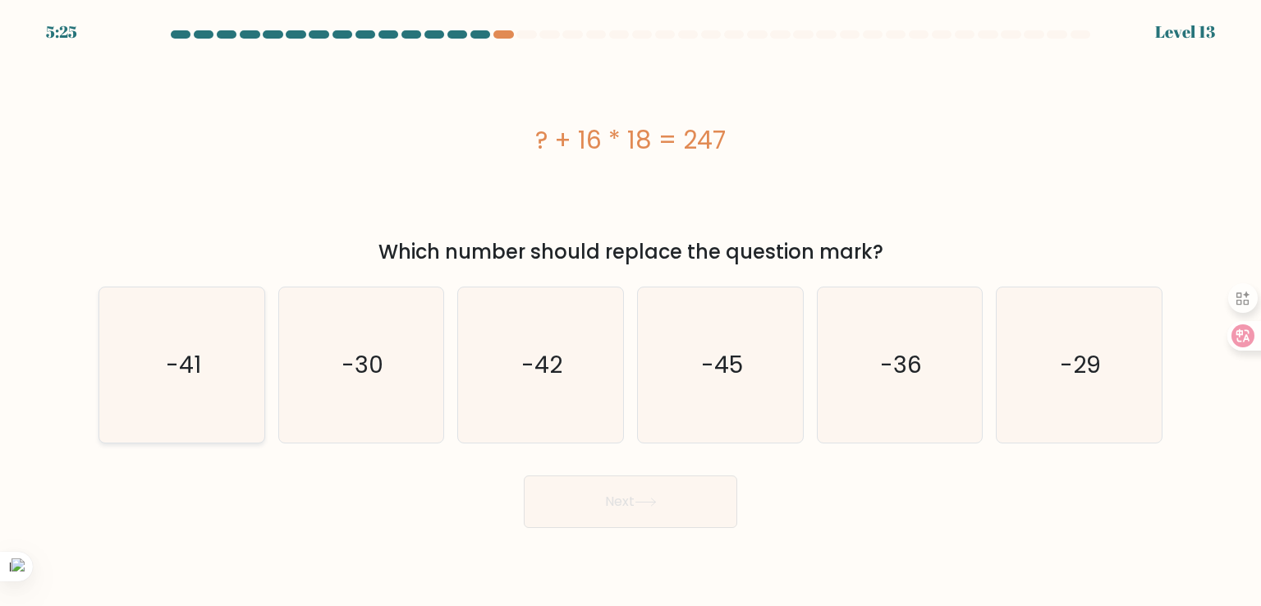
click at [204, 341] on icon "-41" at bounding box center [181, 364] width 154 height 154
click at [630, 311] on input "a. -41" at bounding box center [630, 307] width 1 height 8
radio input "true"
click at [624, 522] on button "Next" at bounding box center [630, 501] width 213 height 53
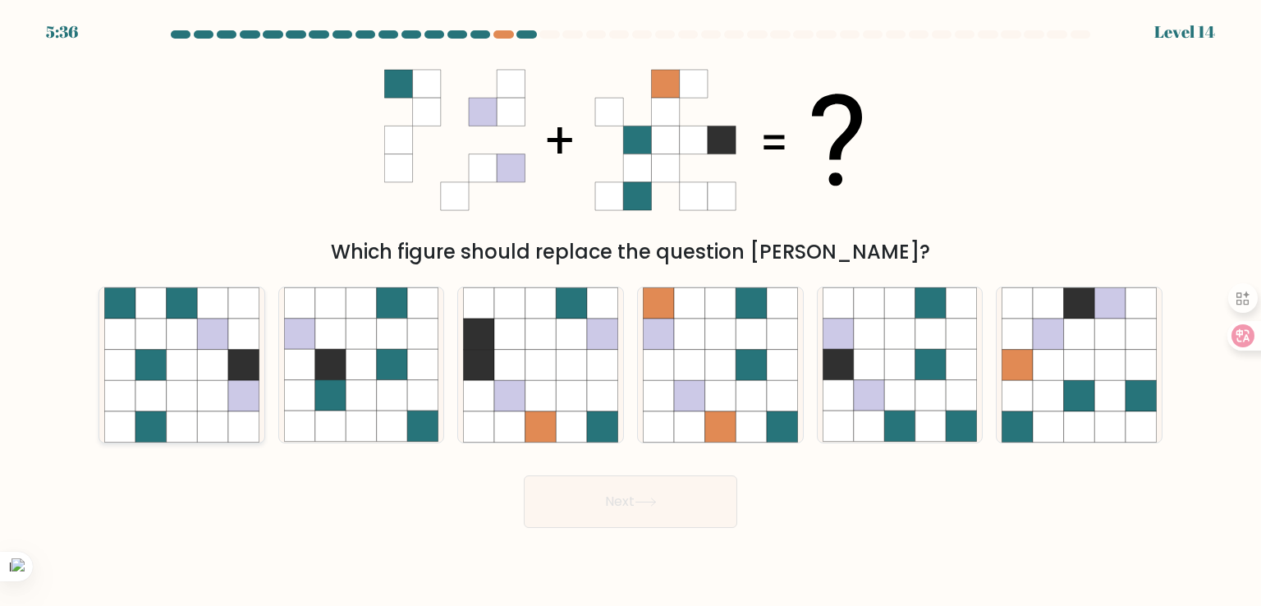
click at [205, 395] on icon at bounding box center [212, 395] width 31 height 31
click at [630, 311] on input "a." at bounding box center [630, 307] width 1 height 8
radio input "true"
drag, startPoint x: 1084, startPoint y: 358, endPoint x: 1074, endPoint y: 364, distance: 12.5
click at [1074, 364] on icon at bounding box center [1079, 365] width 31 height 31
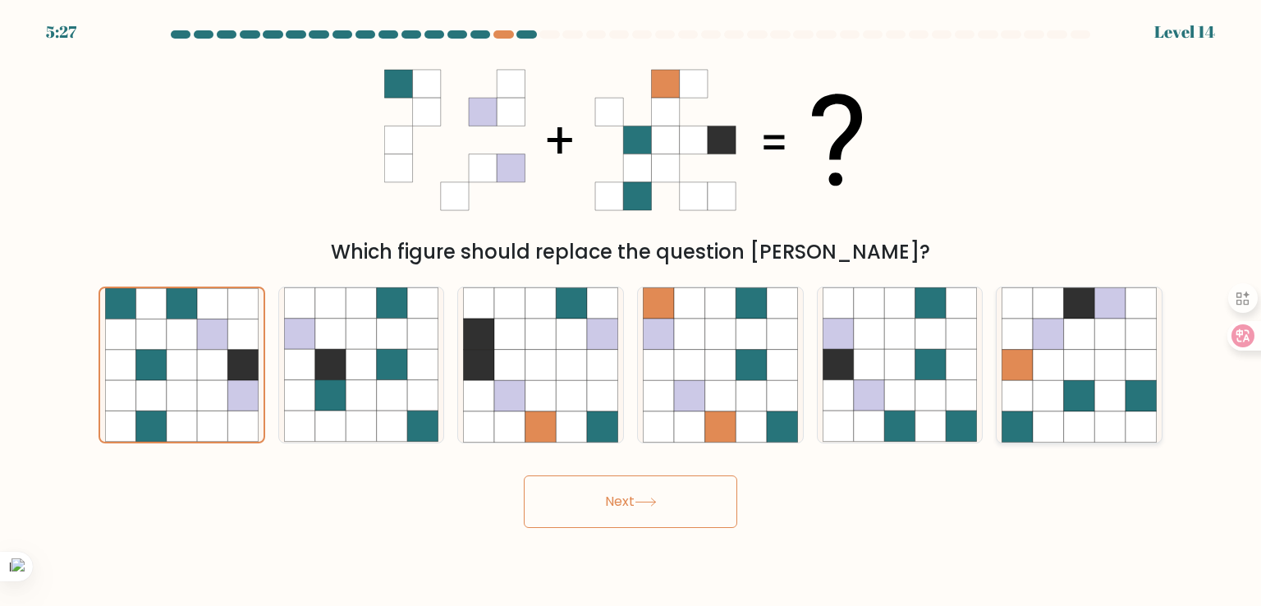
click at [631, 311] on input "f." at bounding box center [630, 307] width 1 height 8
radio input "true"
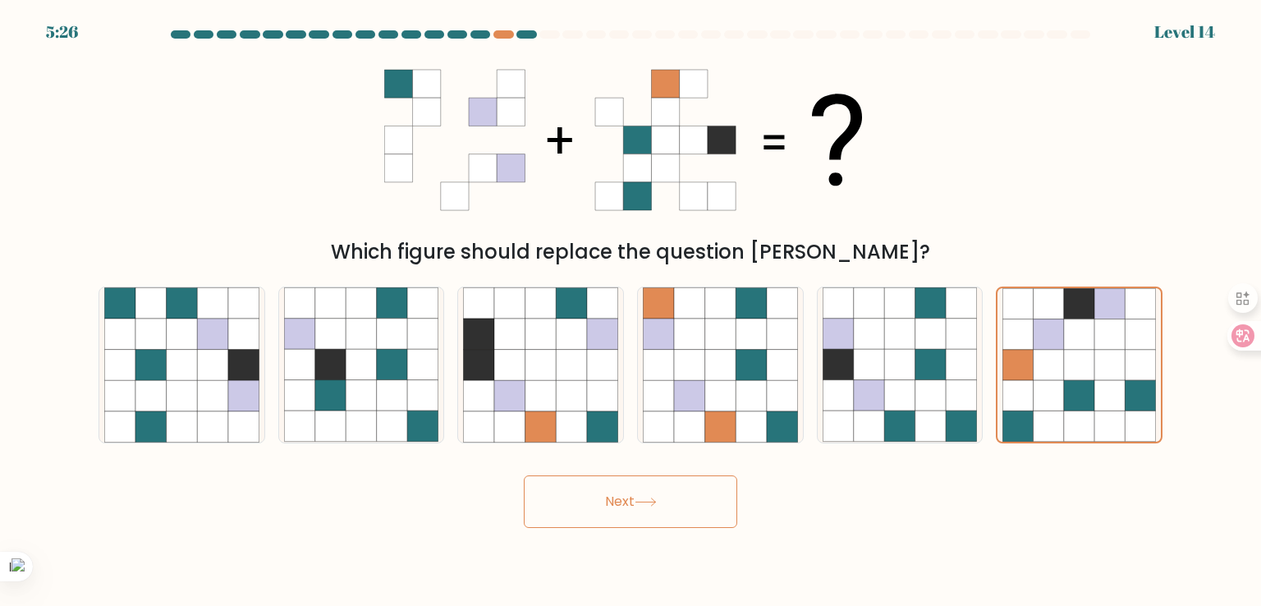
click at [659, 511] on button "Next" at bounding box center [630, 501] width 213 height 53
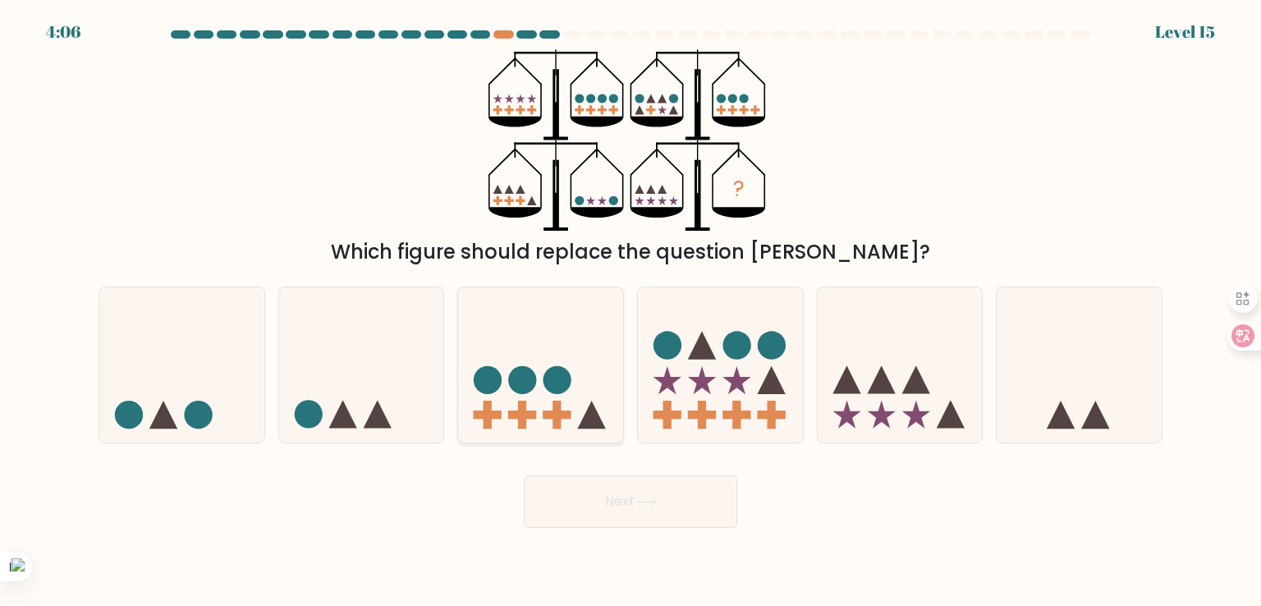
click at [553, 386] on circle at bounding box center [557, 380] width 28 height 28
click at [630, 311] on input "c." at bounding box center [630, 307] width 1 height 8
radio input "true"
click at [555, 399] on icon at bounding box center [540, 364] width 163 height 135
click at [630, 311] on input "c." at bounding box center [630, 307] width 1 height 8
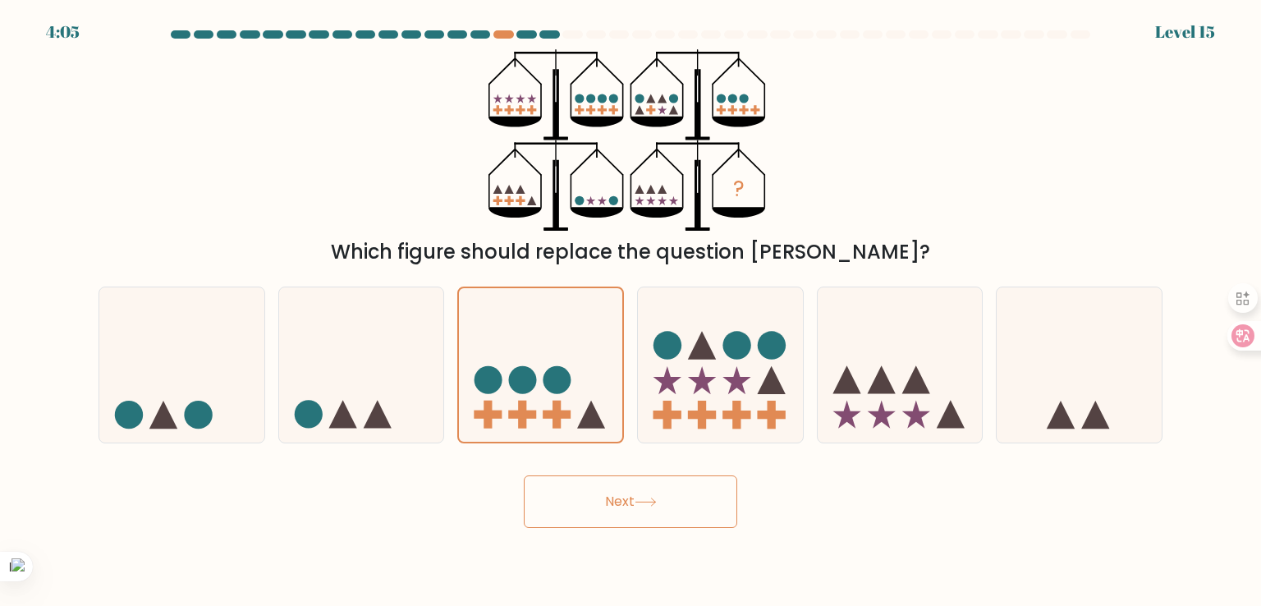
click at [620, 522] on button "Next" at bounding box center [630, 501] width 213 height 53
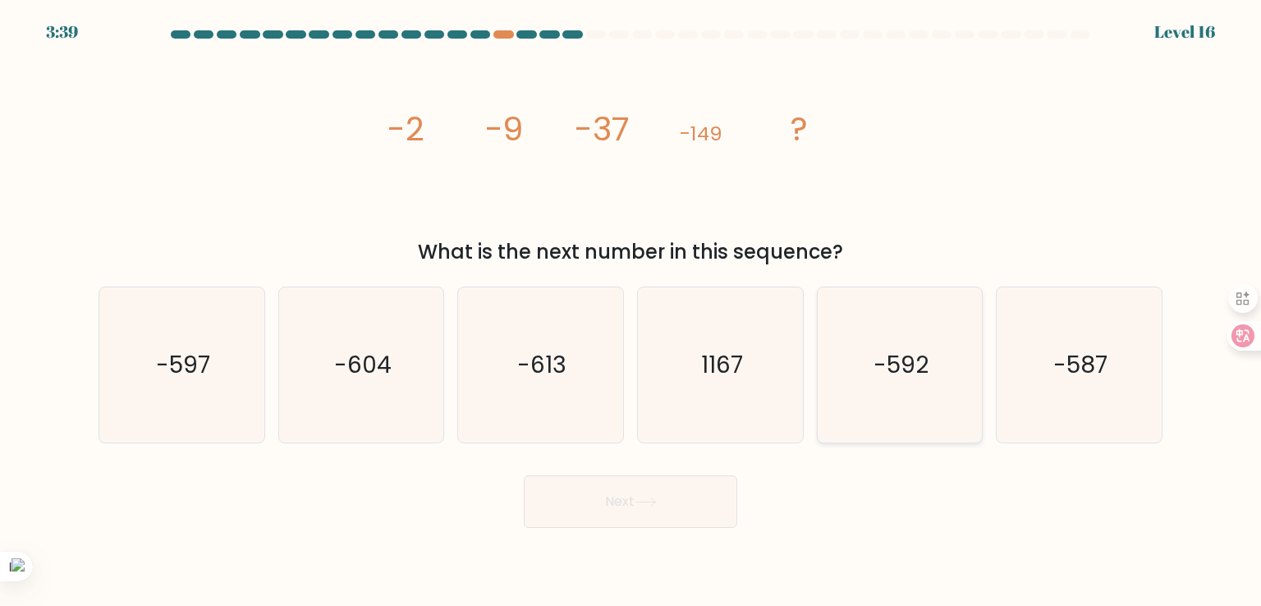
click at [882, 335] on icon "-592" at bounding box center [900, 364] width 154 height 154
click at [631, 311] on input "e. -592" at bounding box center [630, 307] width 1 height 8
radio input "true"
drag, startPoint x: 691, startPoint y: 529, endPoint x: 676, endPoint y: 508, distance: 25.8
click at [676, 508] on body "3:37 Level 16" at bounding box center [630, 303] width 1261 height 606
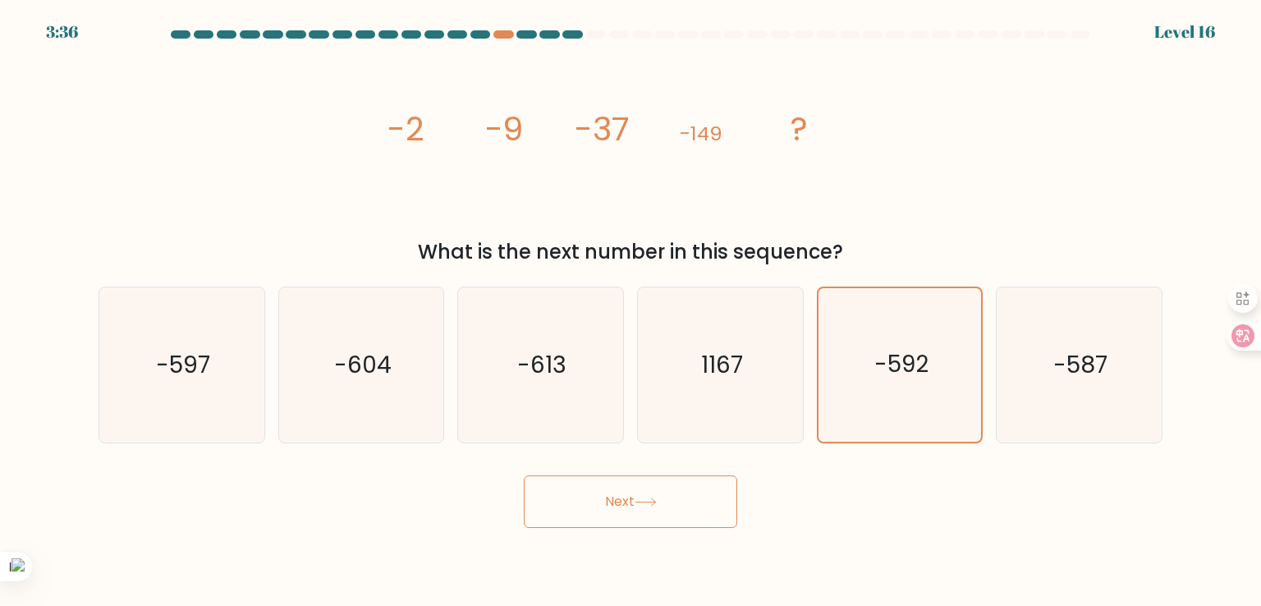
click at [676, 508] on button "Next" at bounding box center [630, 501] width 213 height 53
click at [673, 506] on button "Next" at bounding box center [630, 501] width 213 height 53
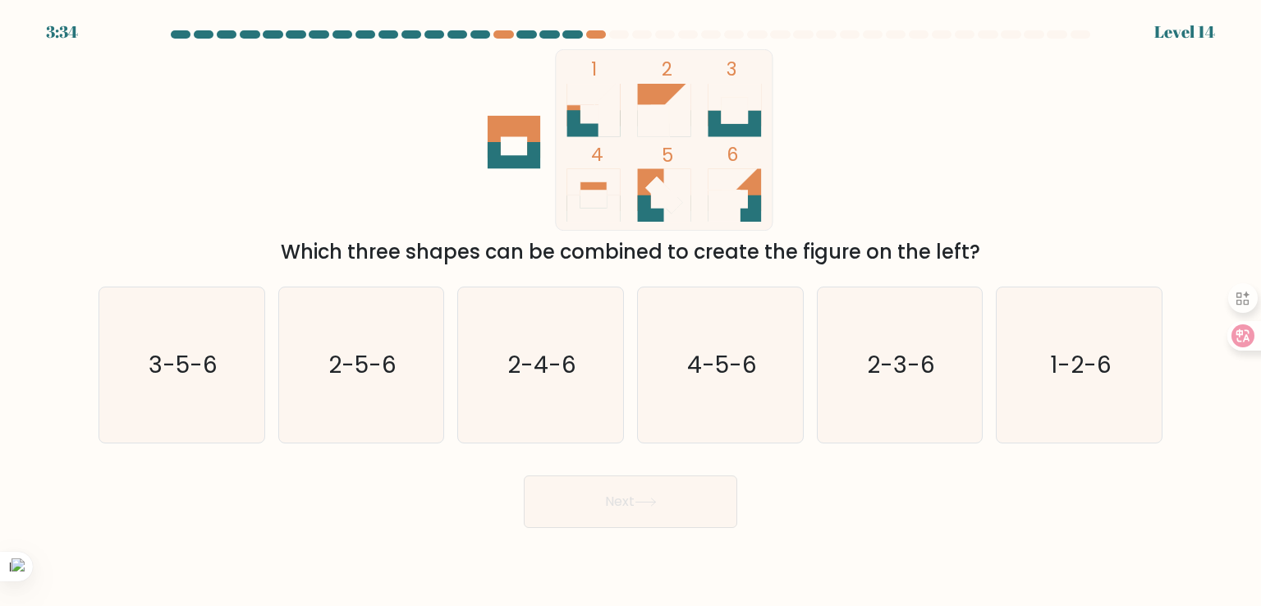
click at [673, 506] on button "Next" at bounding box center [630, 501] width 213 height 53
click at [392, 346] on icon "2-5-6" at bounding box center [361, 364] width 154 height 154
click at [630, 311] on input "b. 2-5-6" at bounding box center [630, 307] width 1 height 8
radio input "true"
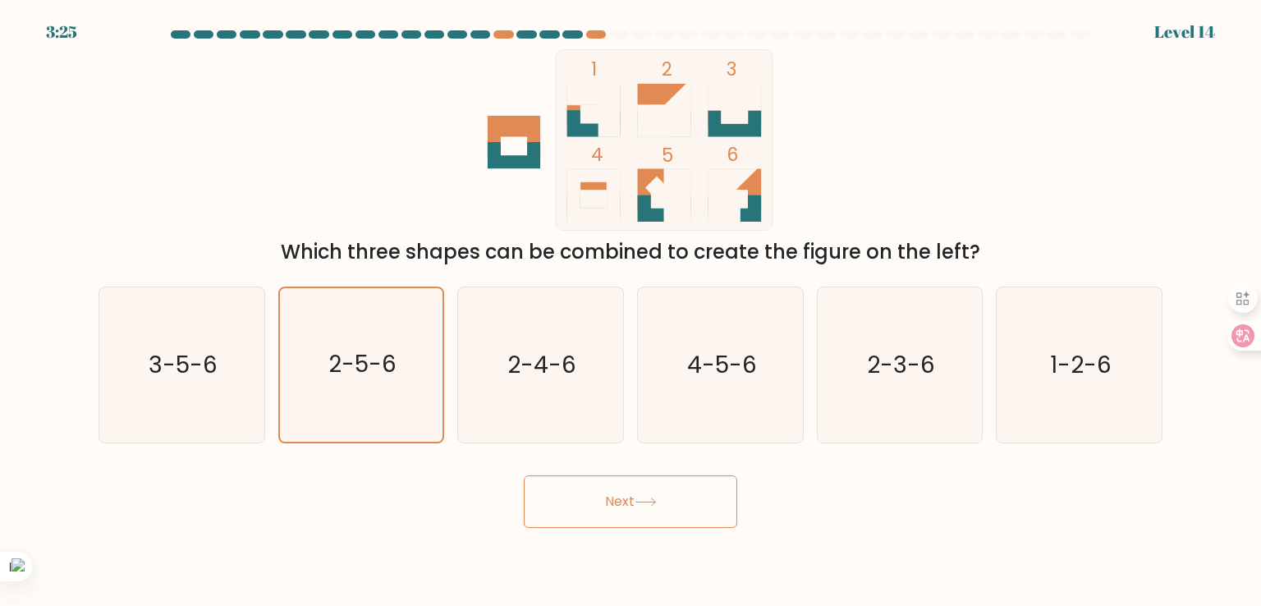
click at [648, 507] on button "Next" at bounding box center [630, 501] width 213 height 53
